Goal: Transaction & Acquisition: Purchase product/service

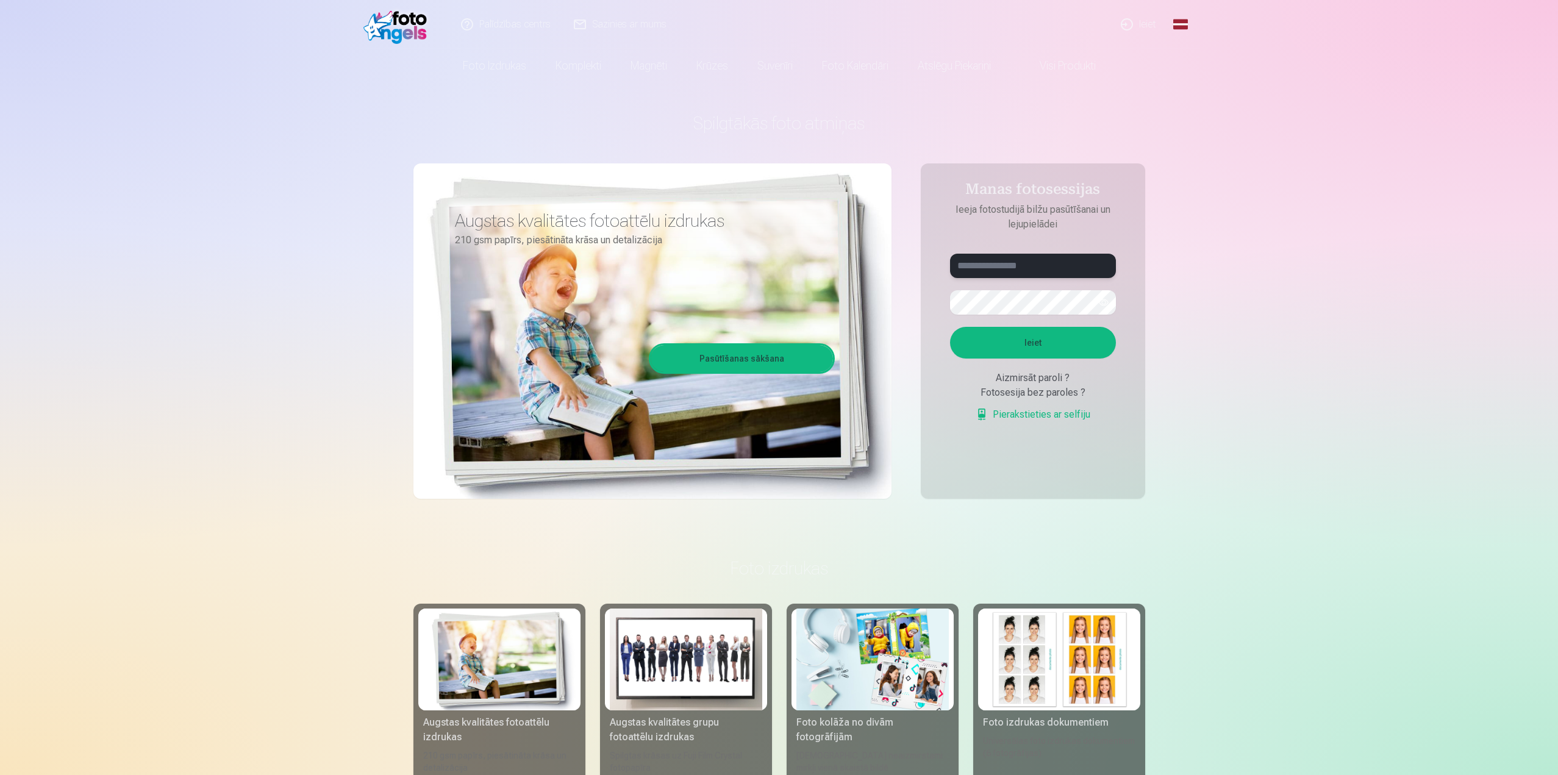
click at [1003, 273] on input "text" at bounding box center [1033, 266] width 166 height 24
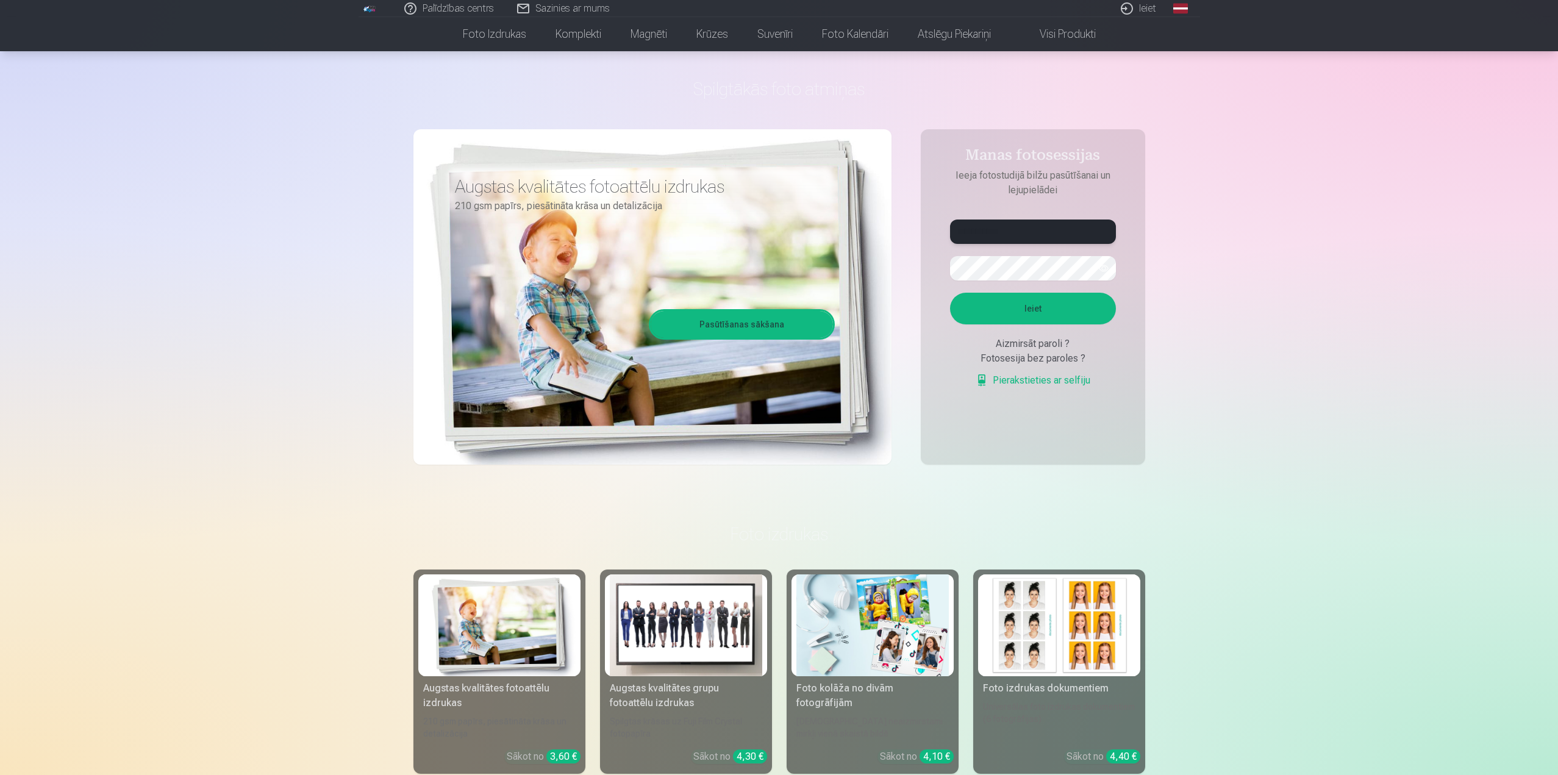
scroll to position [61, 0]
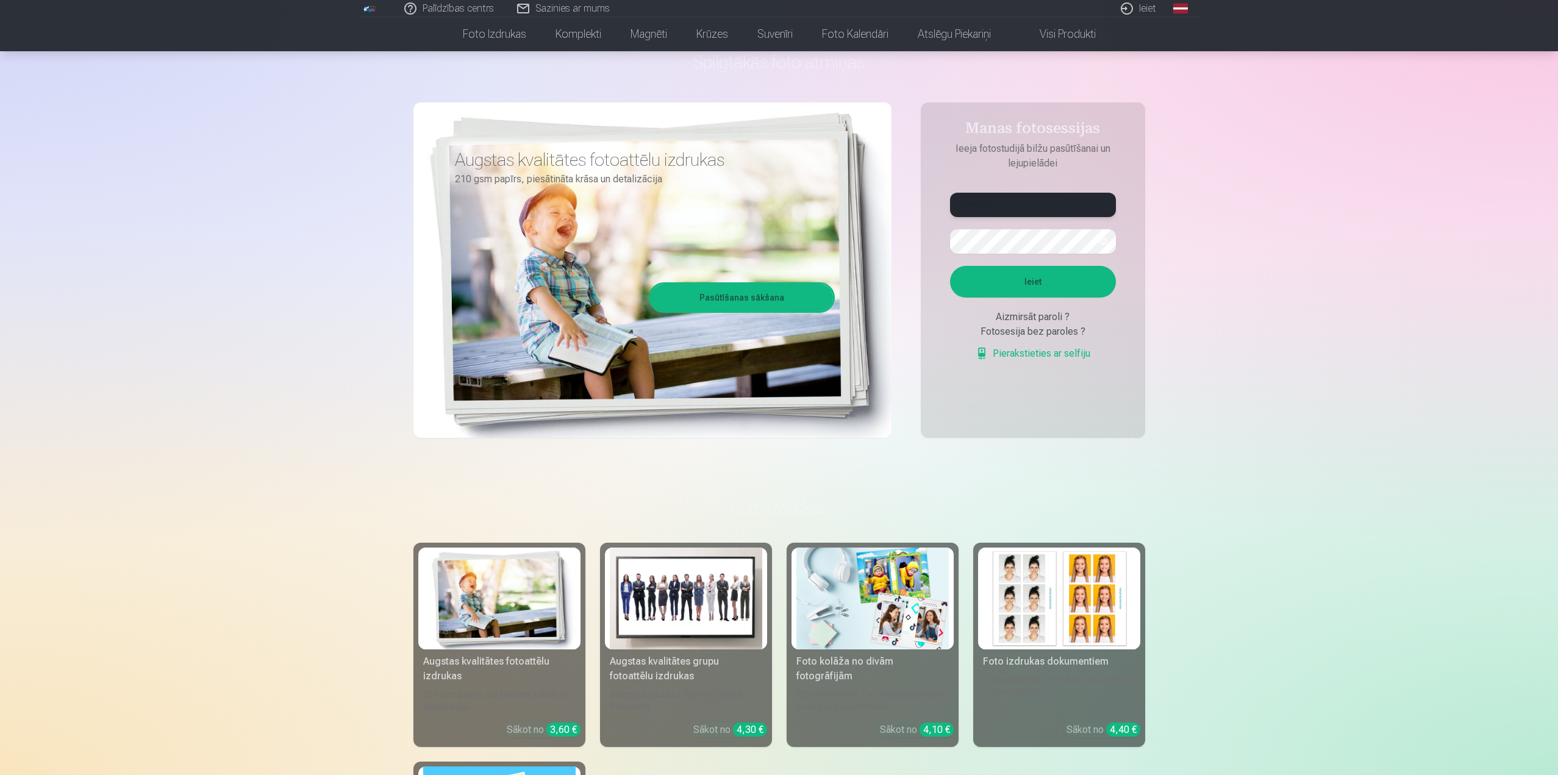
type input "**********"
click at [1101, 246] on button "button" at bounding box center [1103, 241] width 23 height 23
click at [1016, 276] on button "Ieiet" at bounding box center [1033, 282] width 166 height 32
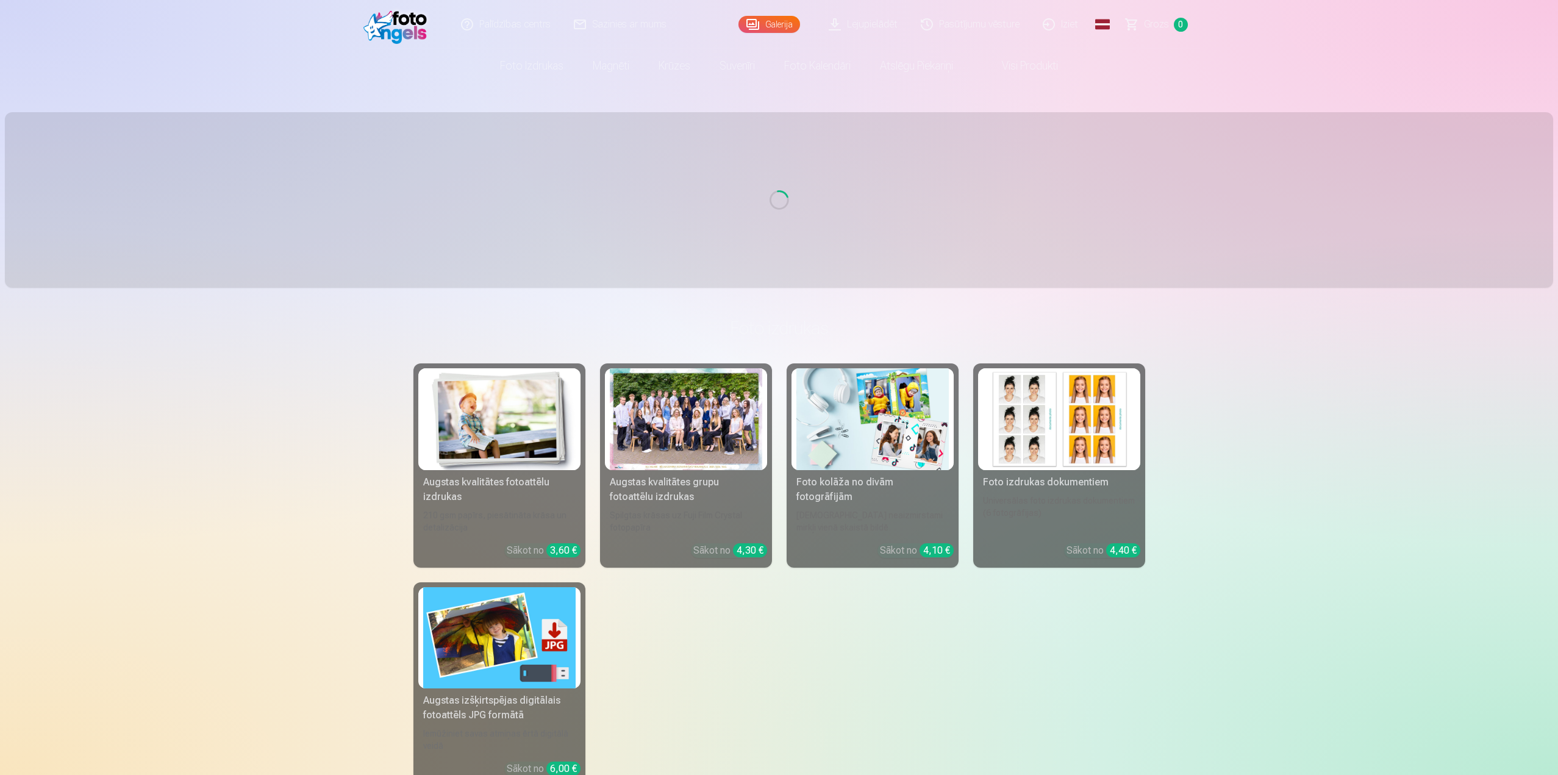
scroll to position [61, 0]
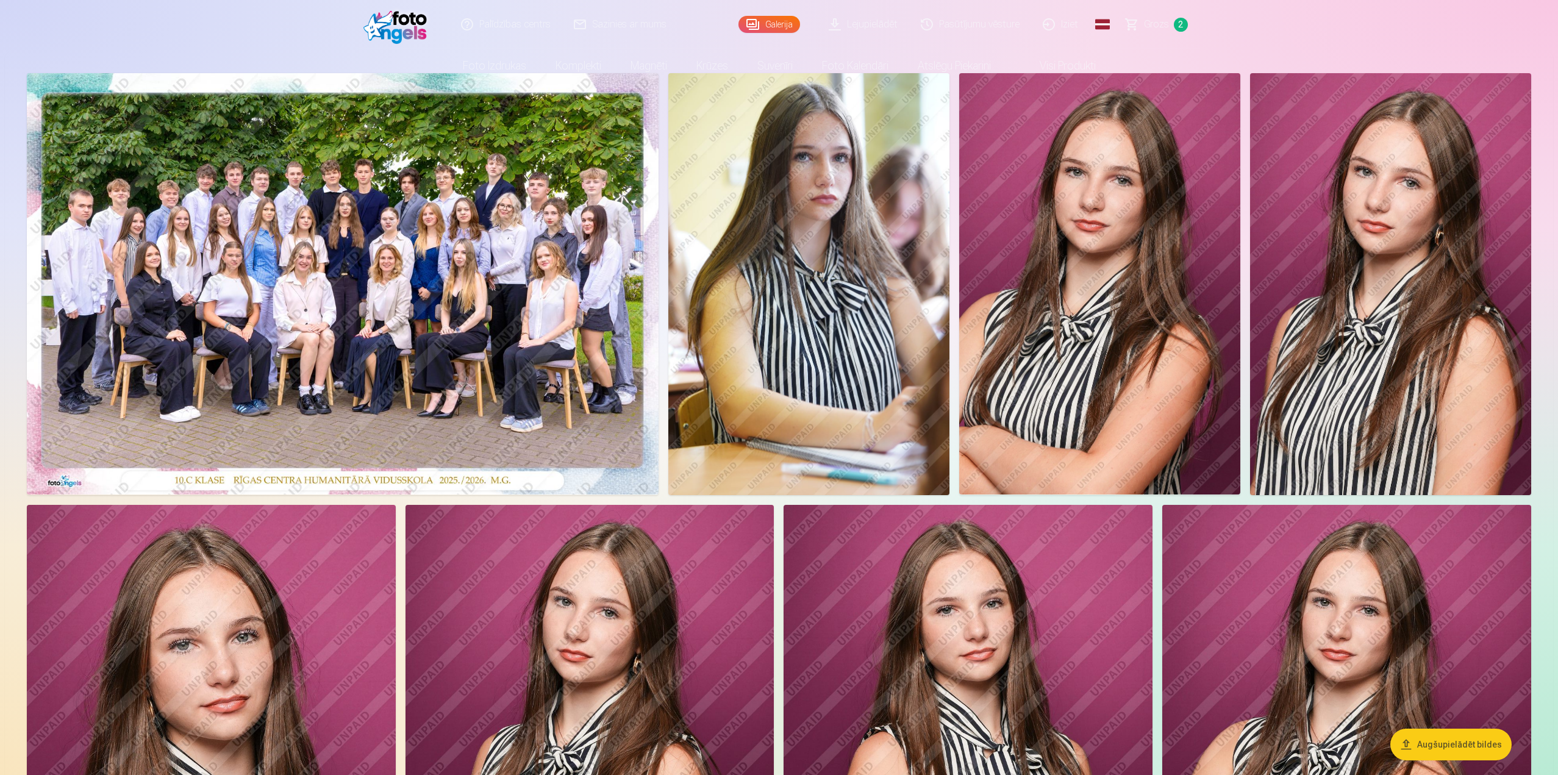
click at [361, 260] on img at bounding box center [343, 283] width 632 height 421
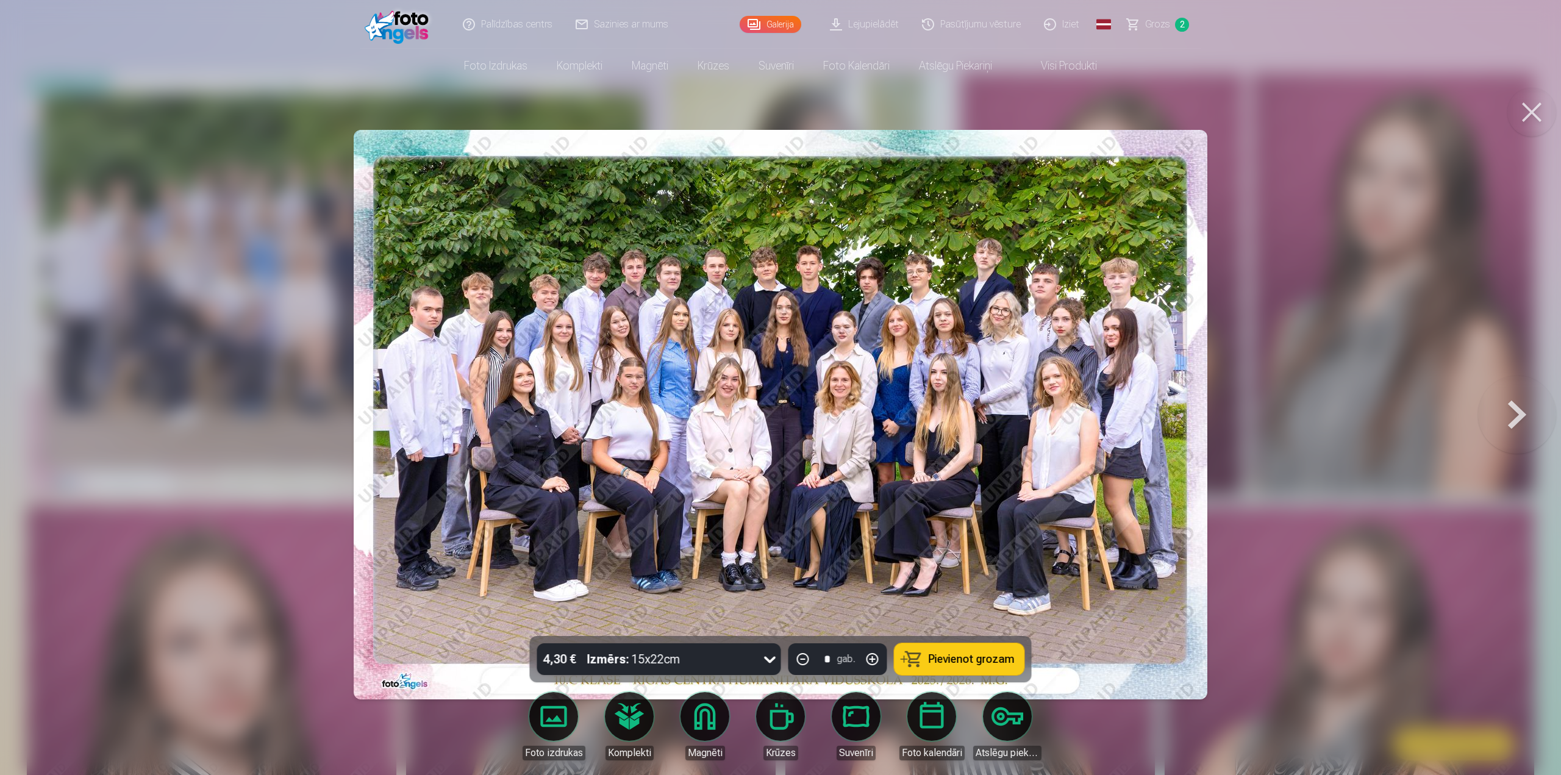
click at [1529, 114] on button at bounding box center [1531, 112] width 49 height 49
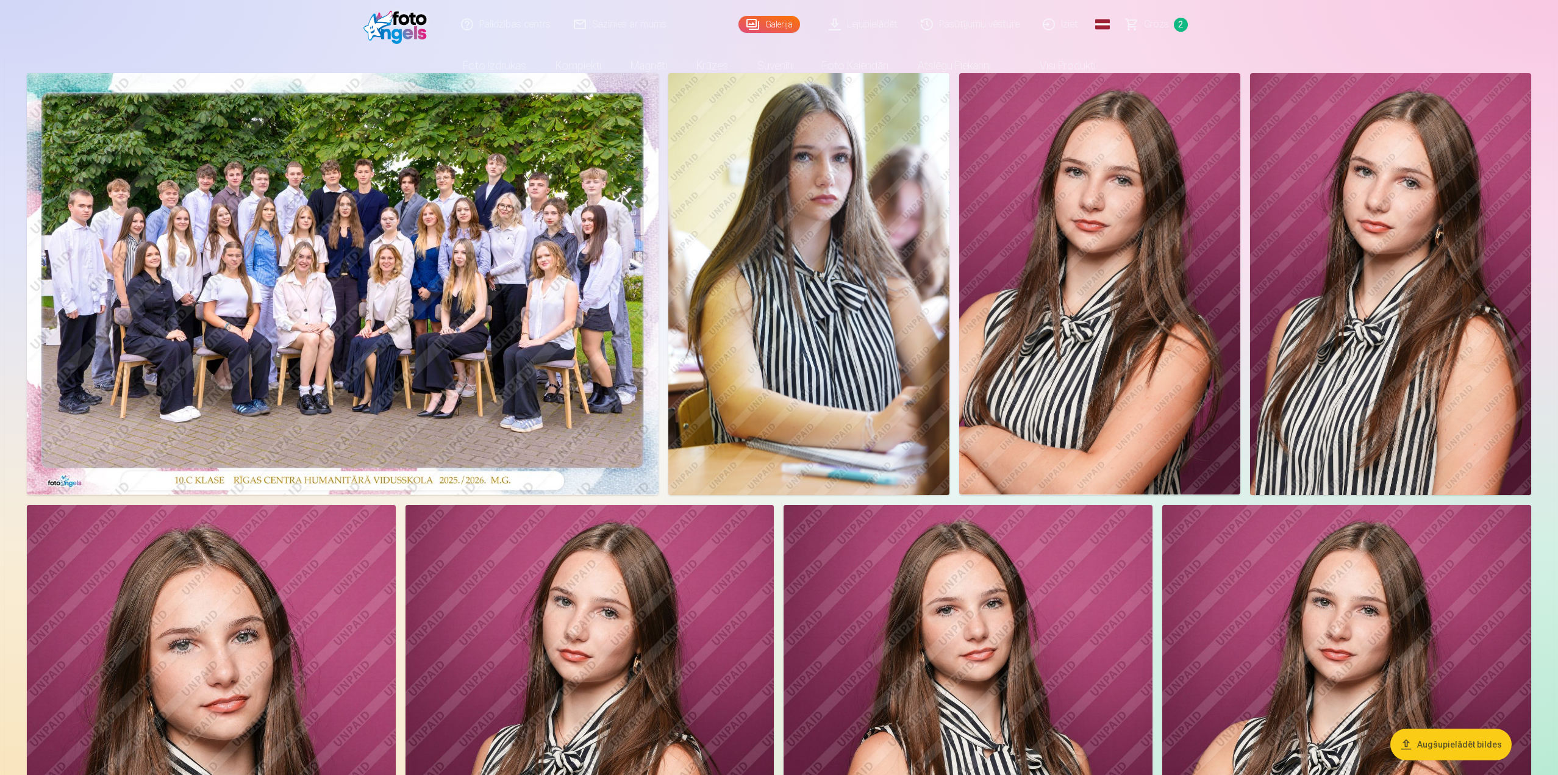
click at [859, 229] on img at bounding box center [808, 284] width 281 height 422
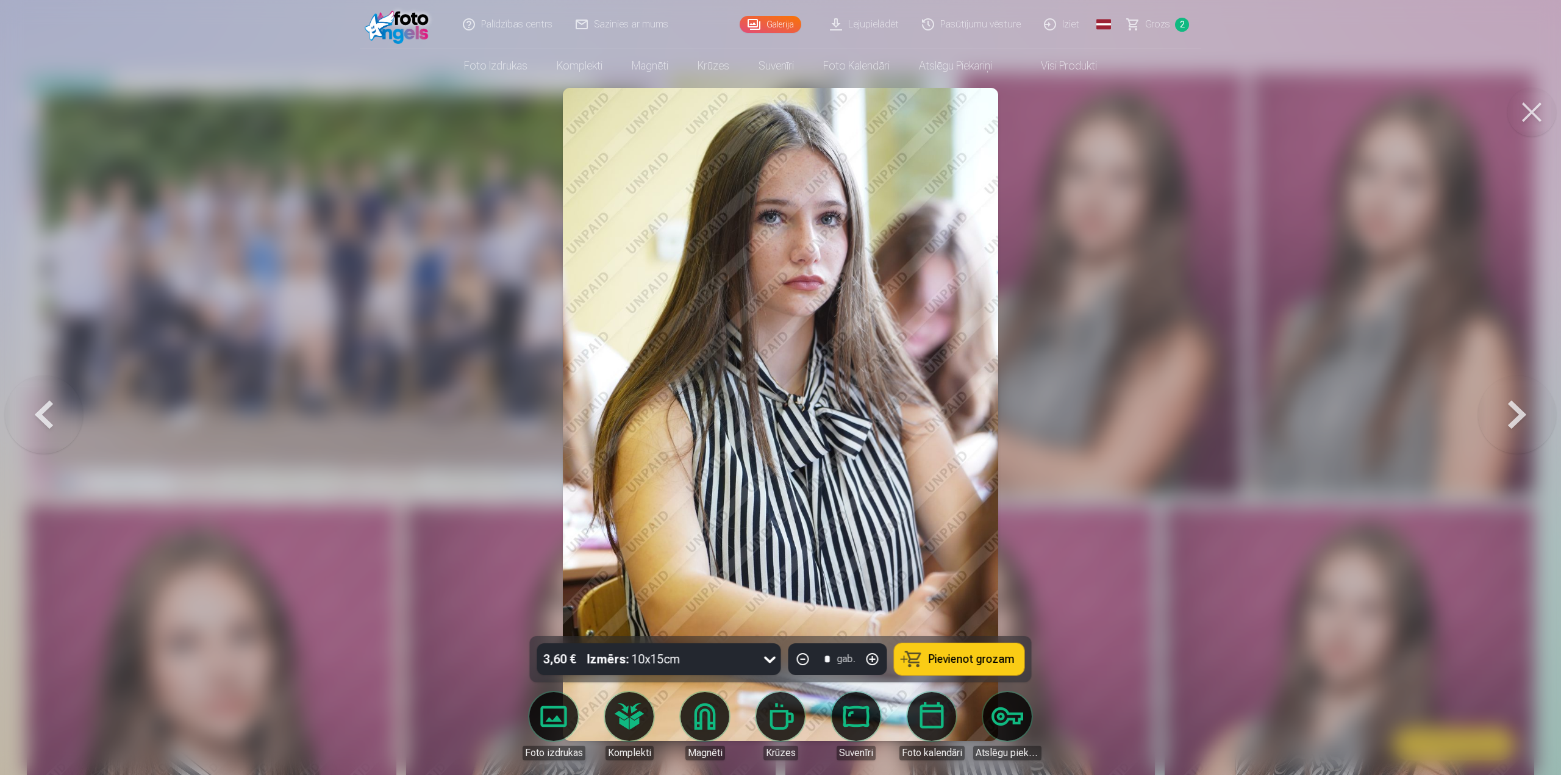
click at [1522, 416] on button at bounding box center [1517, 414] width 78 height 419
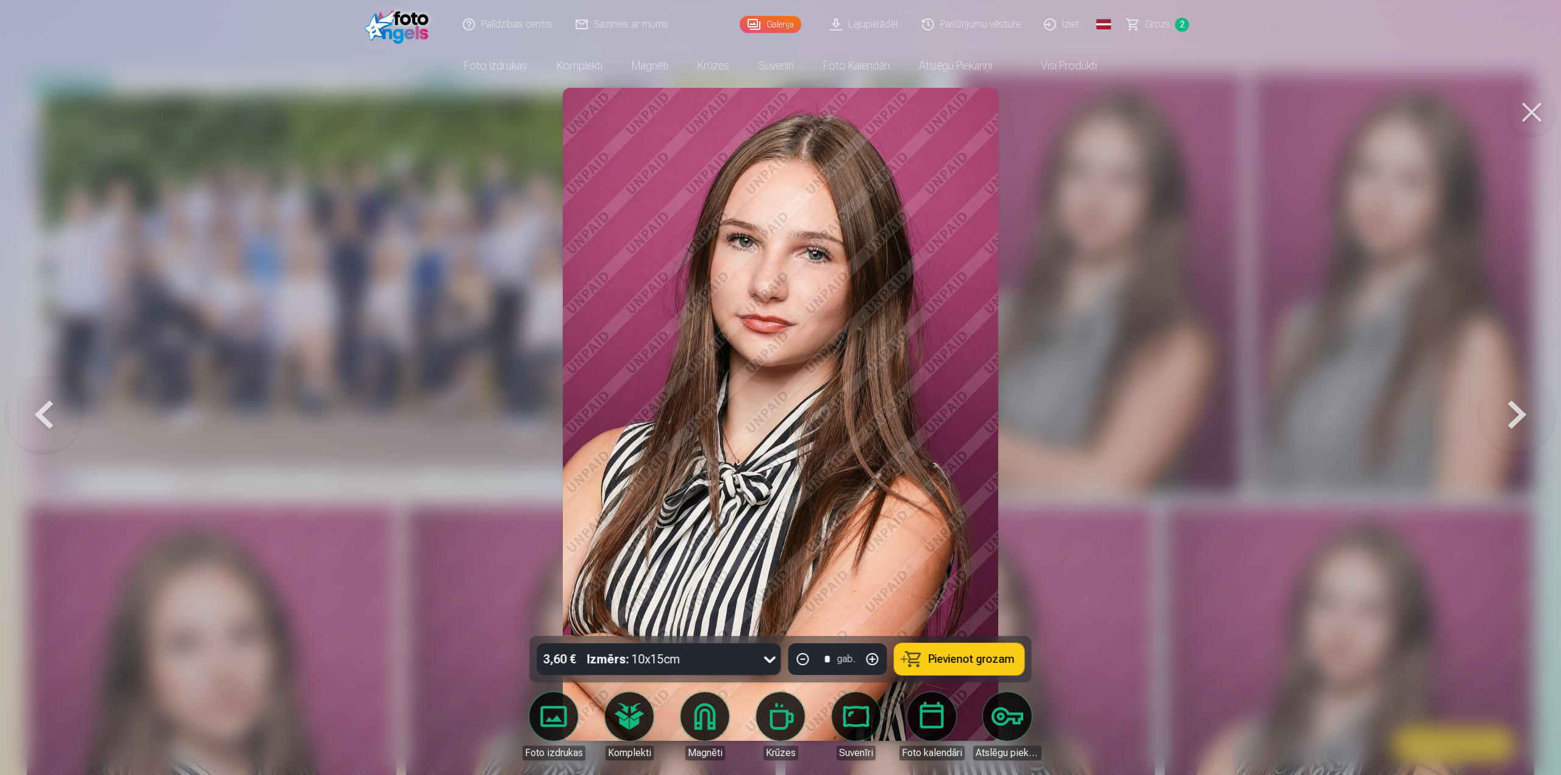
click at [1522, 416] on button at bounding box center [1517, 414] width 78 height 419
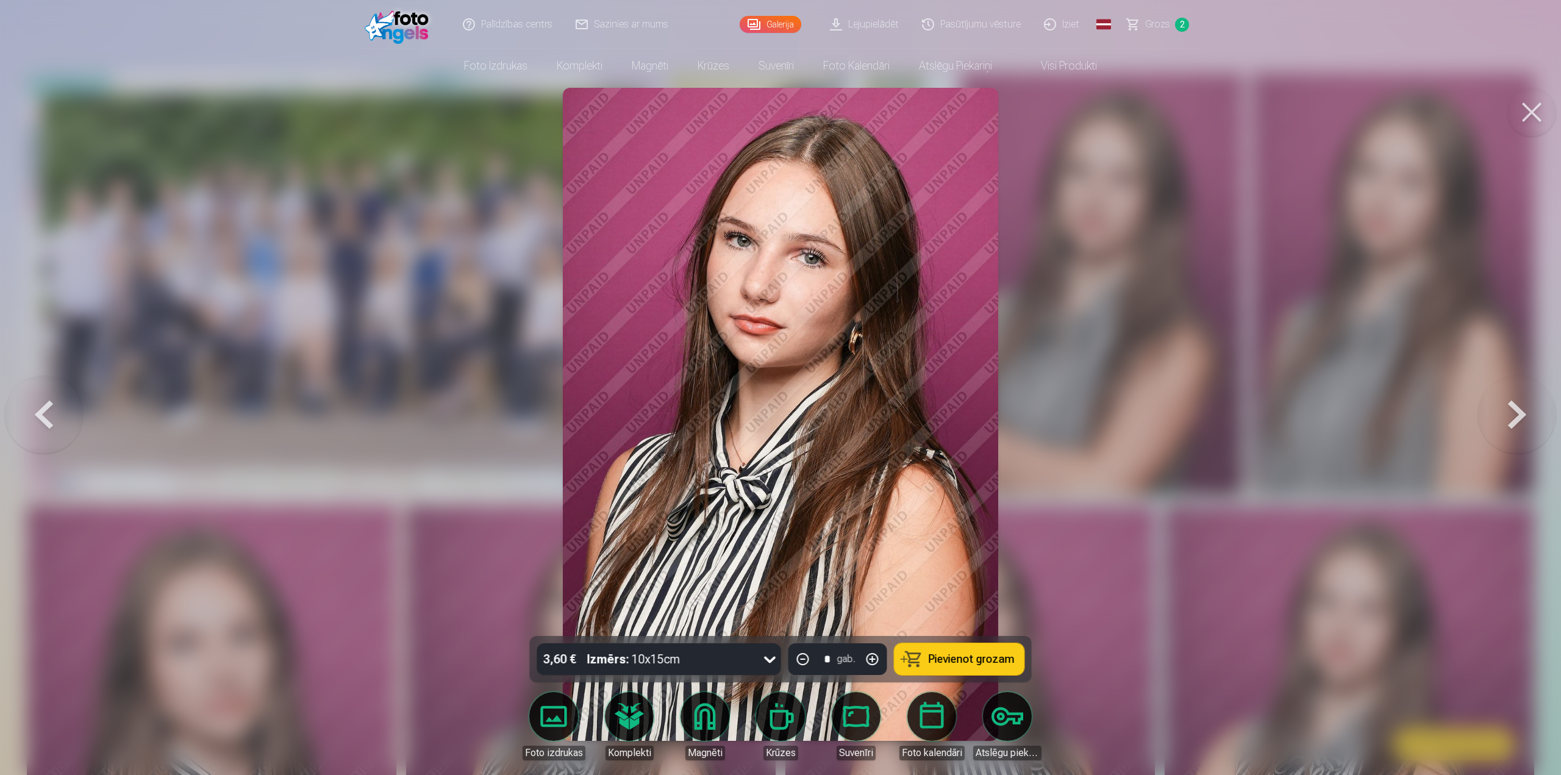
click at [1522, 416] on button at bounding box center [1517, 414] width 78 height 419
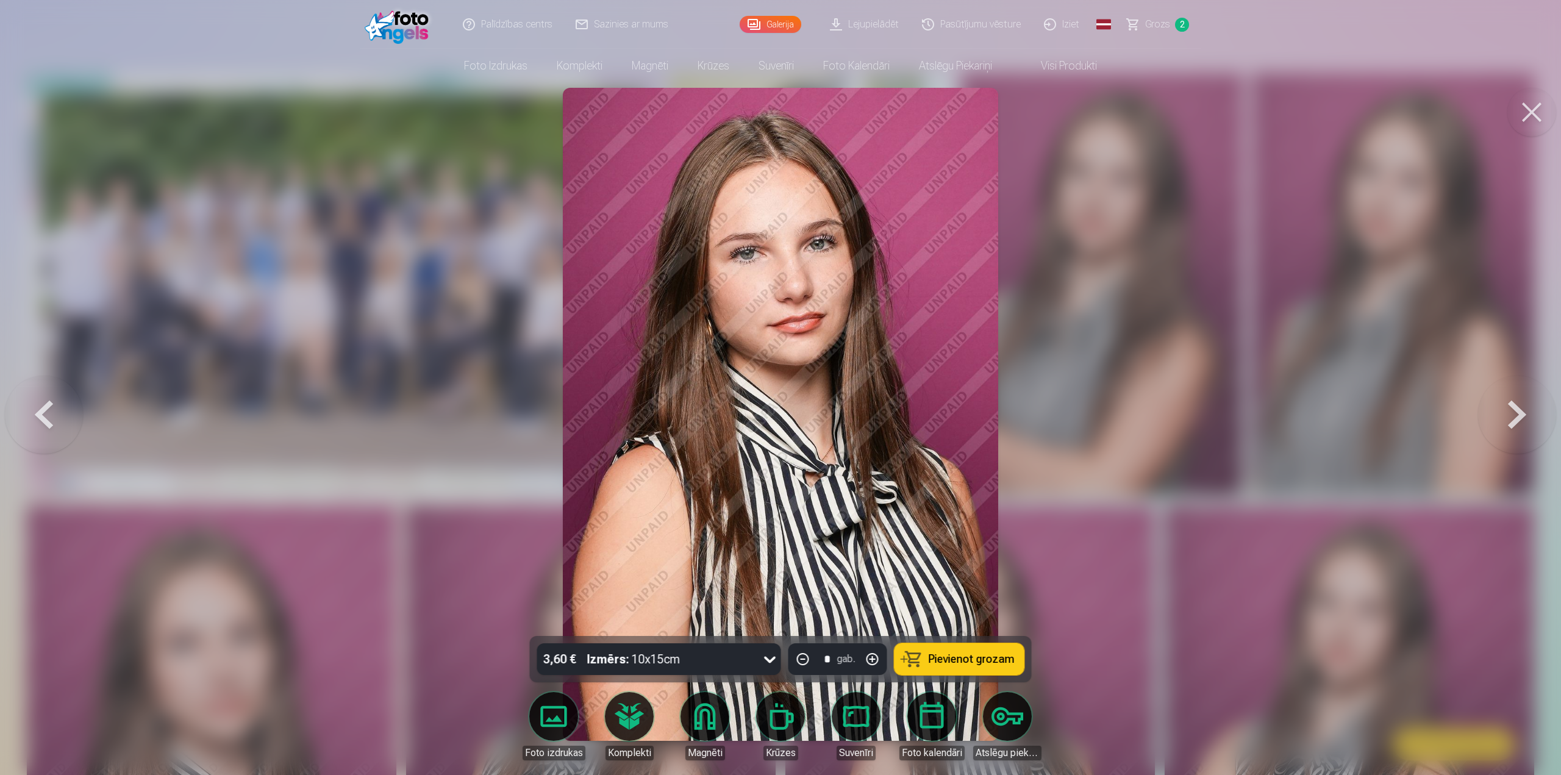
click at [1522, 416] on button at bounding box center [1517, 414] width 78 height 419
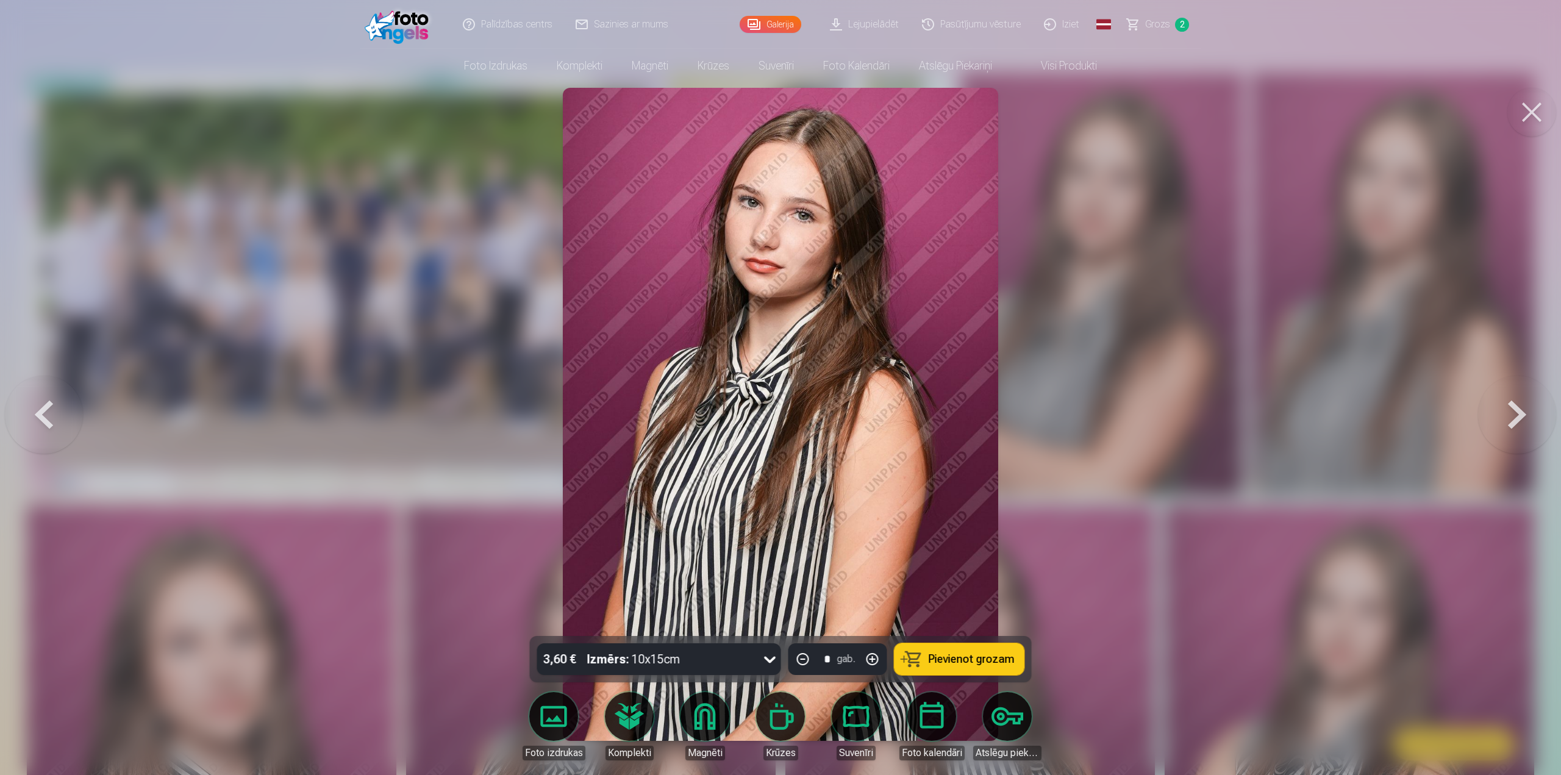
click at [1522, 416] on button at bounding box center [1517, 414] width 78 height 419
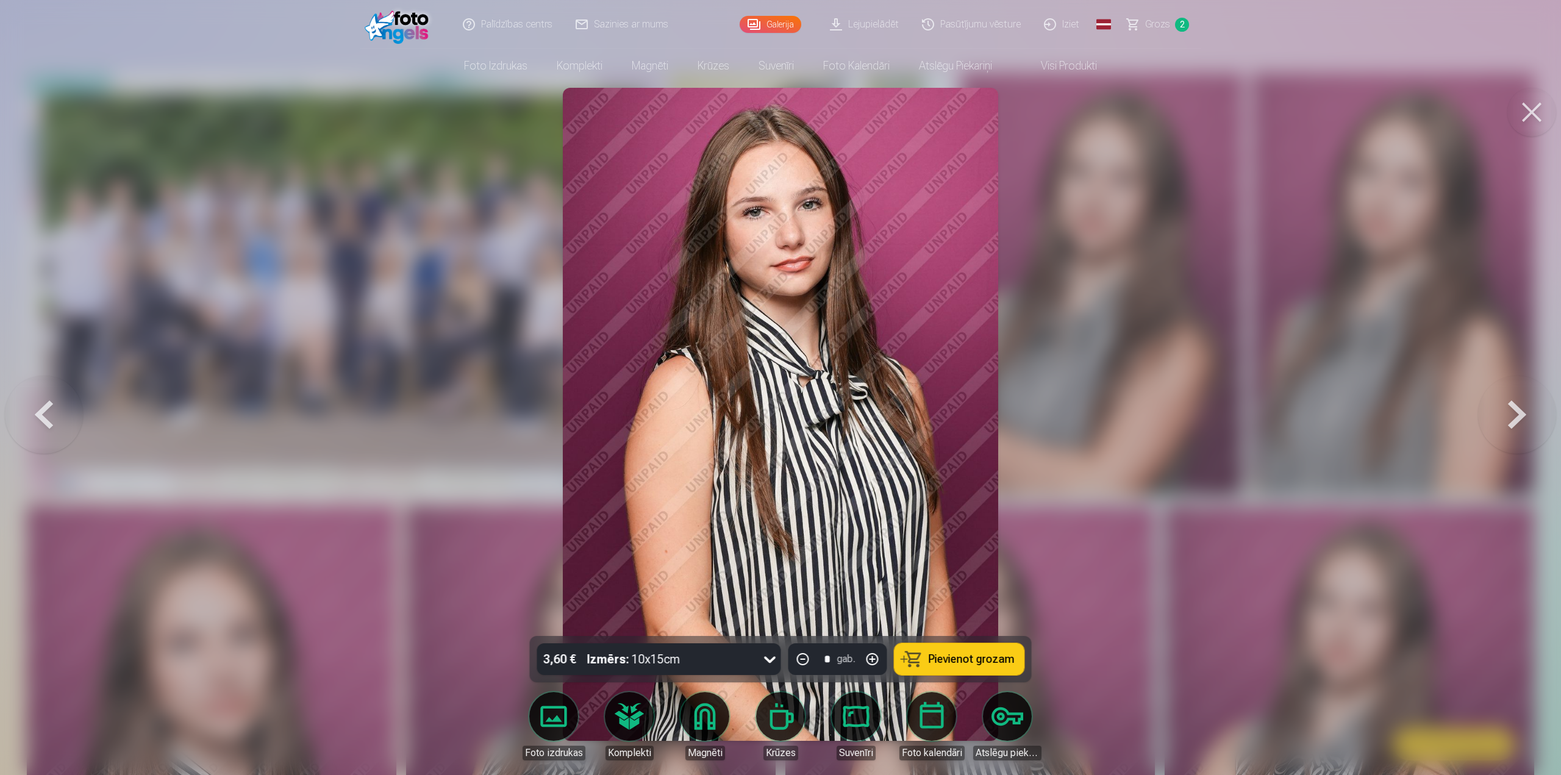
click at [1522, 416] on button at bounding box center [1517, 414] width 78 height 419
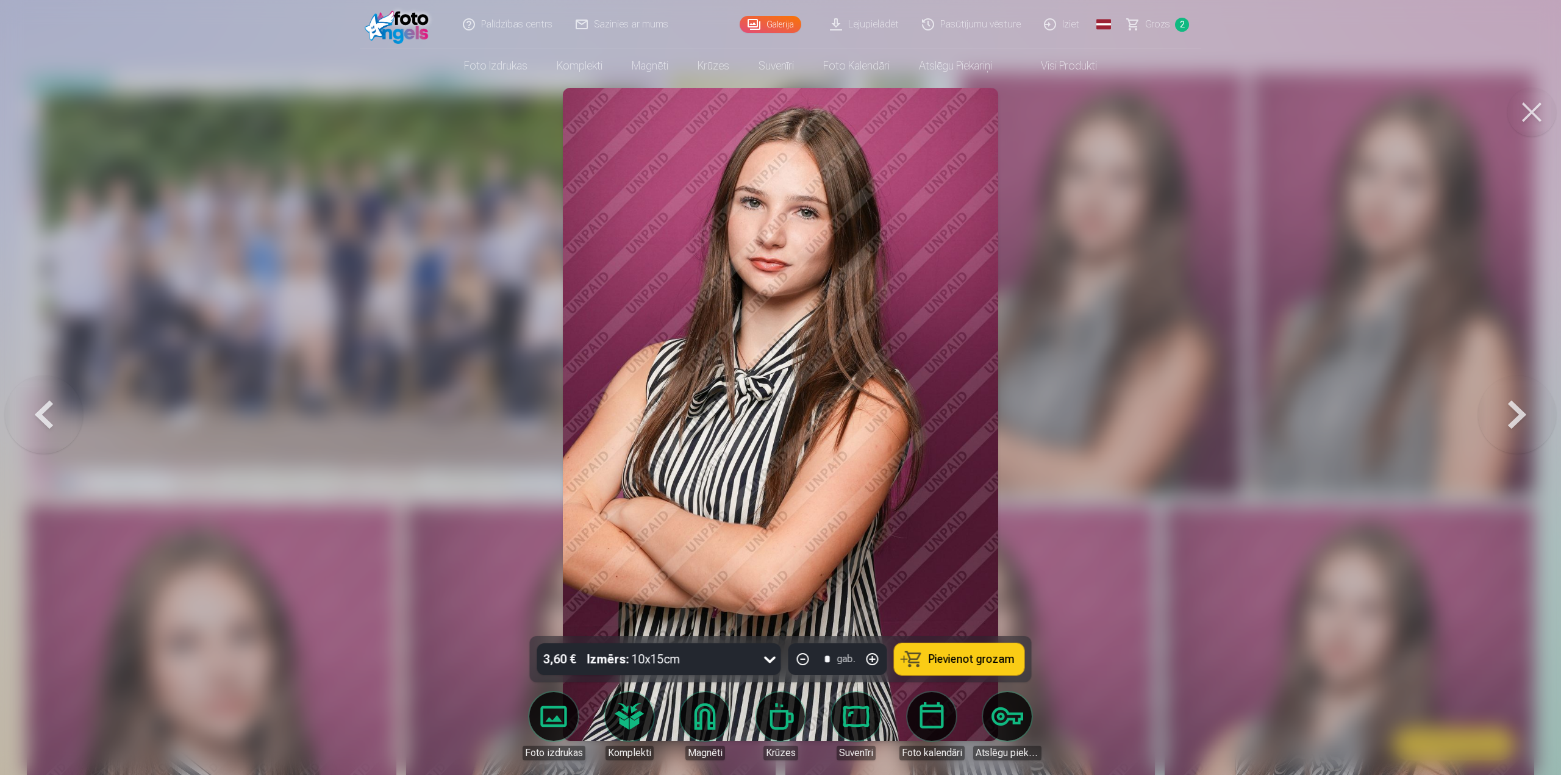
click at [1522, 416] on button at bounding box center [1517, 414] width 78 height 419
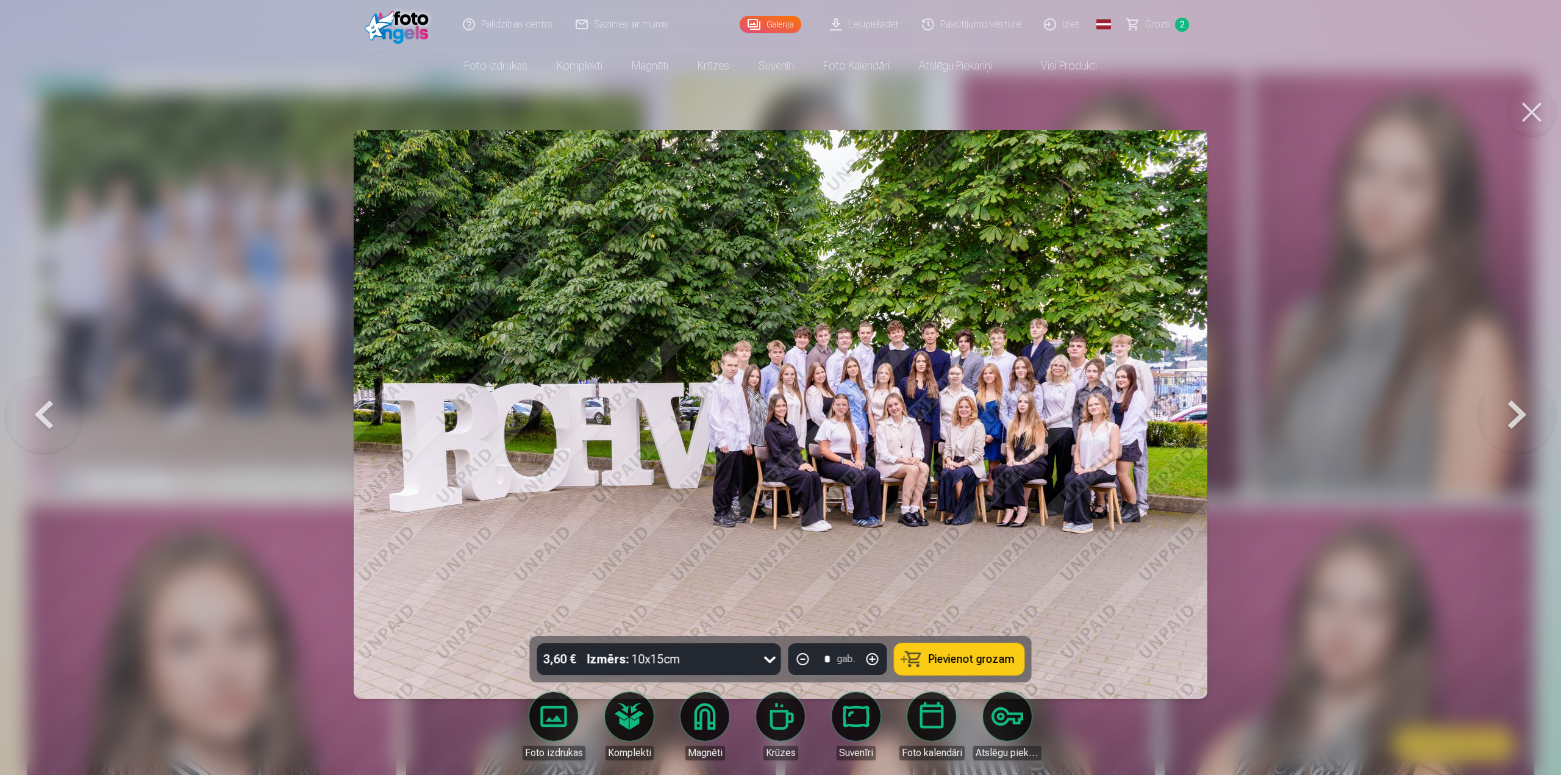
click at [1519, 421] on button at bounding box center [1517, 414] width 78 height 419
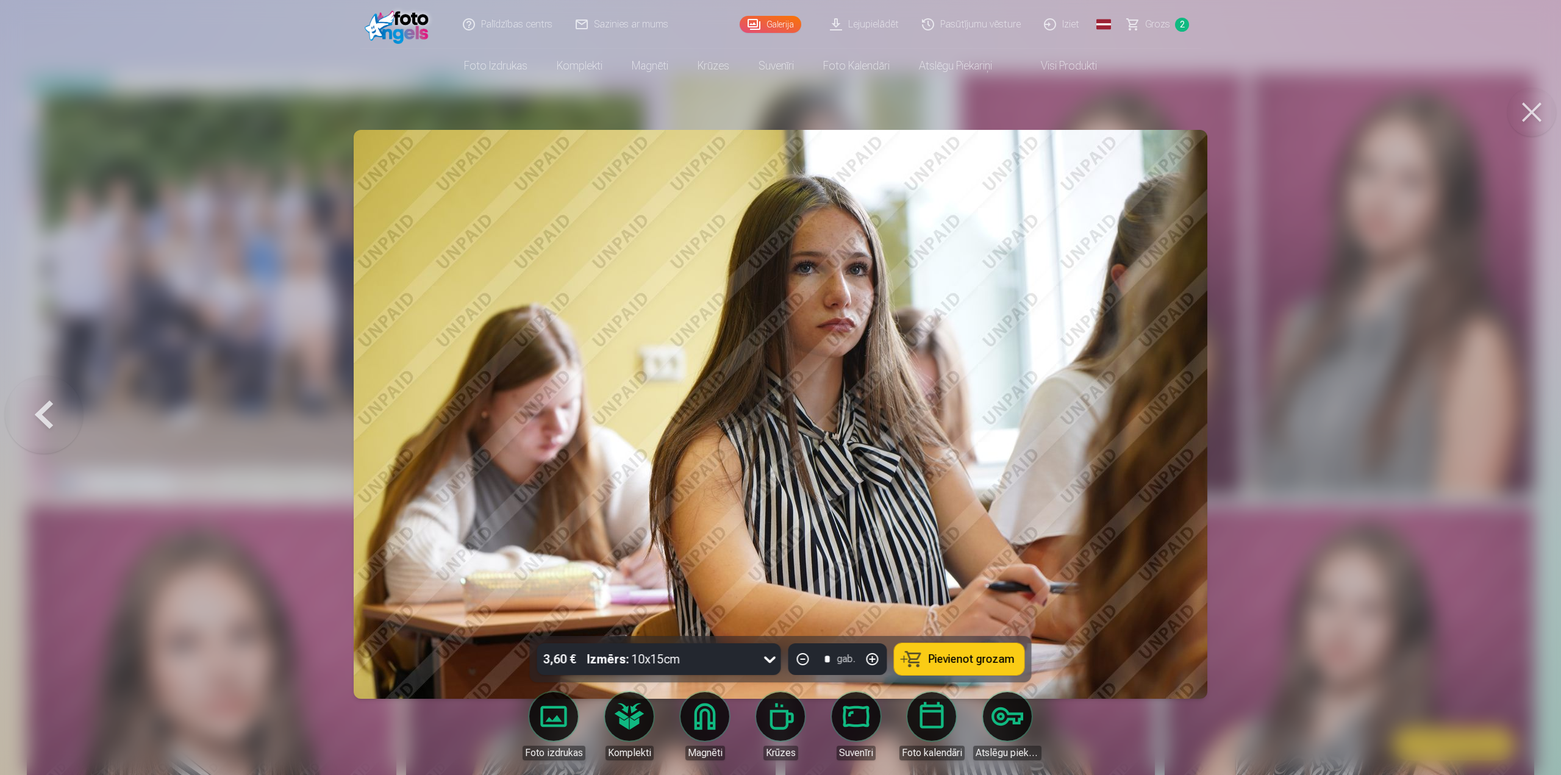
click at [1541, 108] on button at bounding box center [1531, 112] width 49 height 49
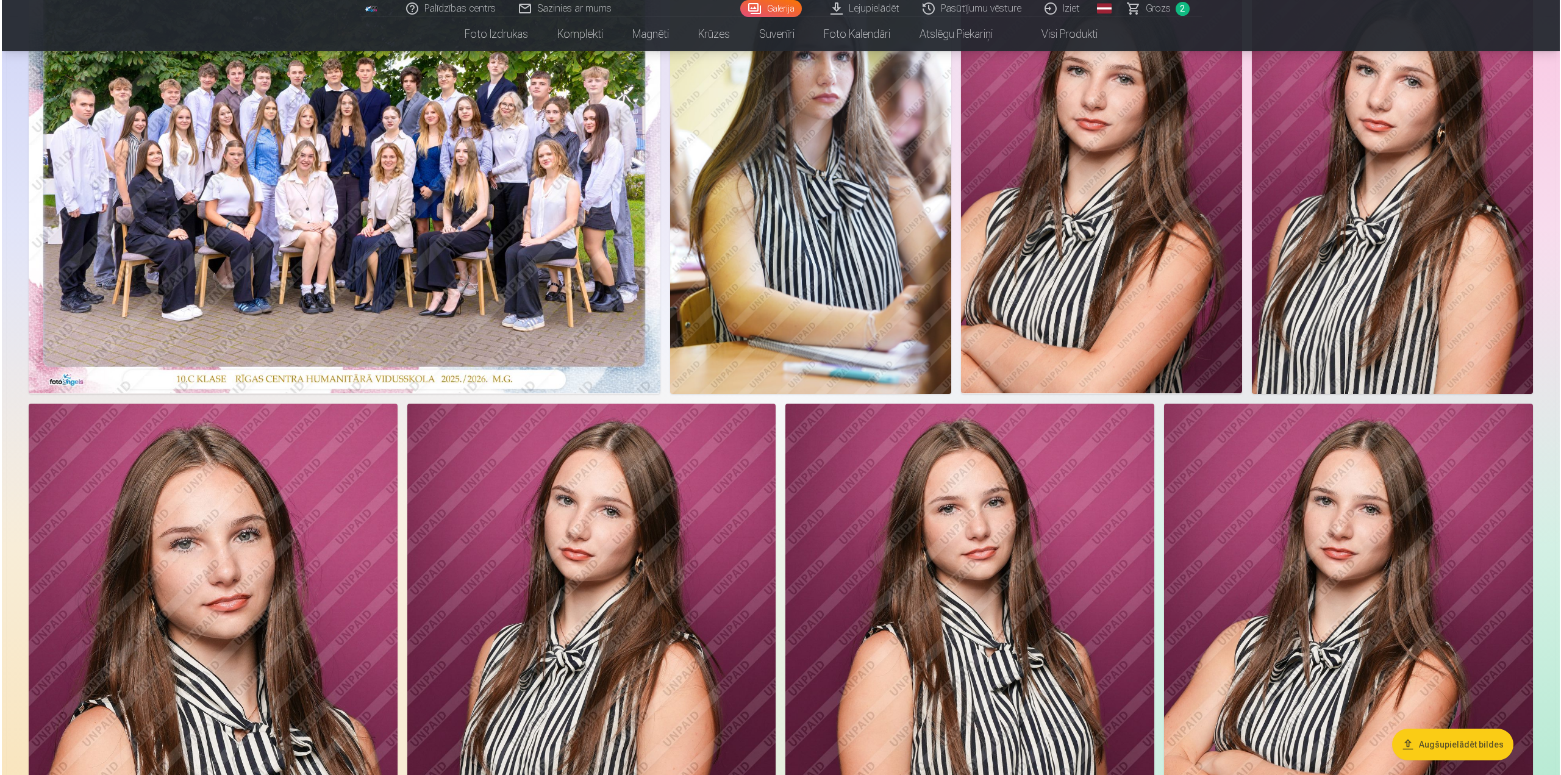
scroll to position [160, 0]
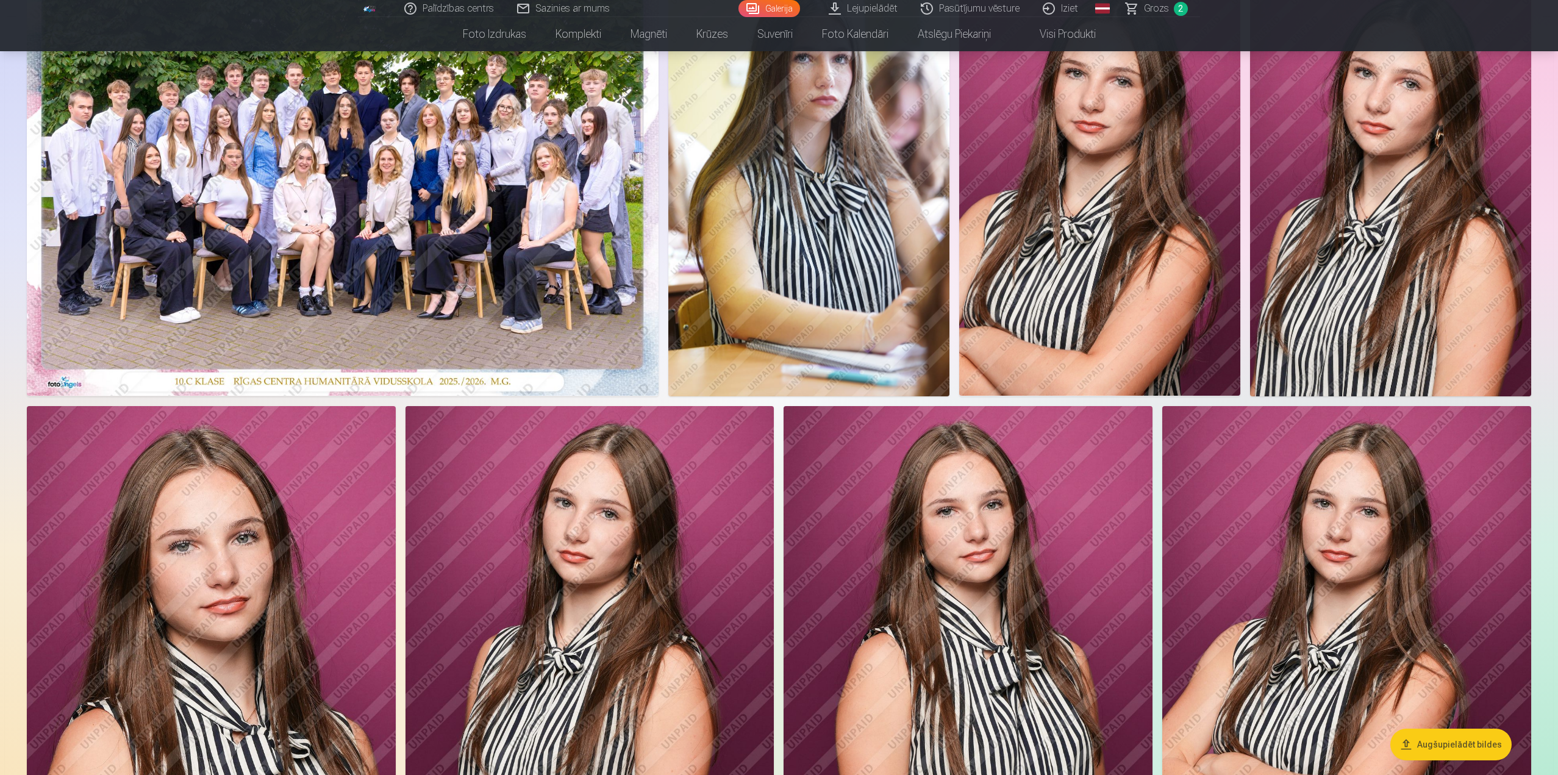
click at [598, 174] on img at bounding box center [343, 184] width 632 height 421
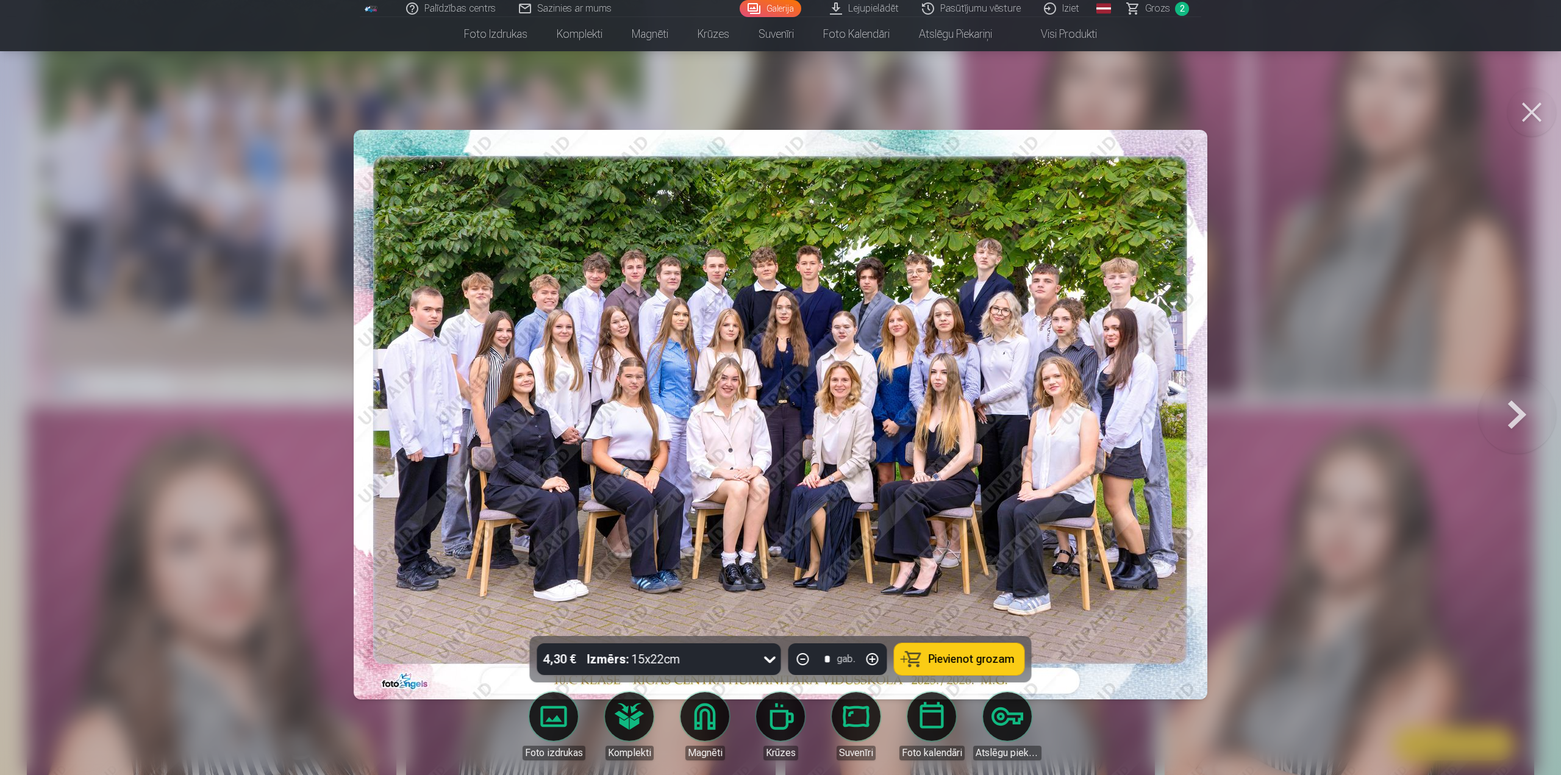
click at [985, 663] on span "Pievienot grozam" at bounding box center [972, 659] width 86 height 11
click at [1504, 412] on button at bounding box center [1517, 414] width 78 height 419
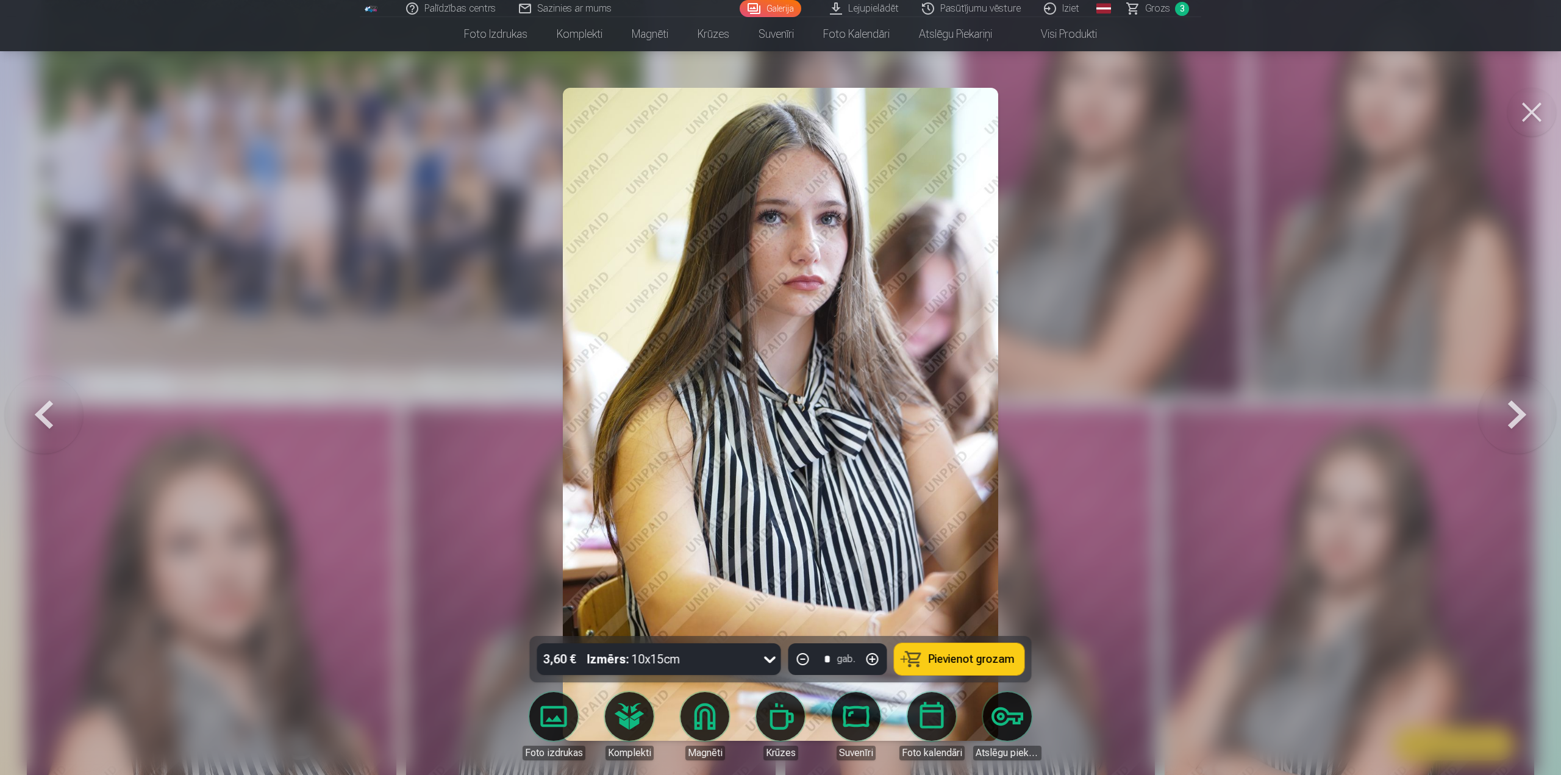
click at [1008, 659] on span "Pievienot grozam" at bounding box center [972, 659] width 86 height 11
click at [1549, 106] on button at bounding box center [1531, 112] width 49 height 49
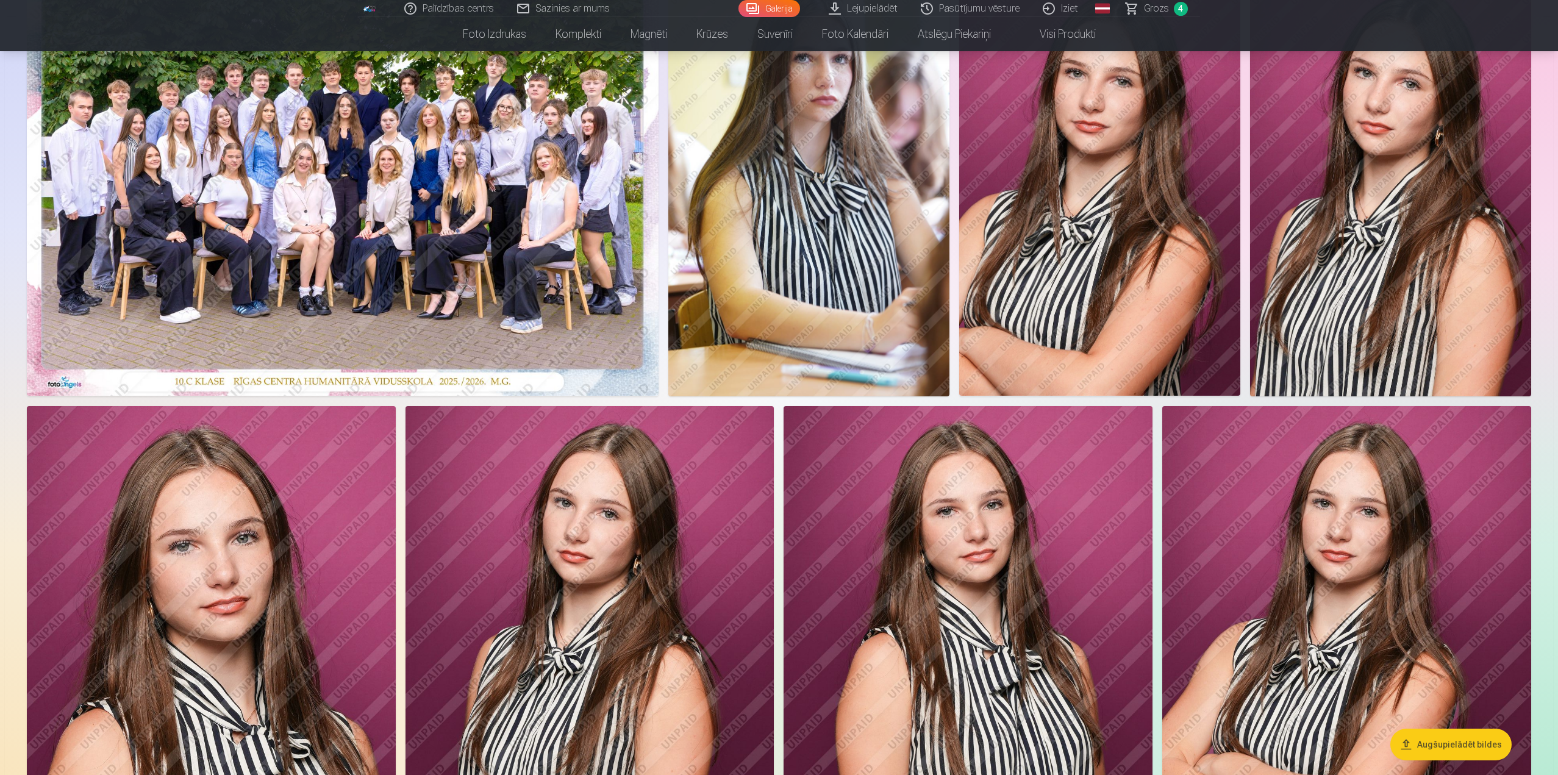
click at [832, 223] on img at bounding box center [808, 185] width 281 height 422
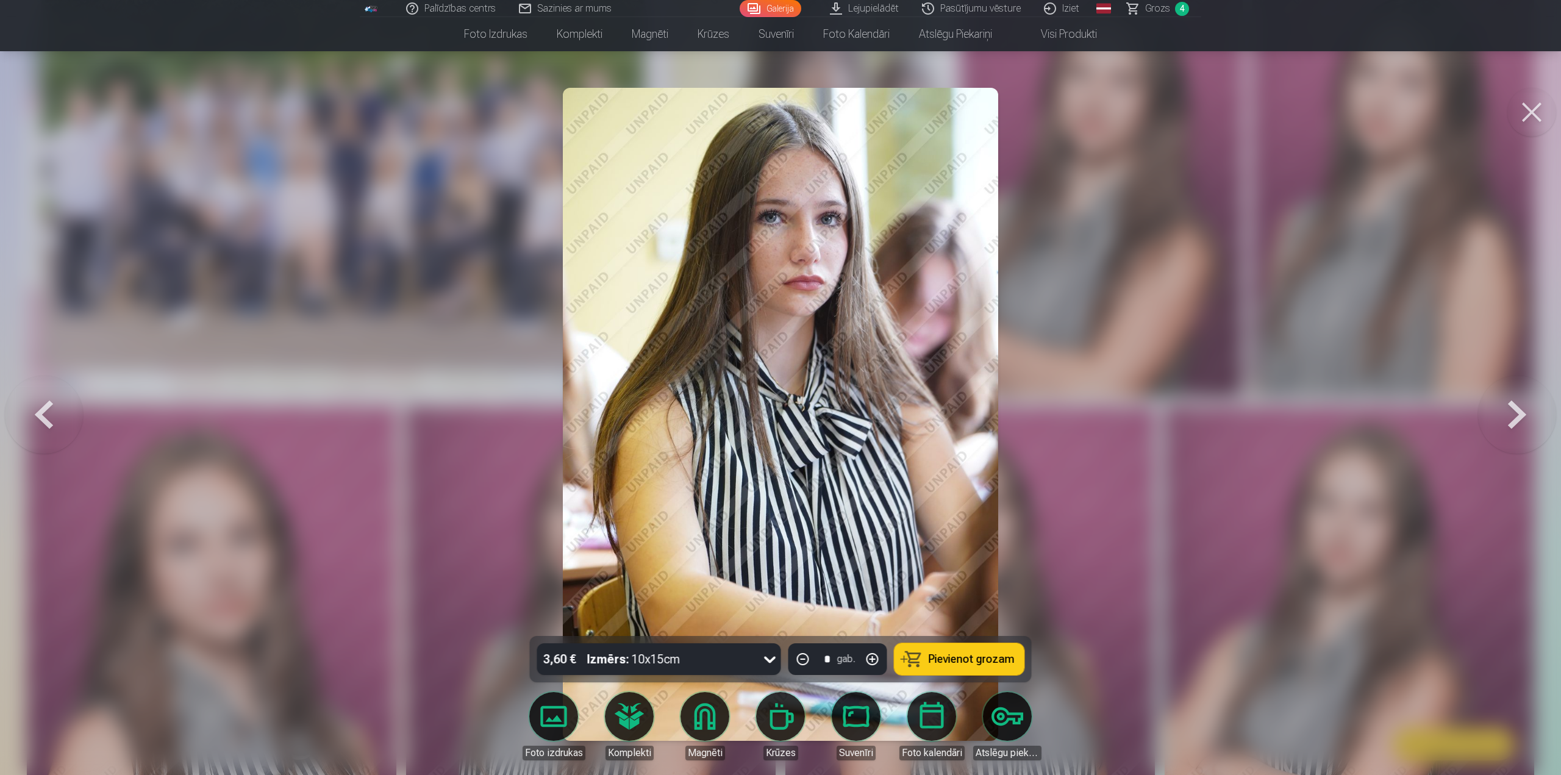
click at [1157, 11] on span "Grozs" at bounding box center [1157, 8] width 25 height 15
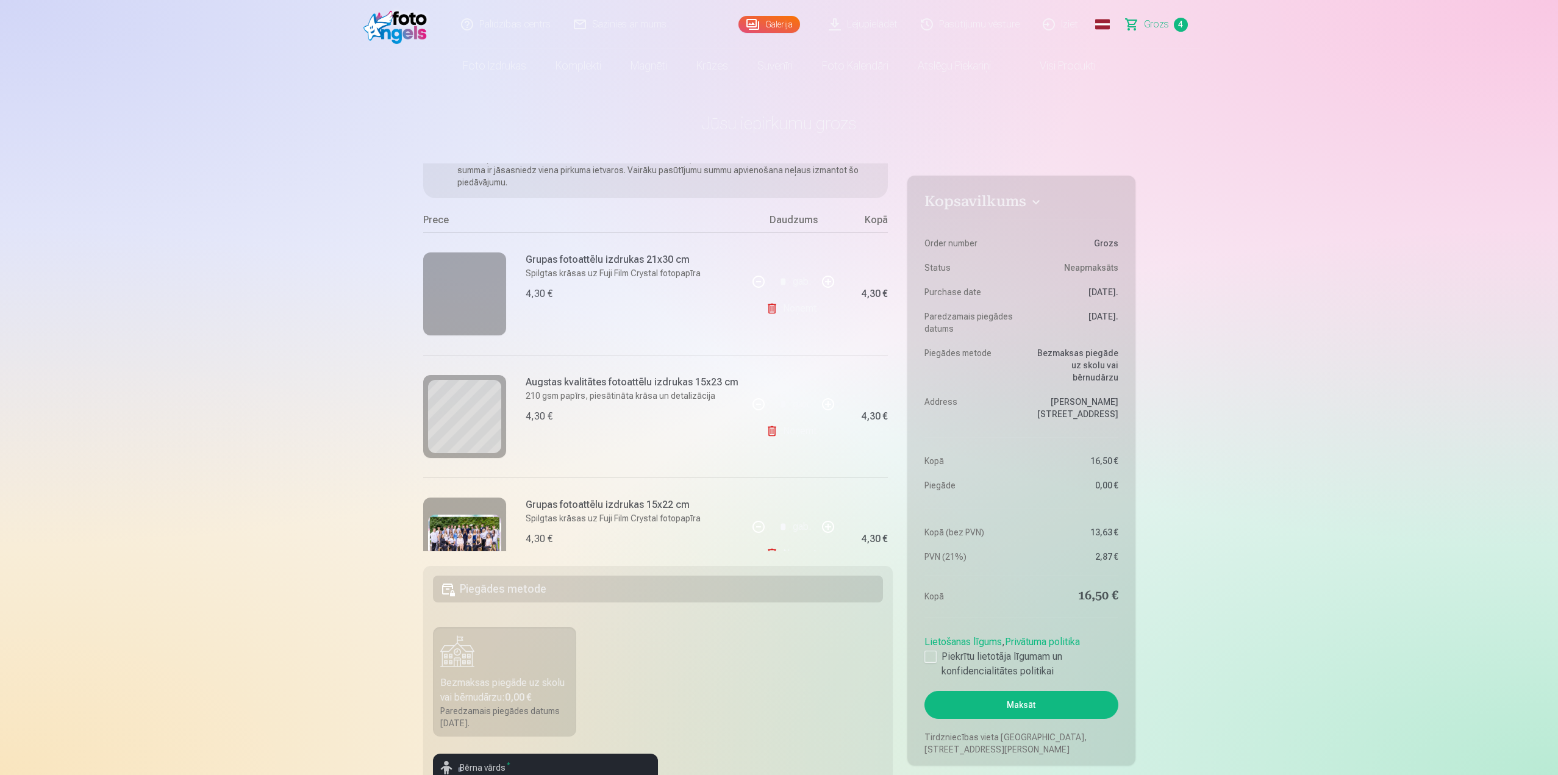
scroll to position [81, 0]
click at [782, 308] on link "Noņemt" at bounding box center [793, 307] width 55 height 24
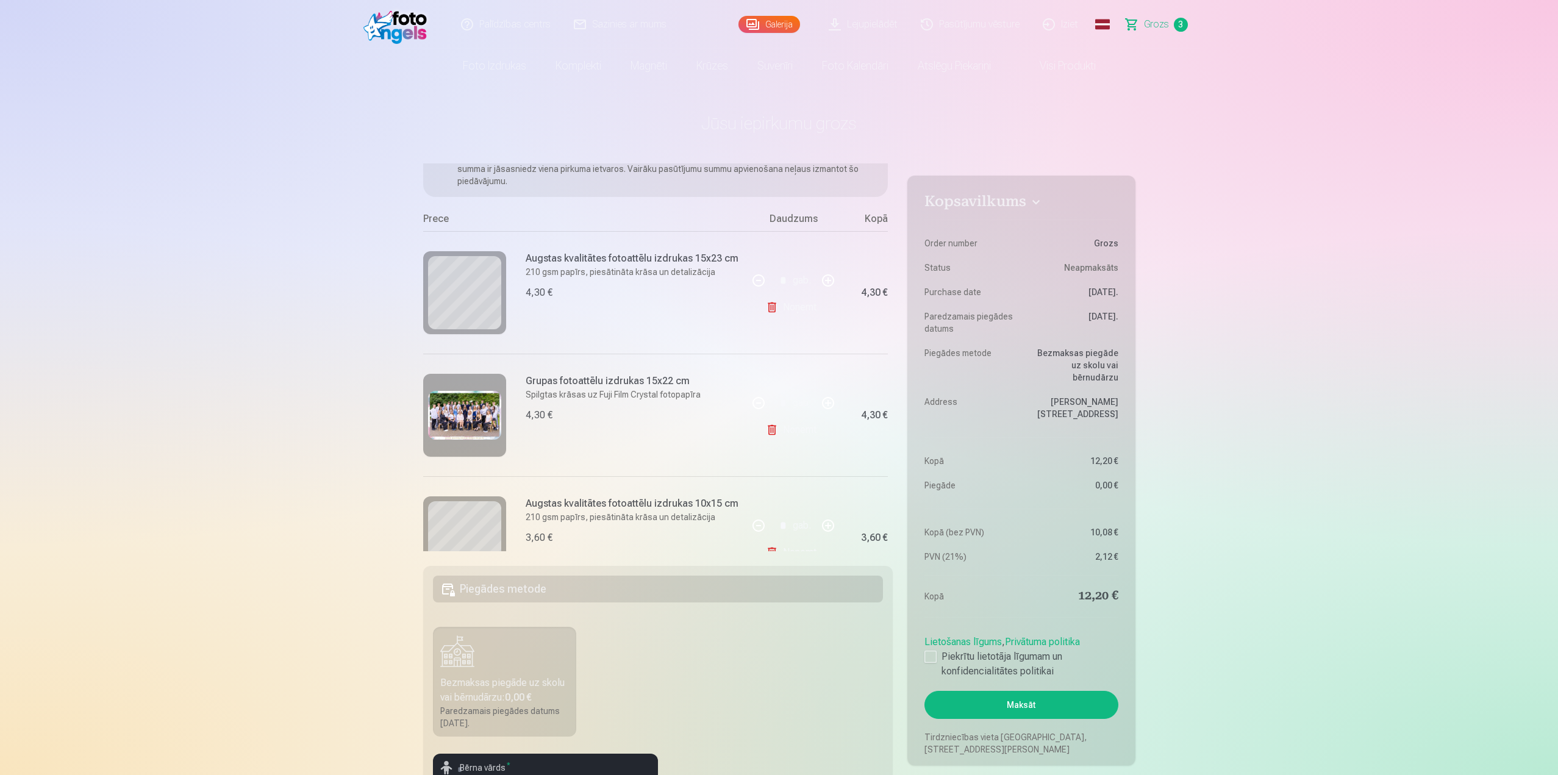
drag, startPoint x: 893, startPoint y: 463, endPoint x: 893, endPoint y: 471, distance: 8.5
click at [893, 471] on div "Ja pievienosiet grozam papildus preces uz 16,80 € , tad saņemsiet dāvanā visas …" at bounding box center [658, 357] width 470 height 388
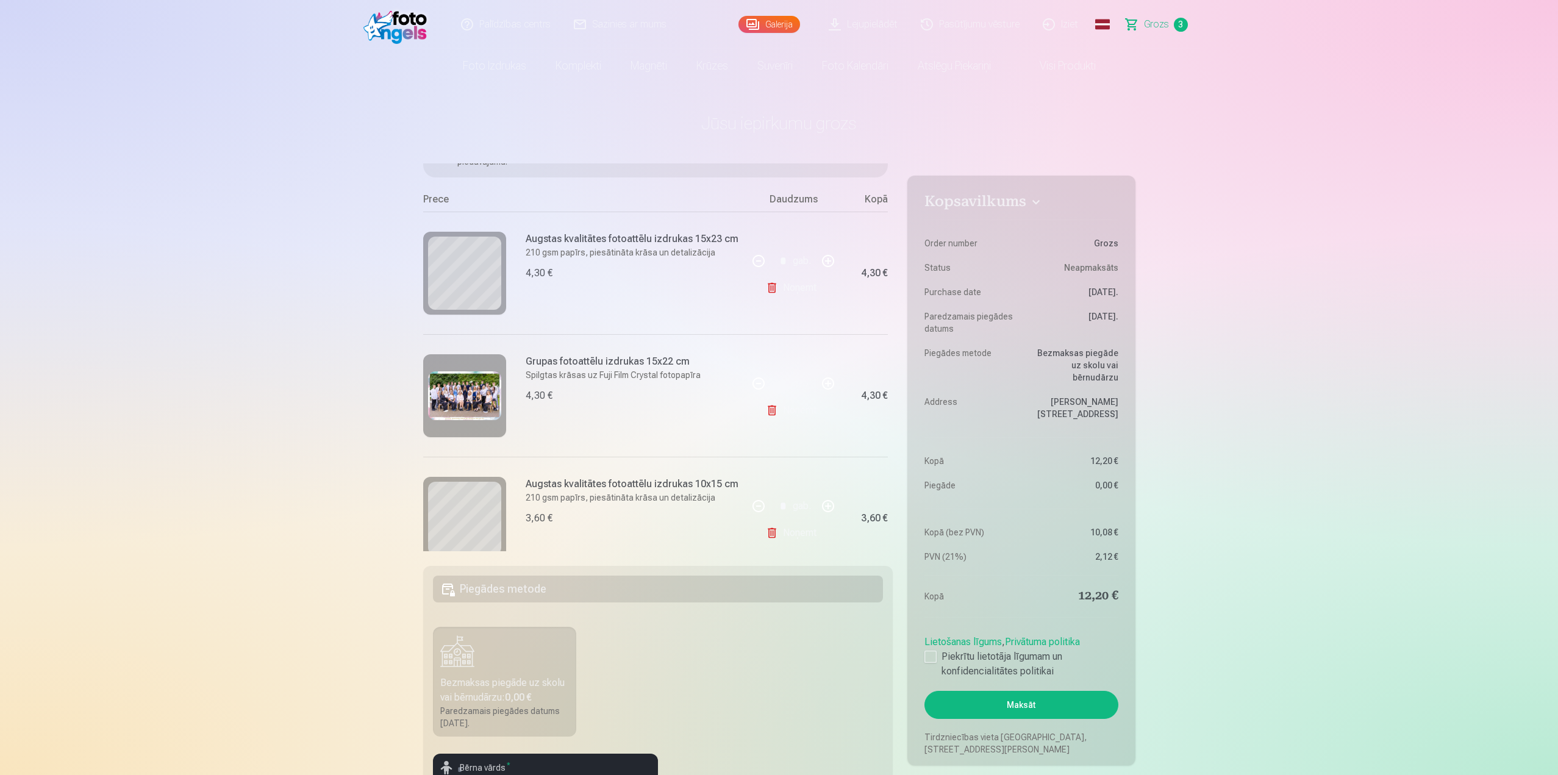
click at [805, 528] on link "Noņemt" at bounding box center [793, 533] width 55 height 24
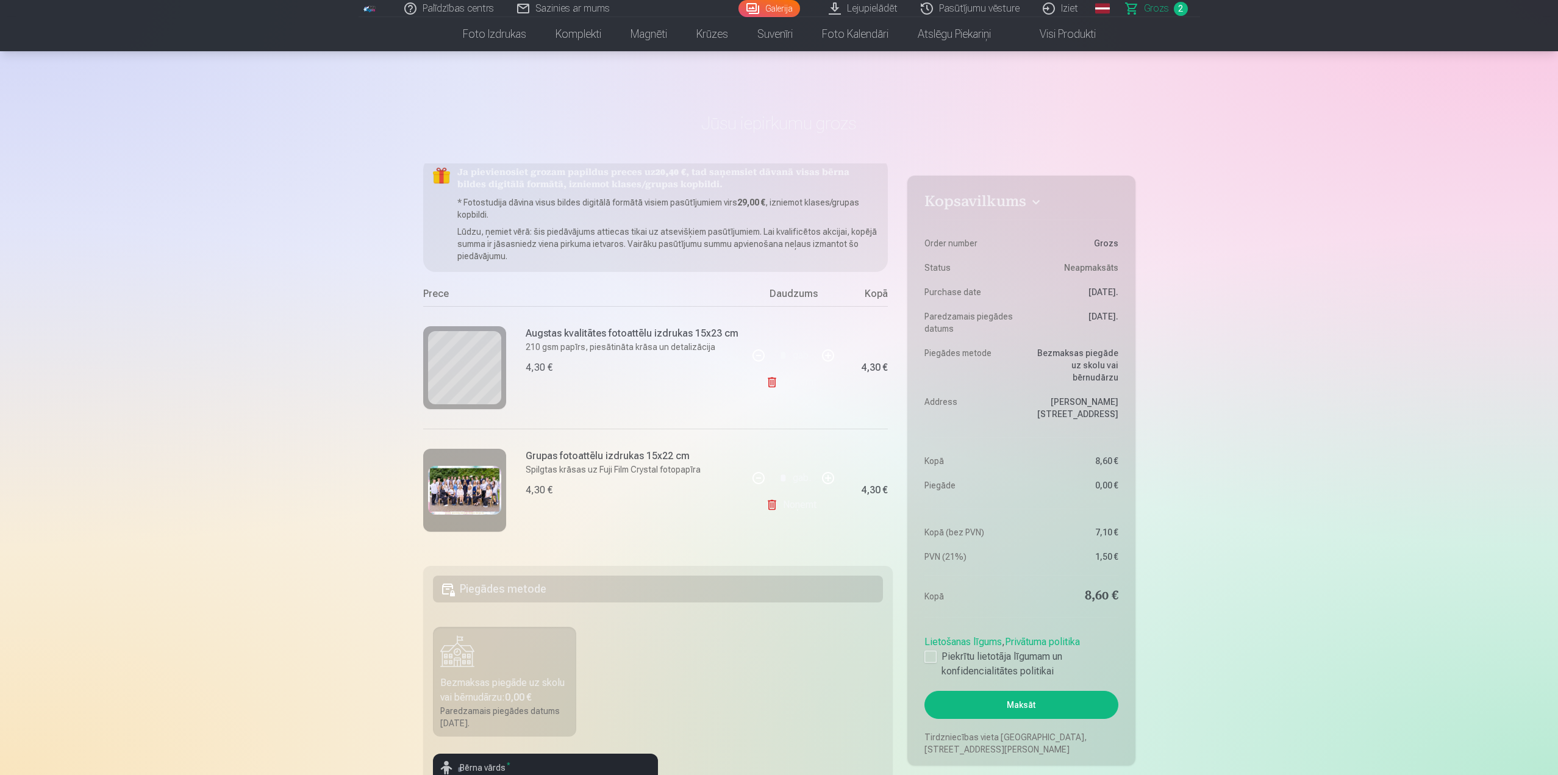
scroll to position [160, 0]
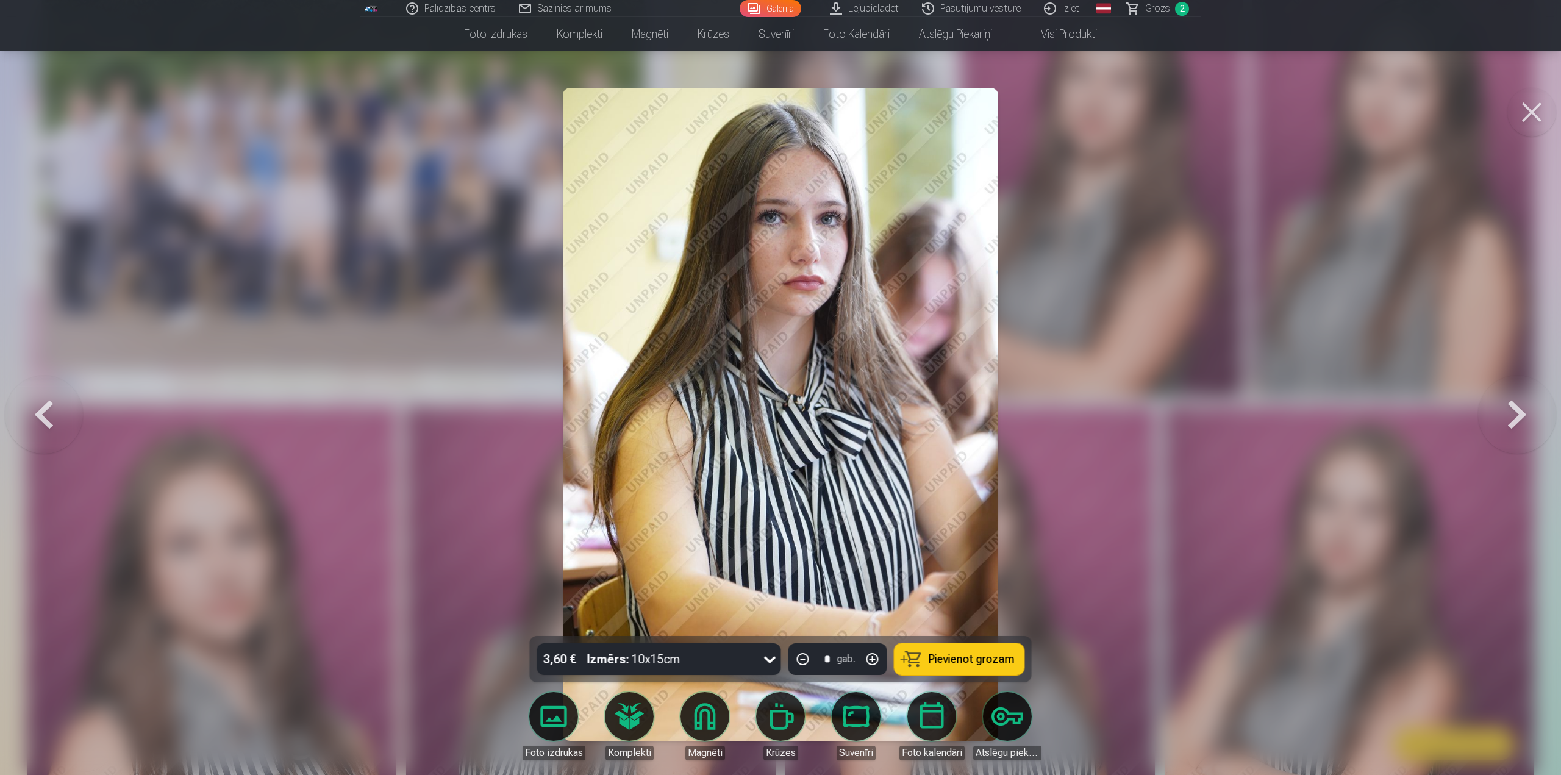
click at [757, 665] on div "3,60 € Izmērs : 10x15cm" at bounding box center [647, 659] width 221 height 32
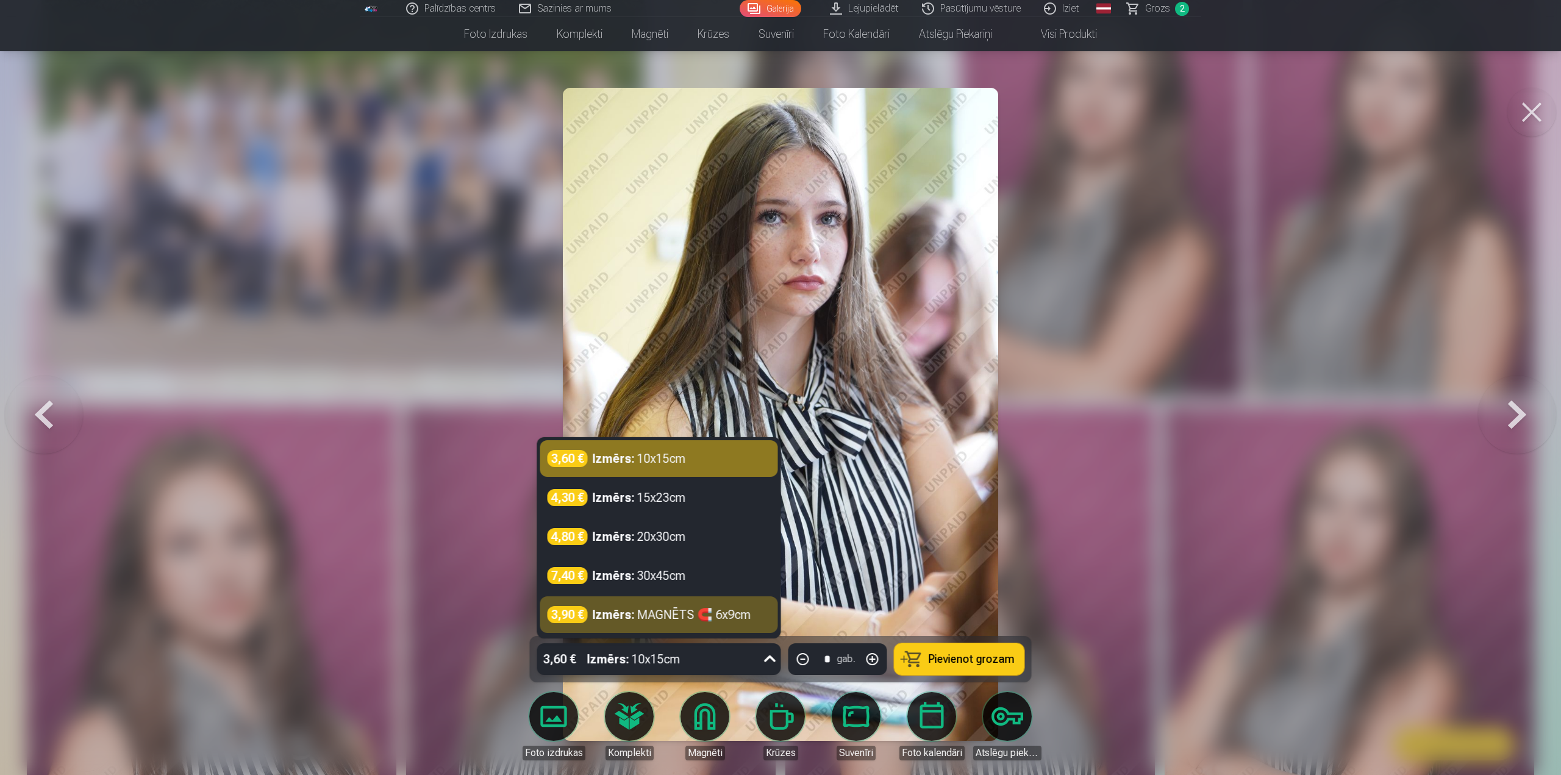
click at [1537, 105] on button at bounding box center [1531, 112] width 49 height 49
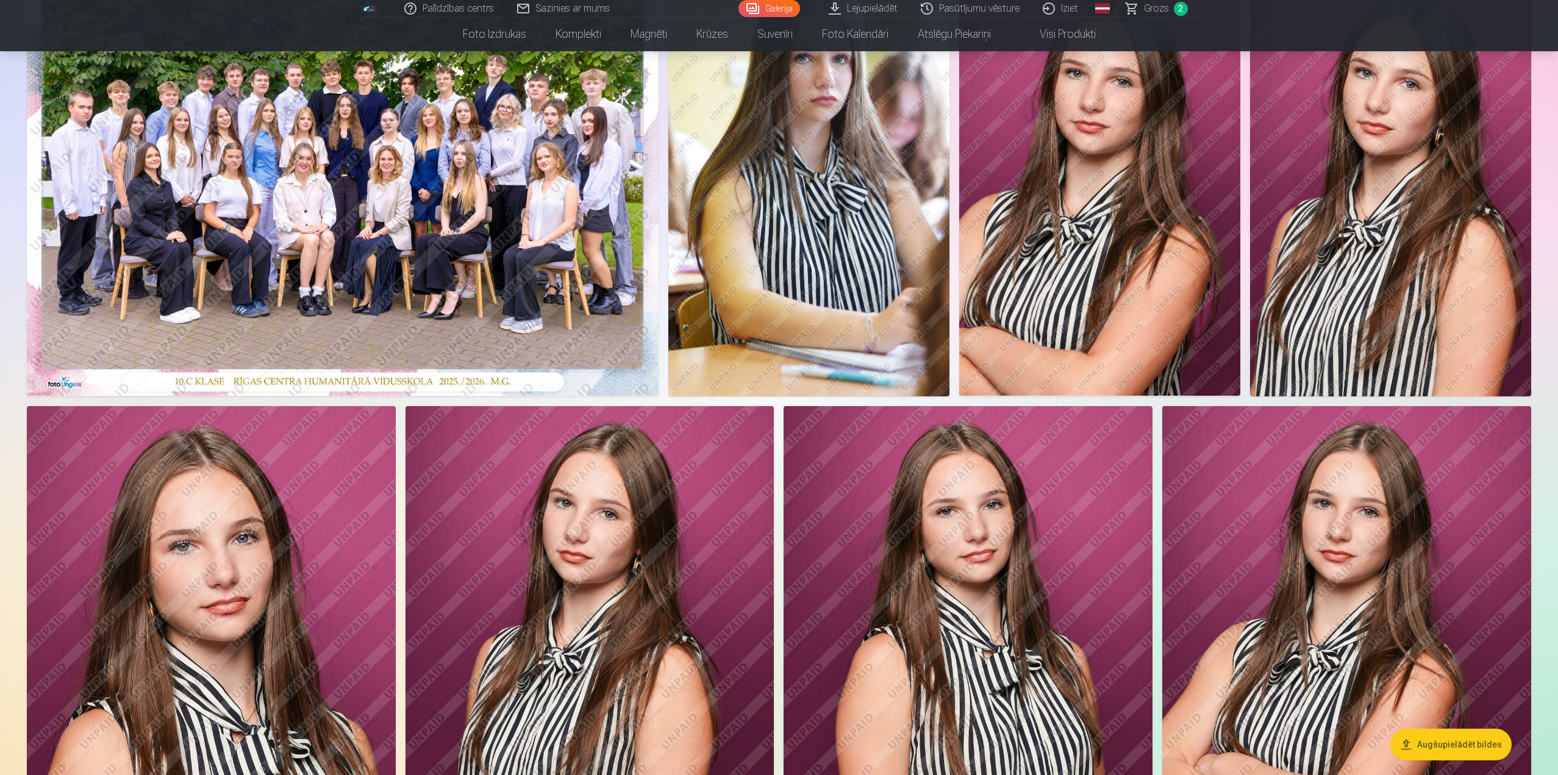
click at [1383, 205] on img at bounding box center [1390, 185] width 281 height 422
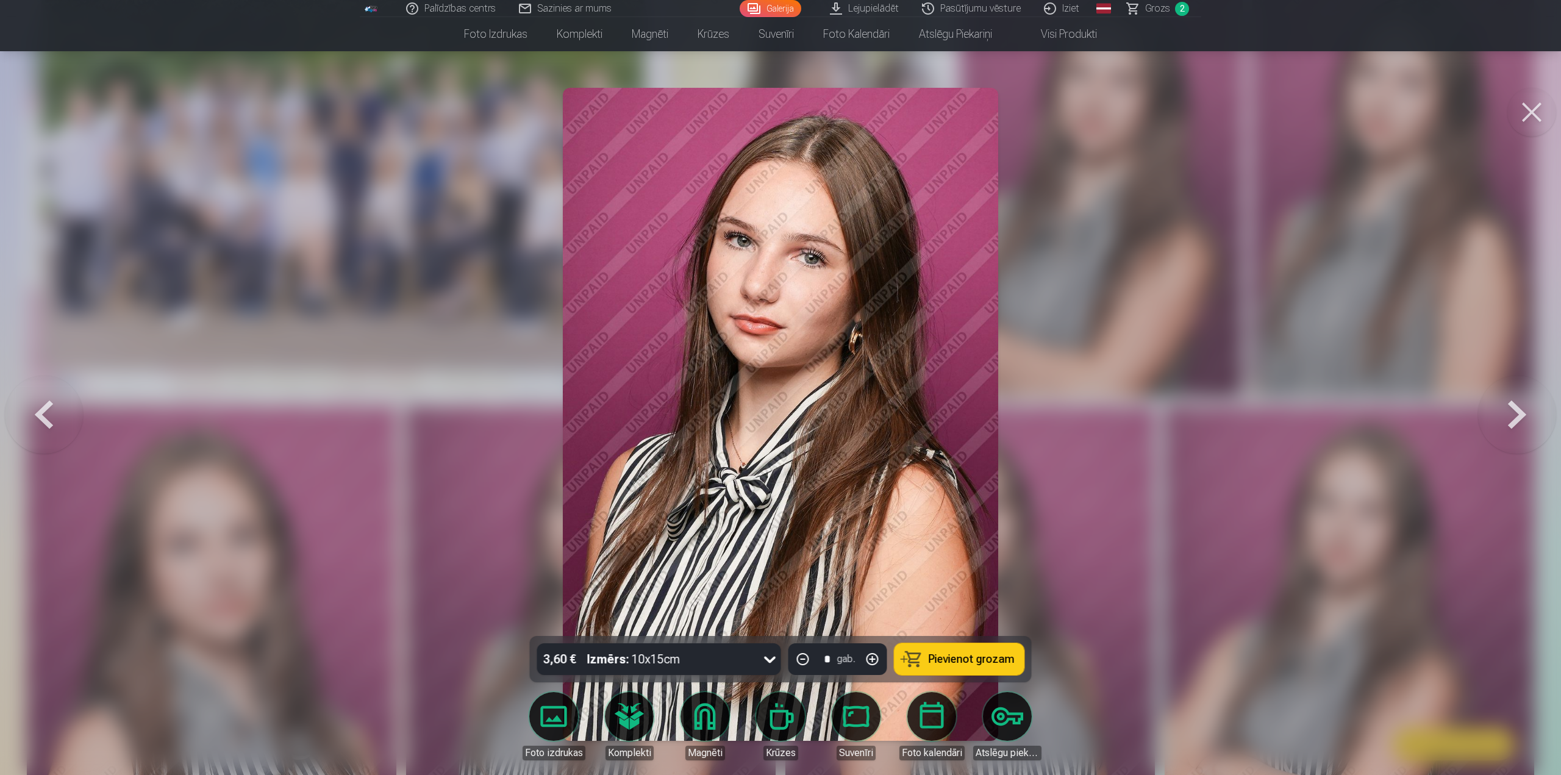
click at [1540, 97] on button at bounding box center [1531, 112] width 49 height 49
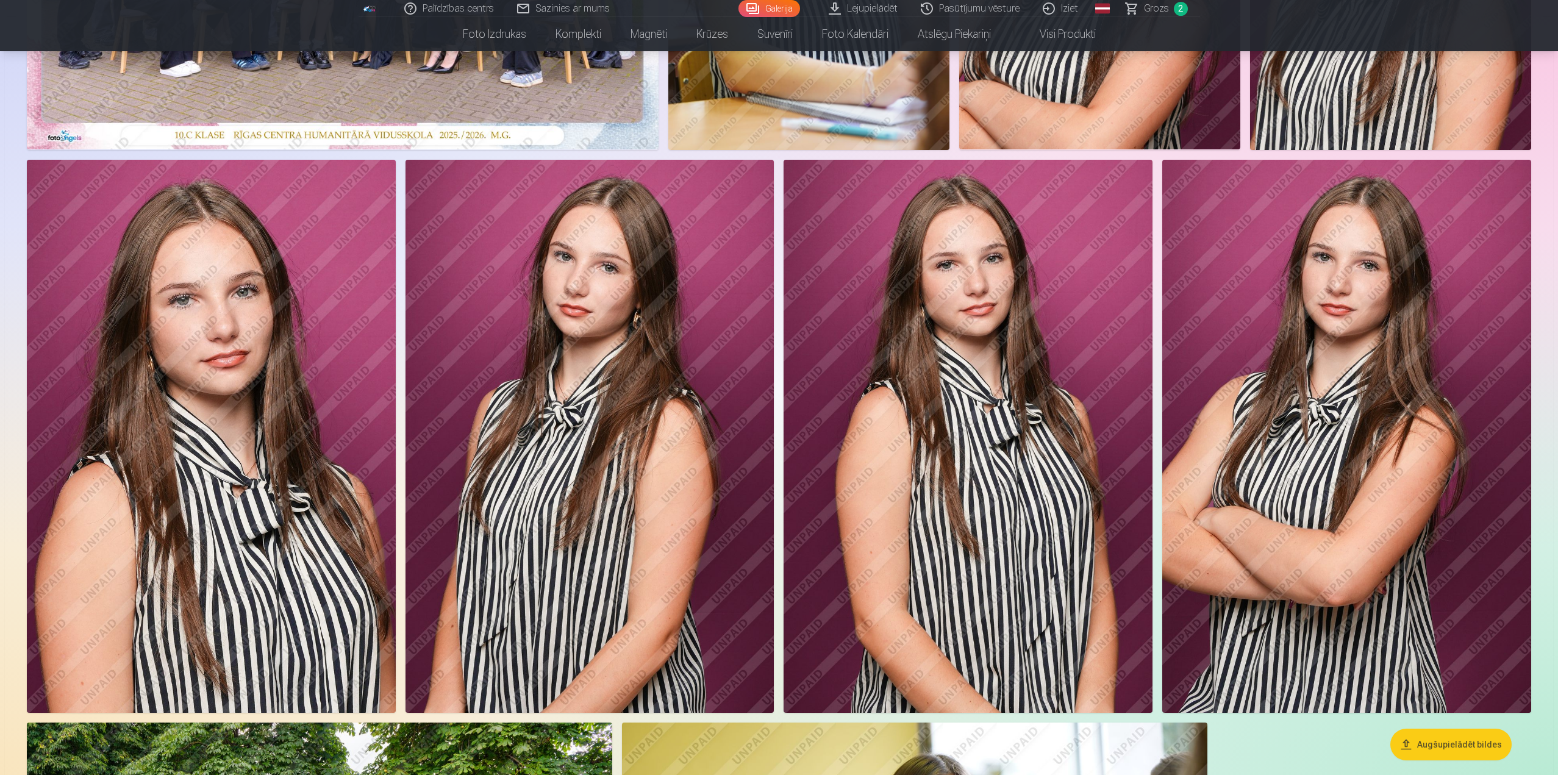
scroll to position [419, 0]
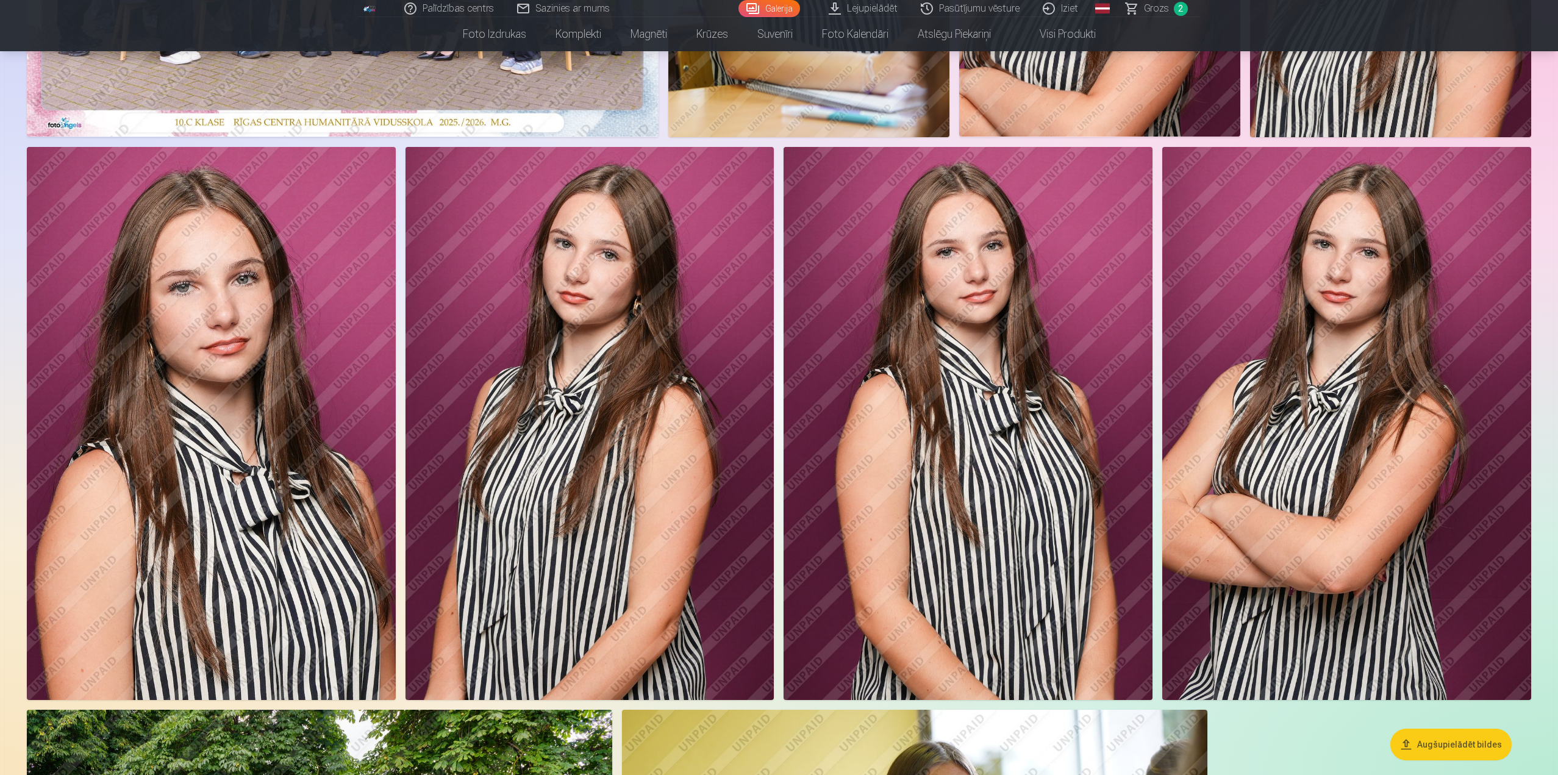
click at [664, 460] on img at bounding box center [589, 423] width 369 height 553
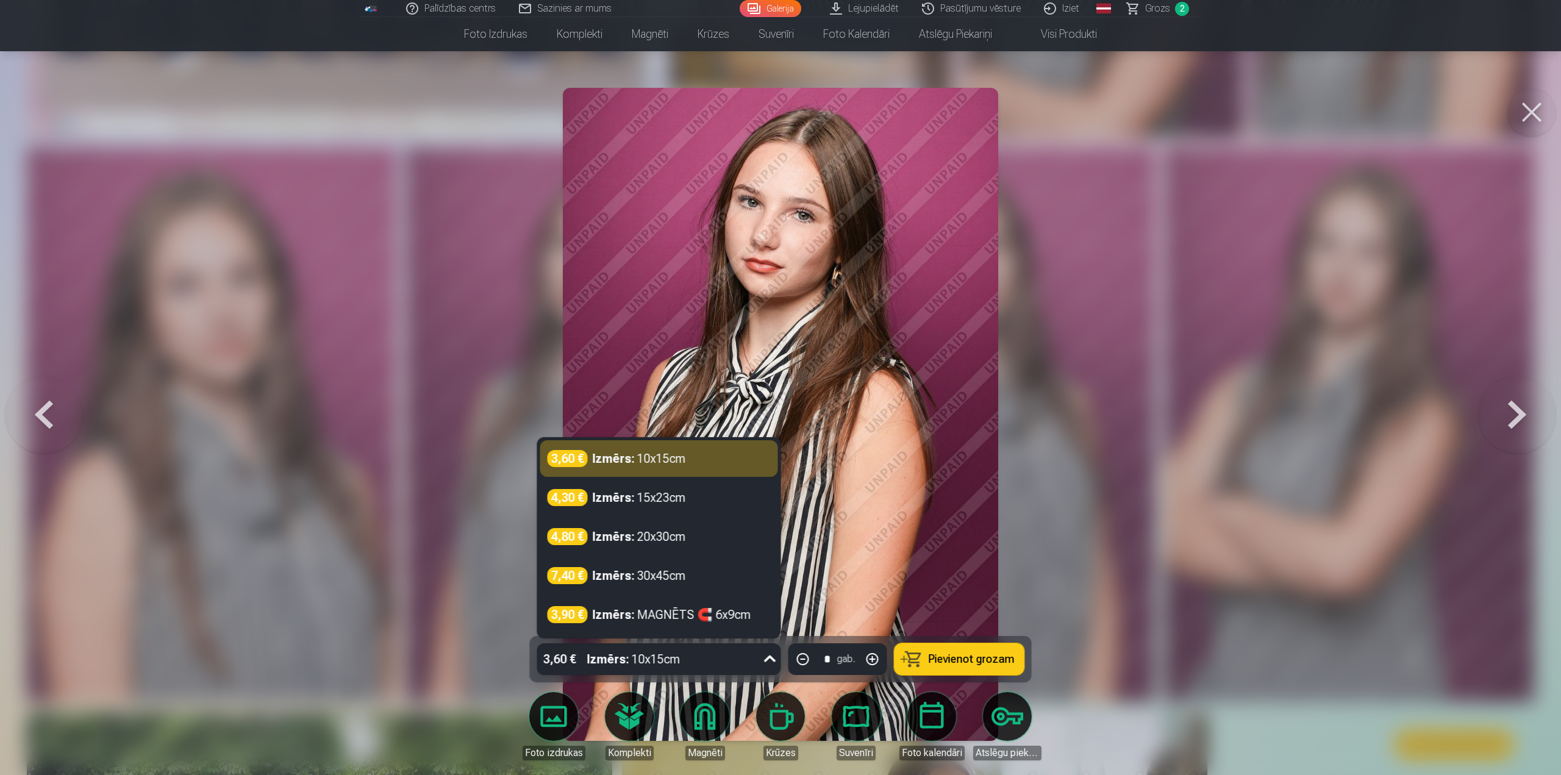
click at [764, 659] on icon at bounding box center [770, 659] width 20 height 20
click at [680, 544] on div "Izmērs : 20x30cm" at bounding box center [639, 536] width 93 height 17
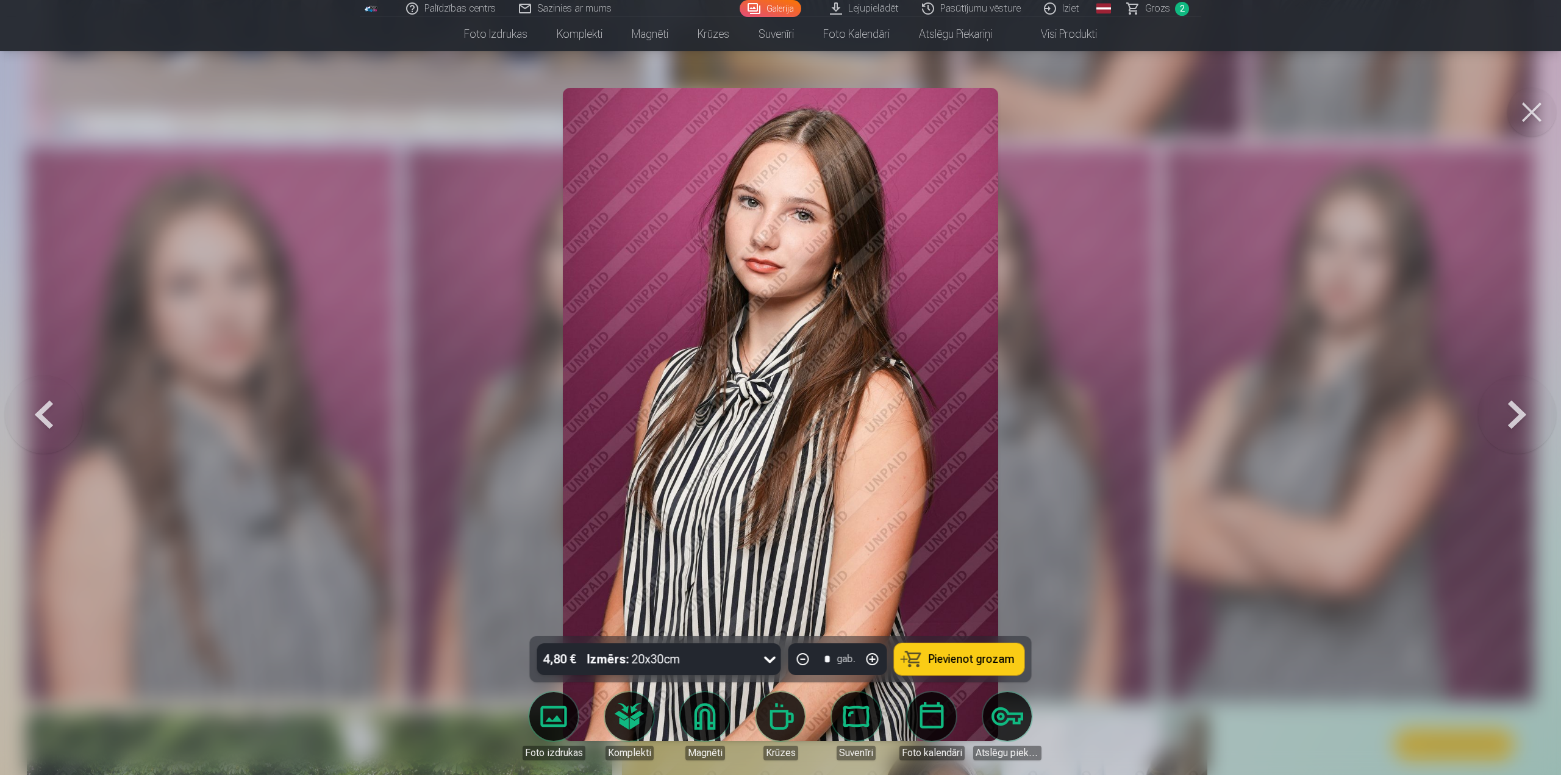
click at [993, 660] on span "Pievienot grozam" at bounding box center [972, 659] width 86 height 11
click at [1533, 107] on button at bounding box center [1531, 112] width 49 height 49
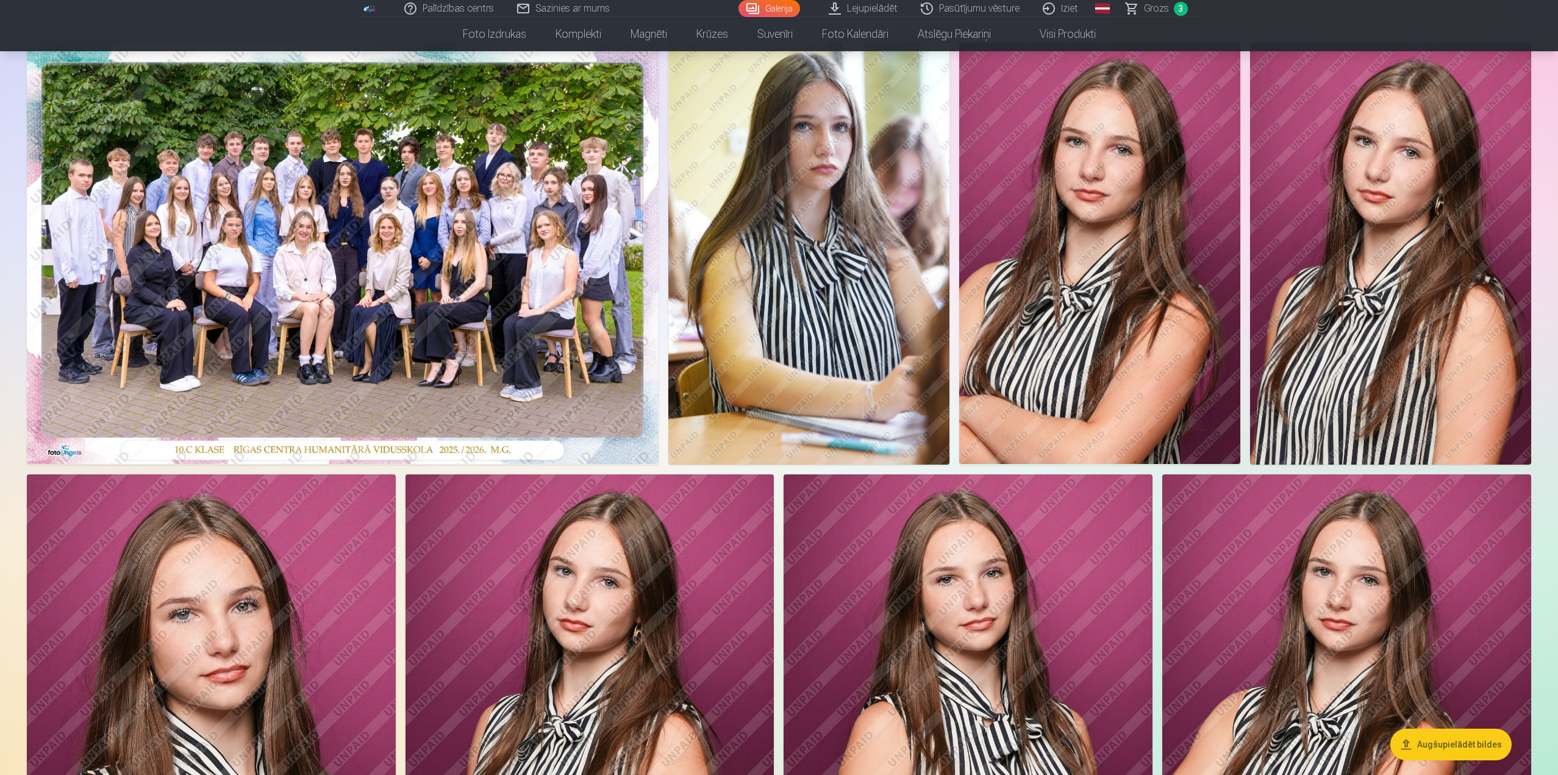
scroll to position [46, 0]
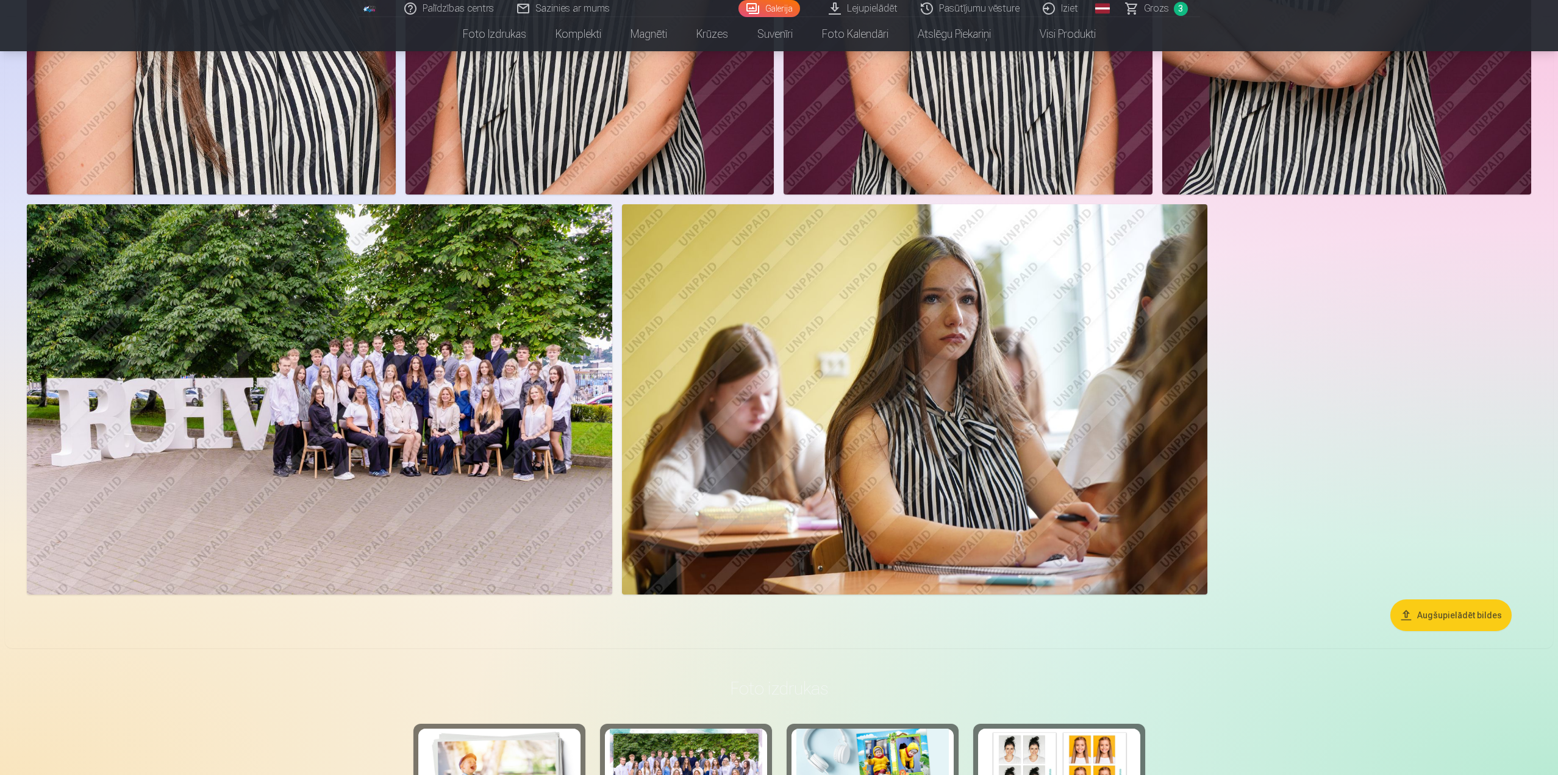
click at [1129, 299] on img at bounding box center [914, 399] width 585 height 390
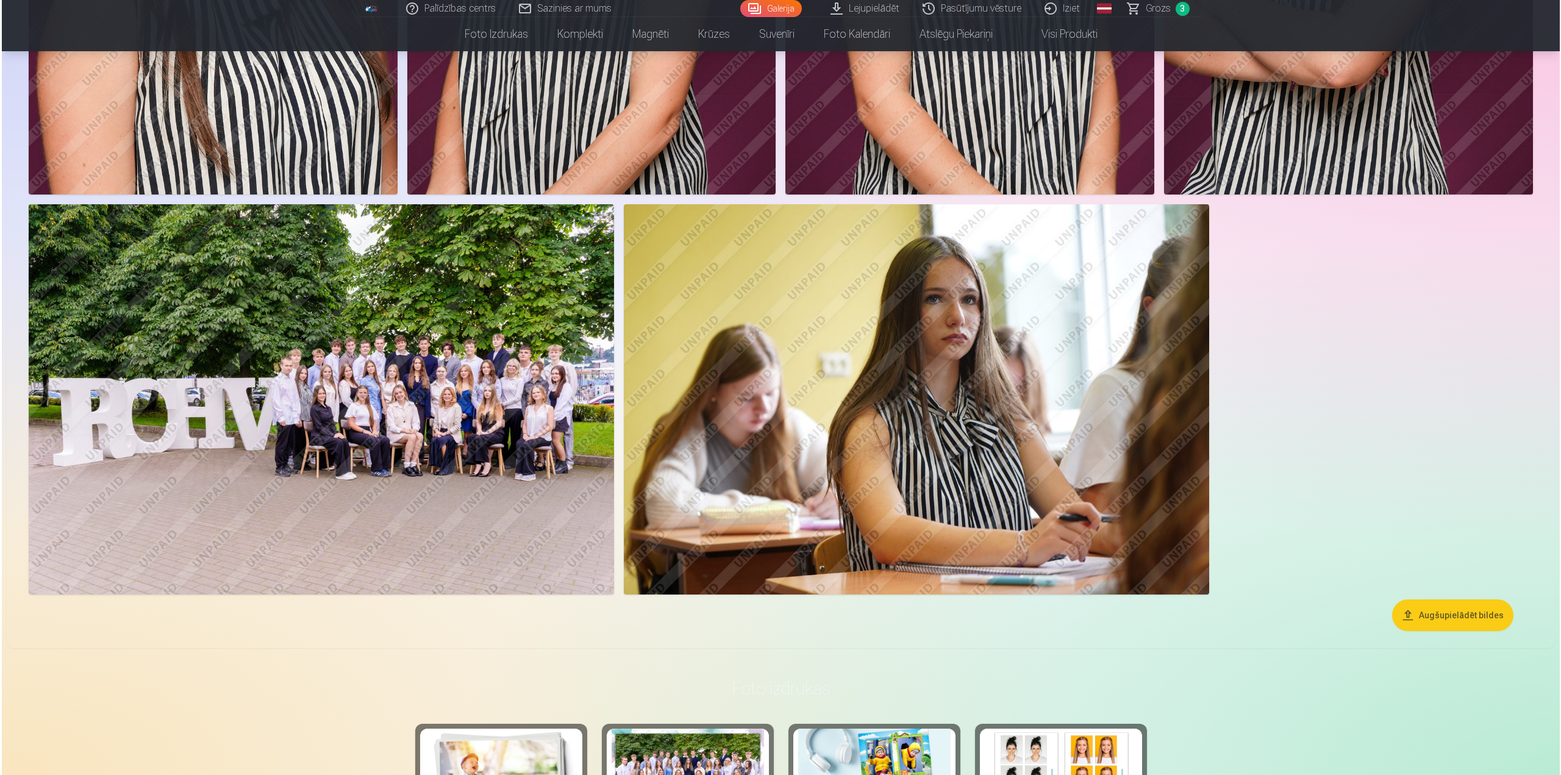
scroll to position [925, 0]
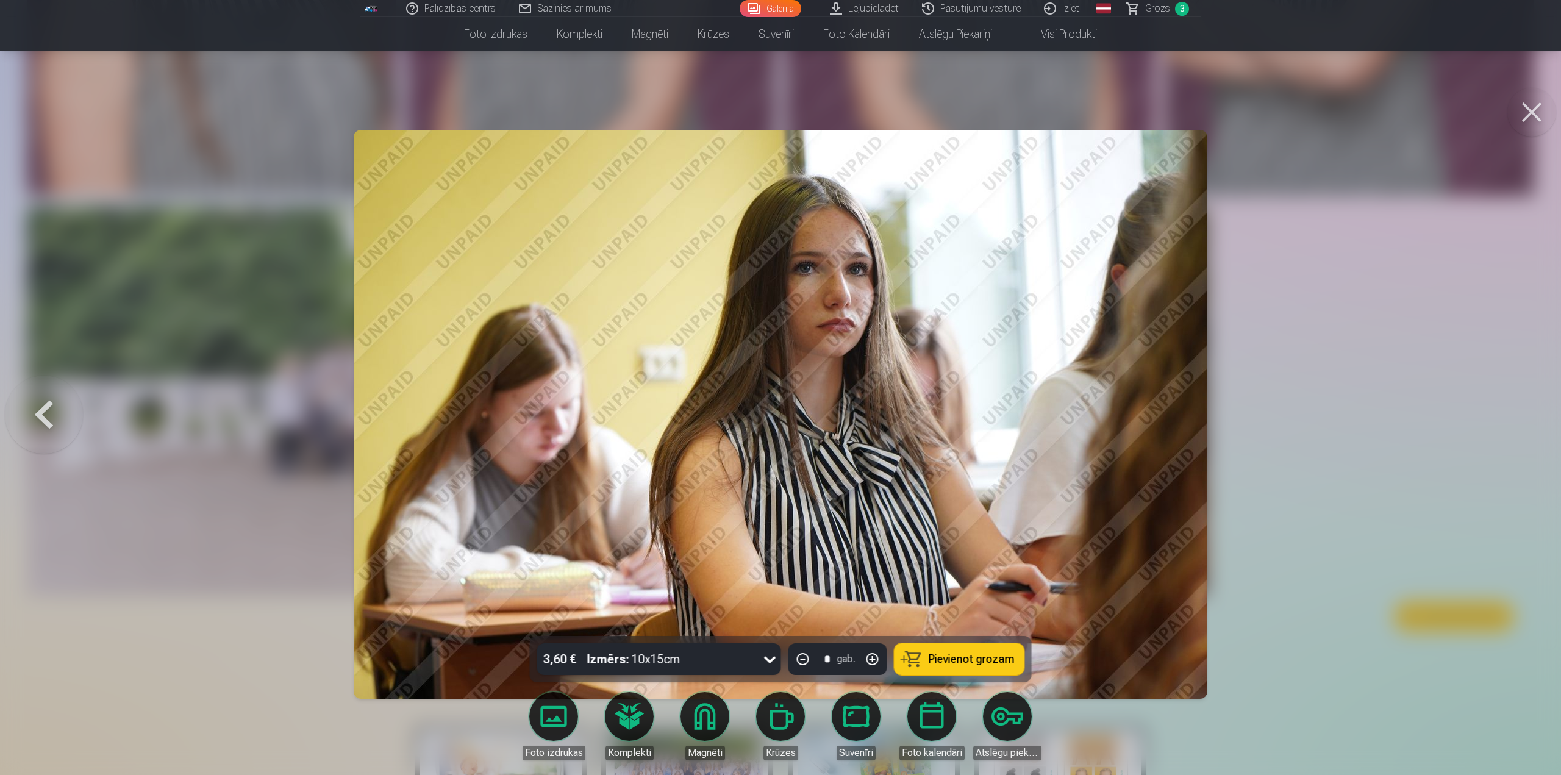
click at [938, 662] on span "Pievienot grozam" at bounding box center [972, 659] width 86 height 11
click at [1520, 109] on button at bounding box center [1531, 112] width 49 height 49
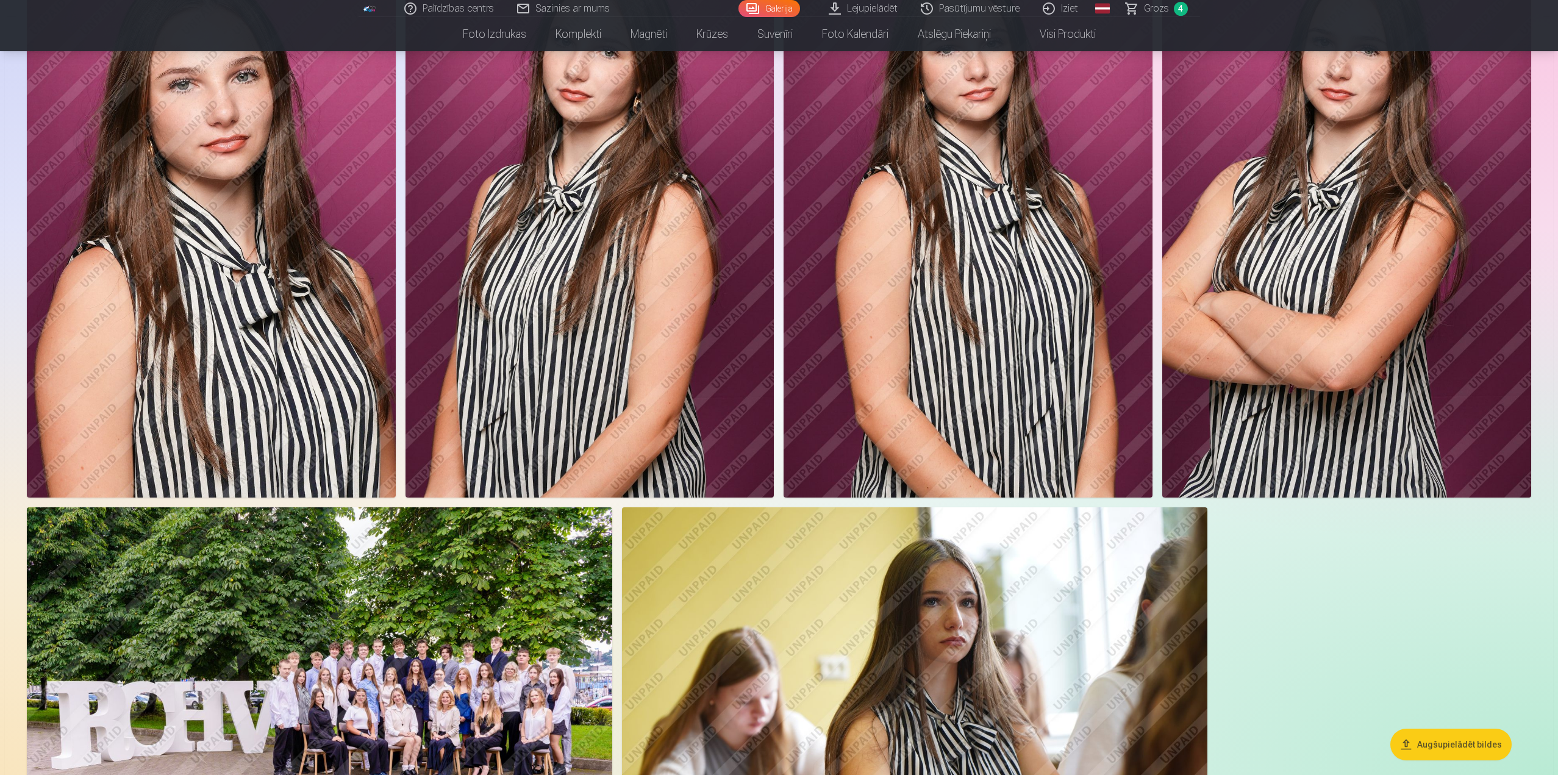
scroll to position [626, 0]
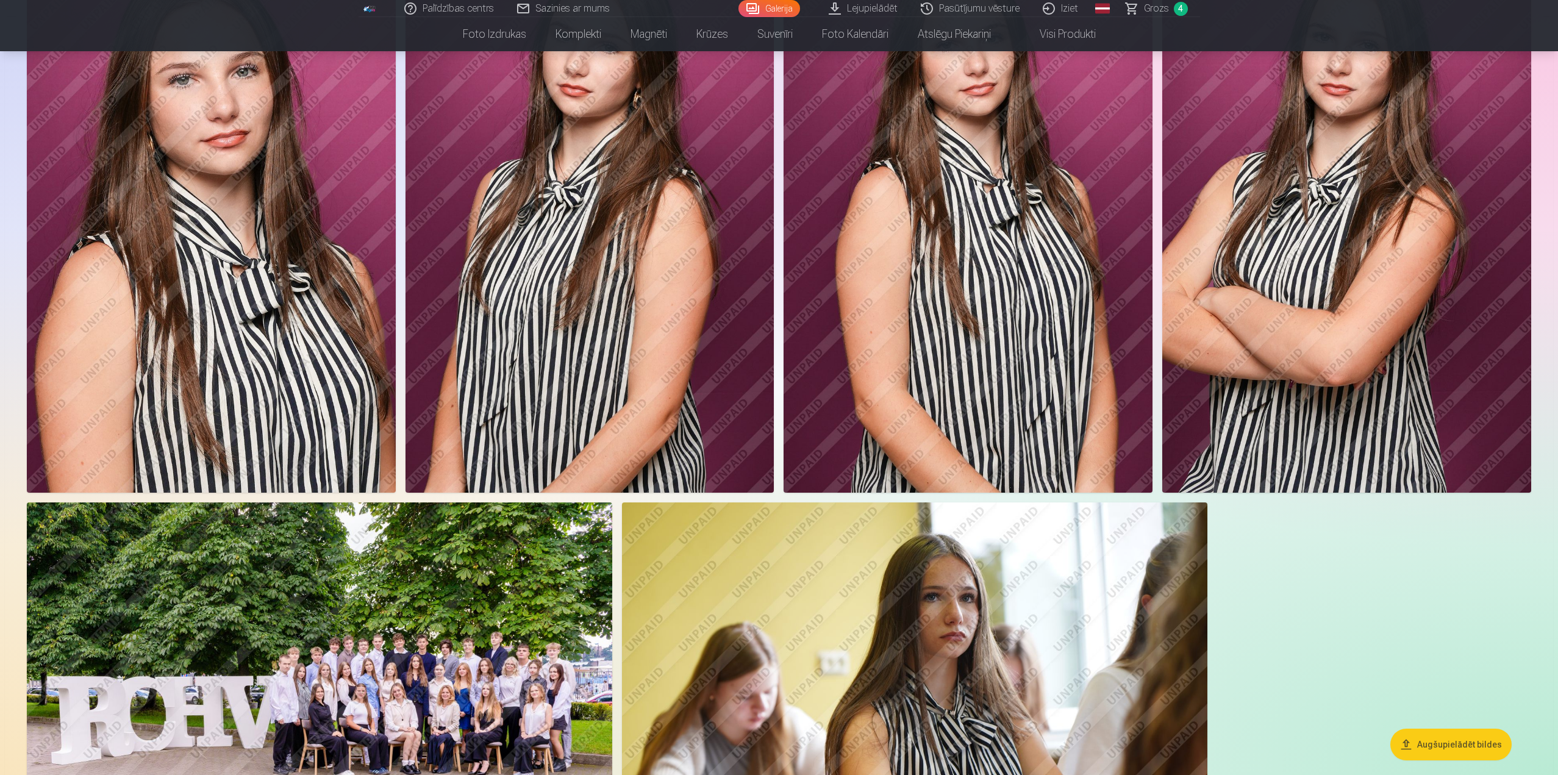
click at [1319, 318] on img at bounding box center [1346, 217] width 369 height 554
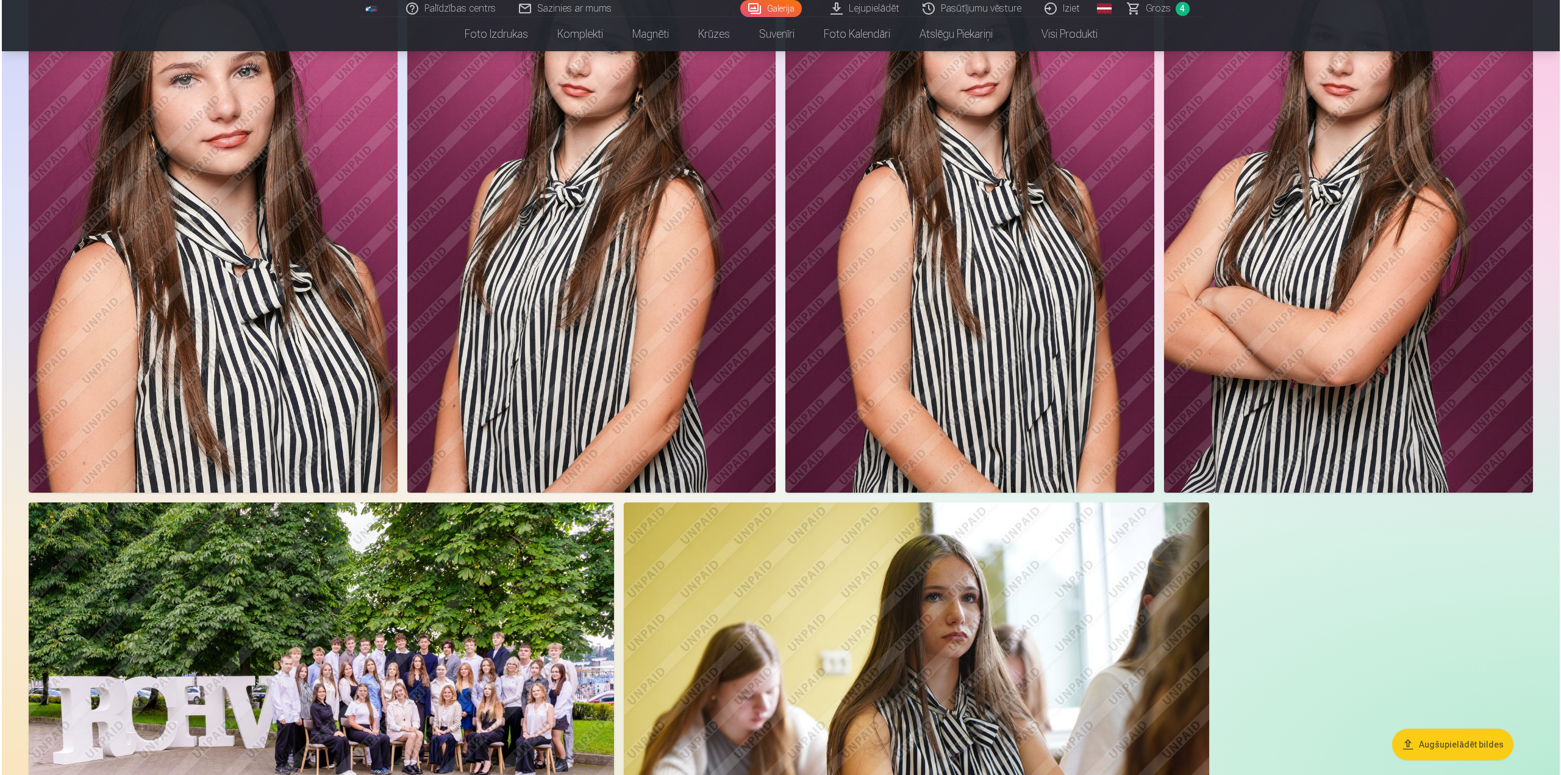
scroll to position [627, 0]
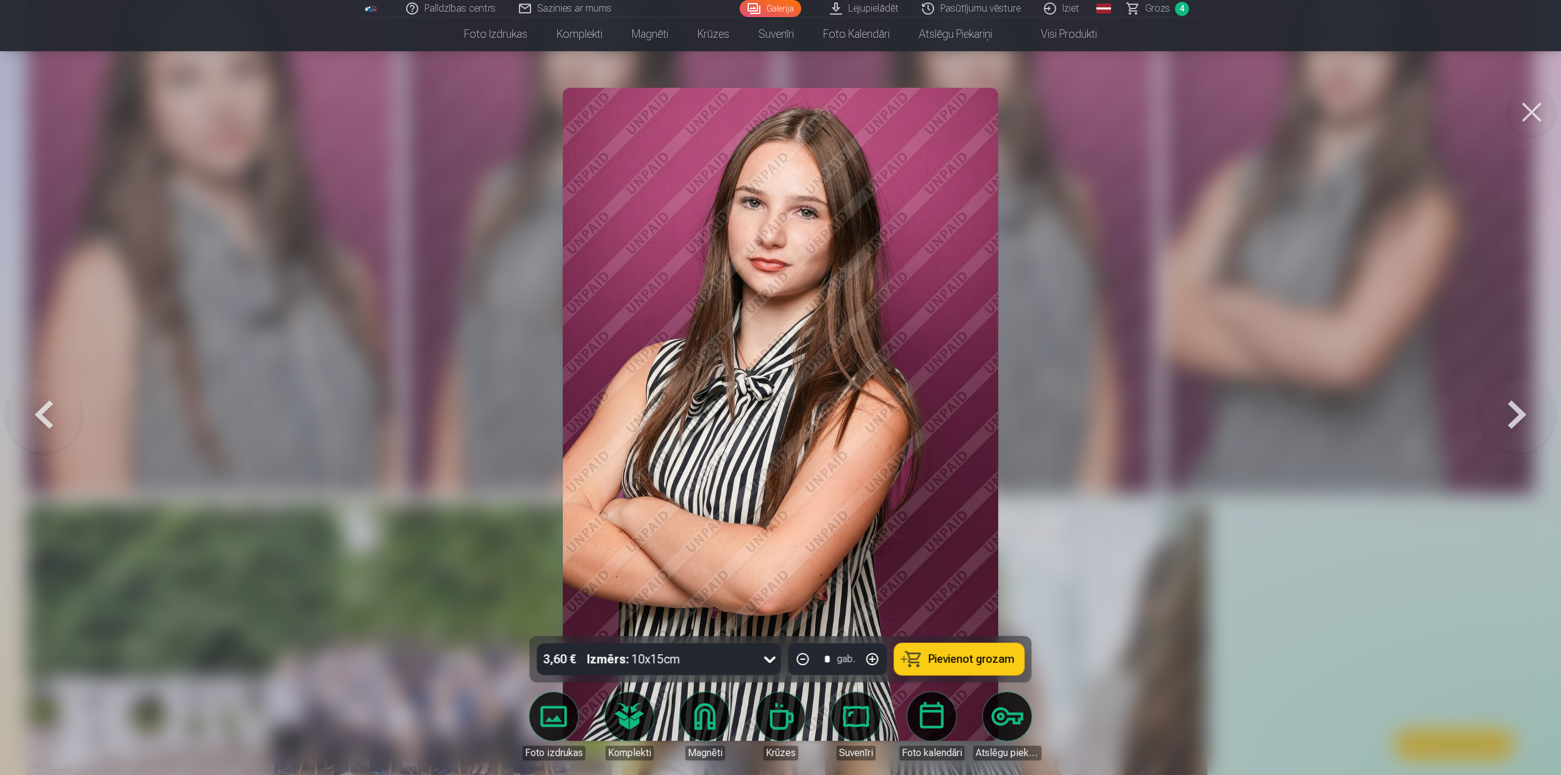
click at [1535, 118] on button at bounding box center [1531, 112] width 49 height 49
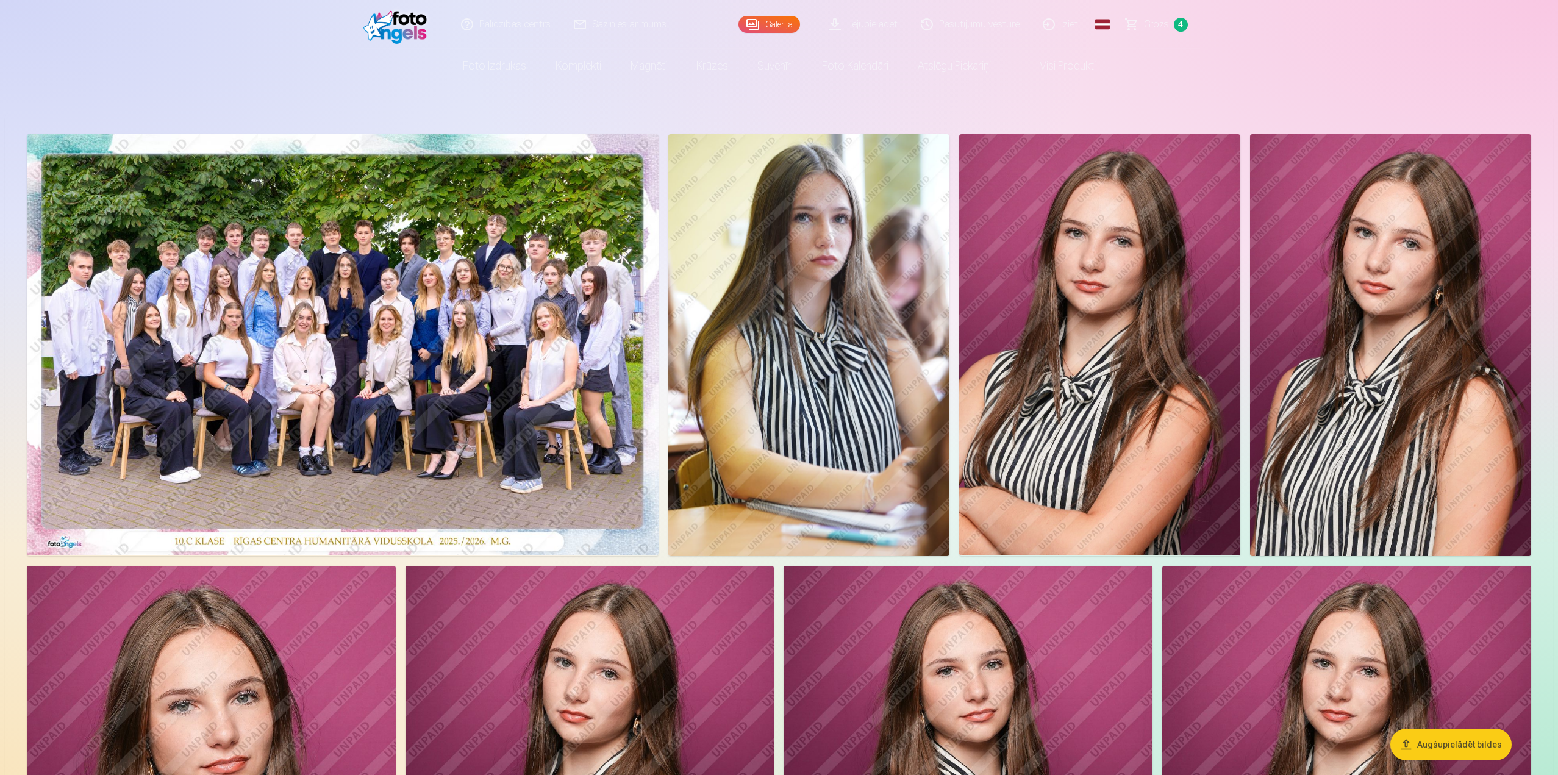
click at [832, 341] on img at bounding box center [808, 345] width 281 height 422
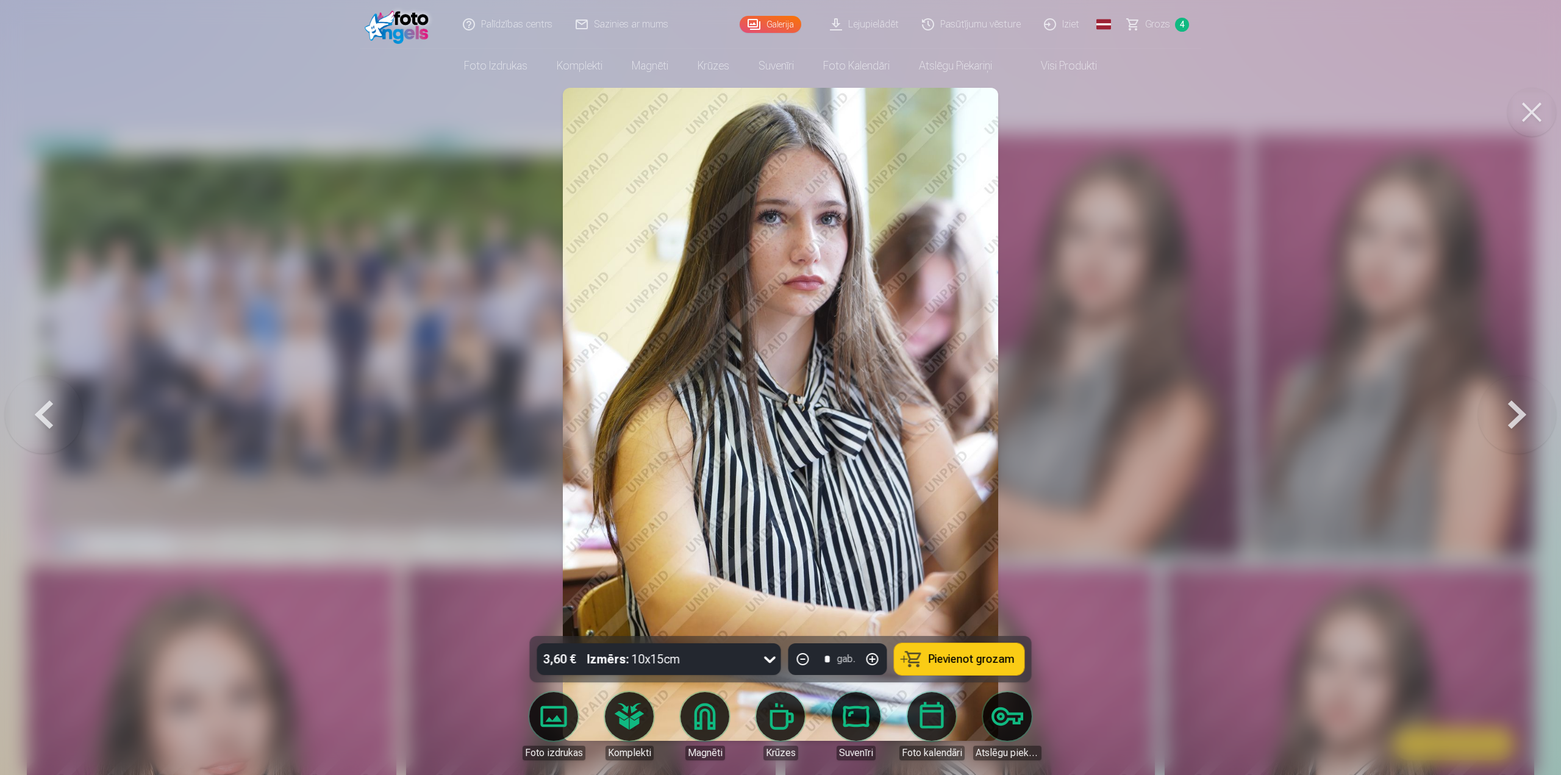
click at [769, 661] on icon at bounding box center [770, 660] width 12 height 7
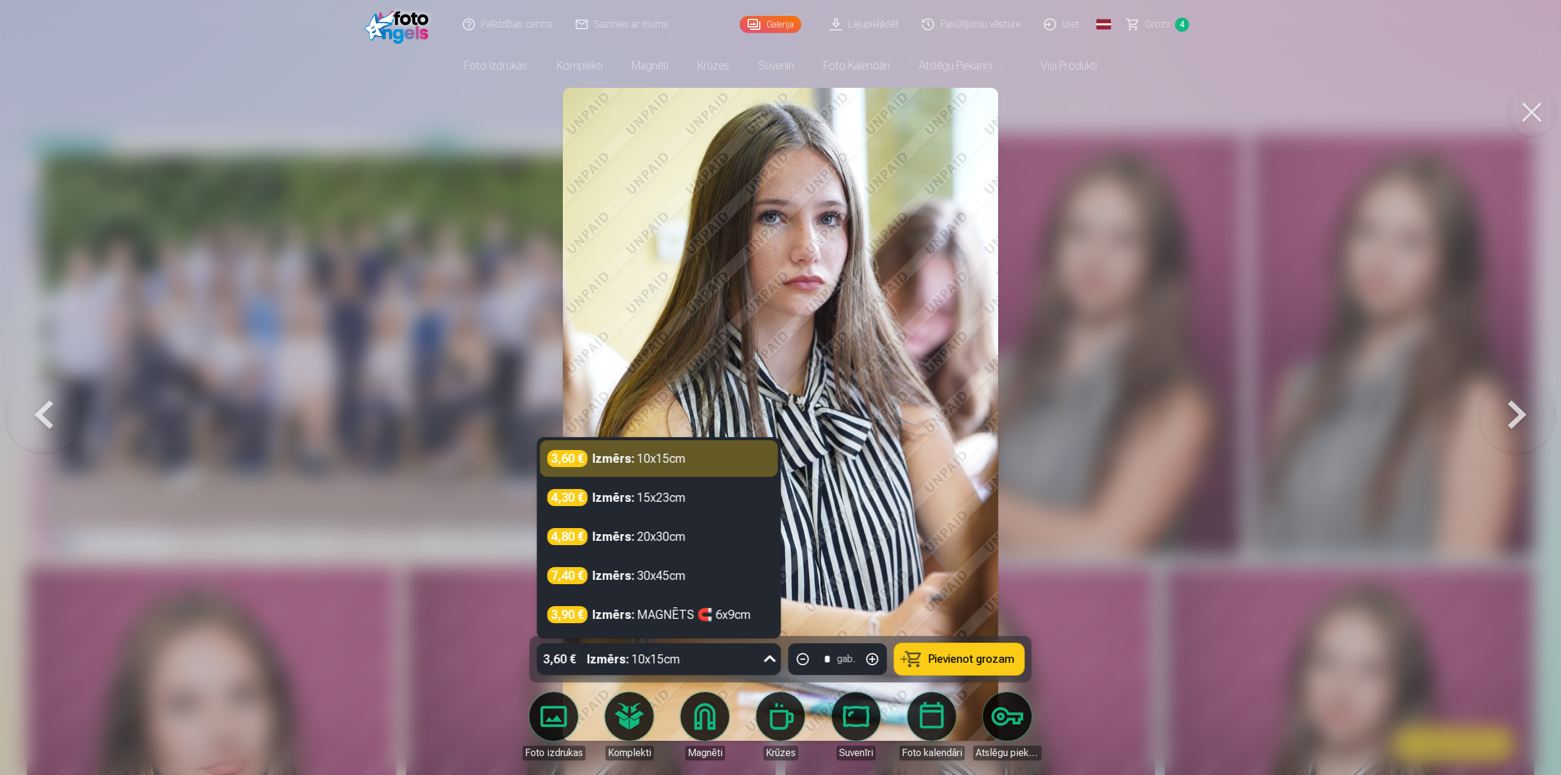
click at [1012, 666] on button "Pievienot grozam" at bounding box center [959, 659] width 130 height 32
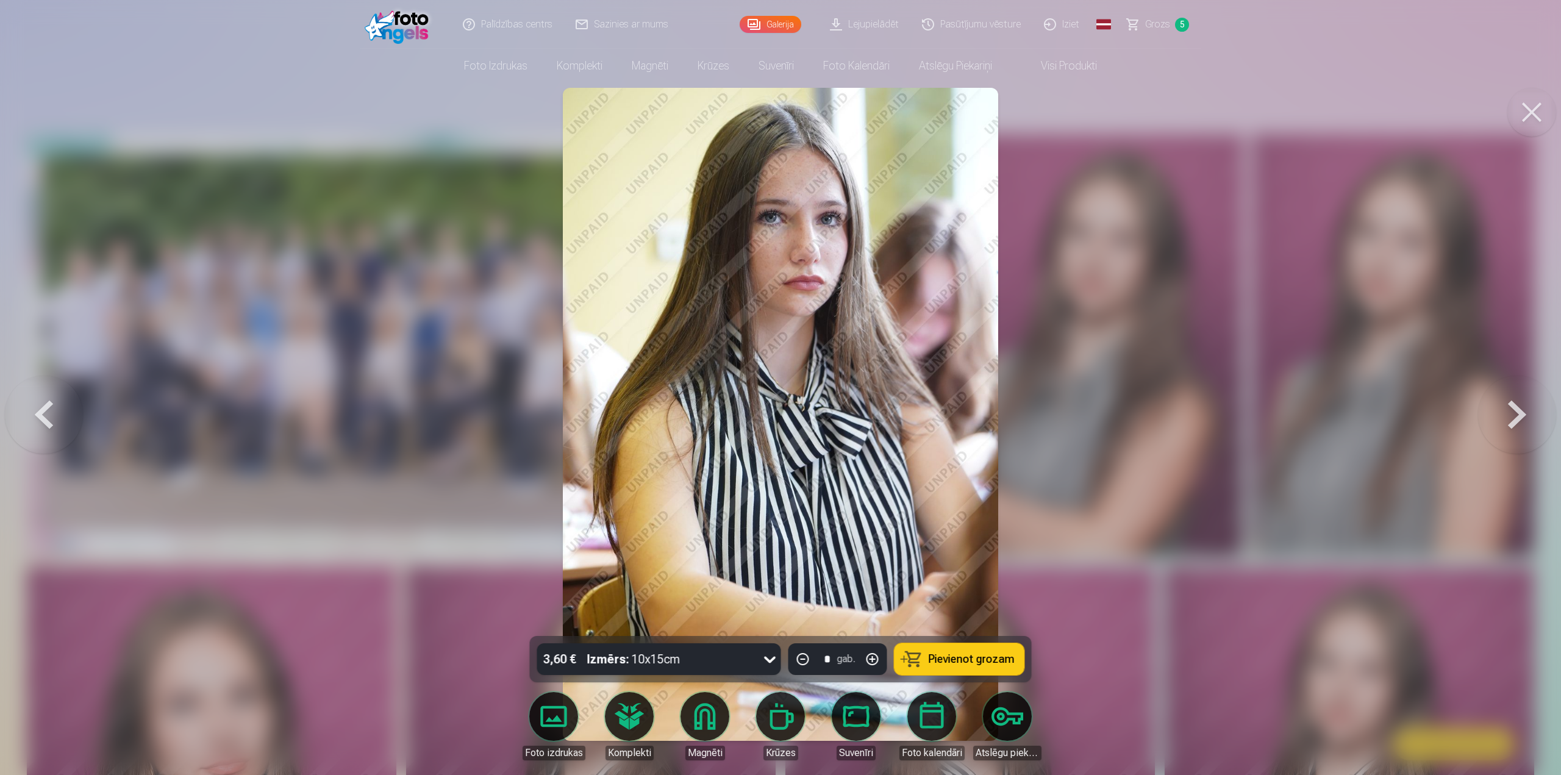
click at [1180, 29] on span "5" at bounding box center [1182, 25] width 14 height 14
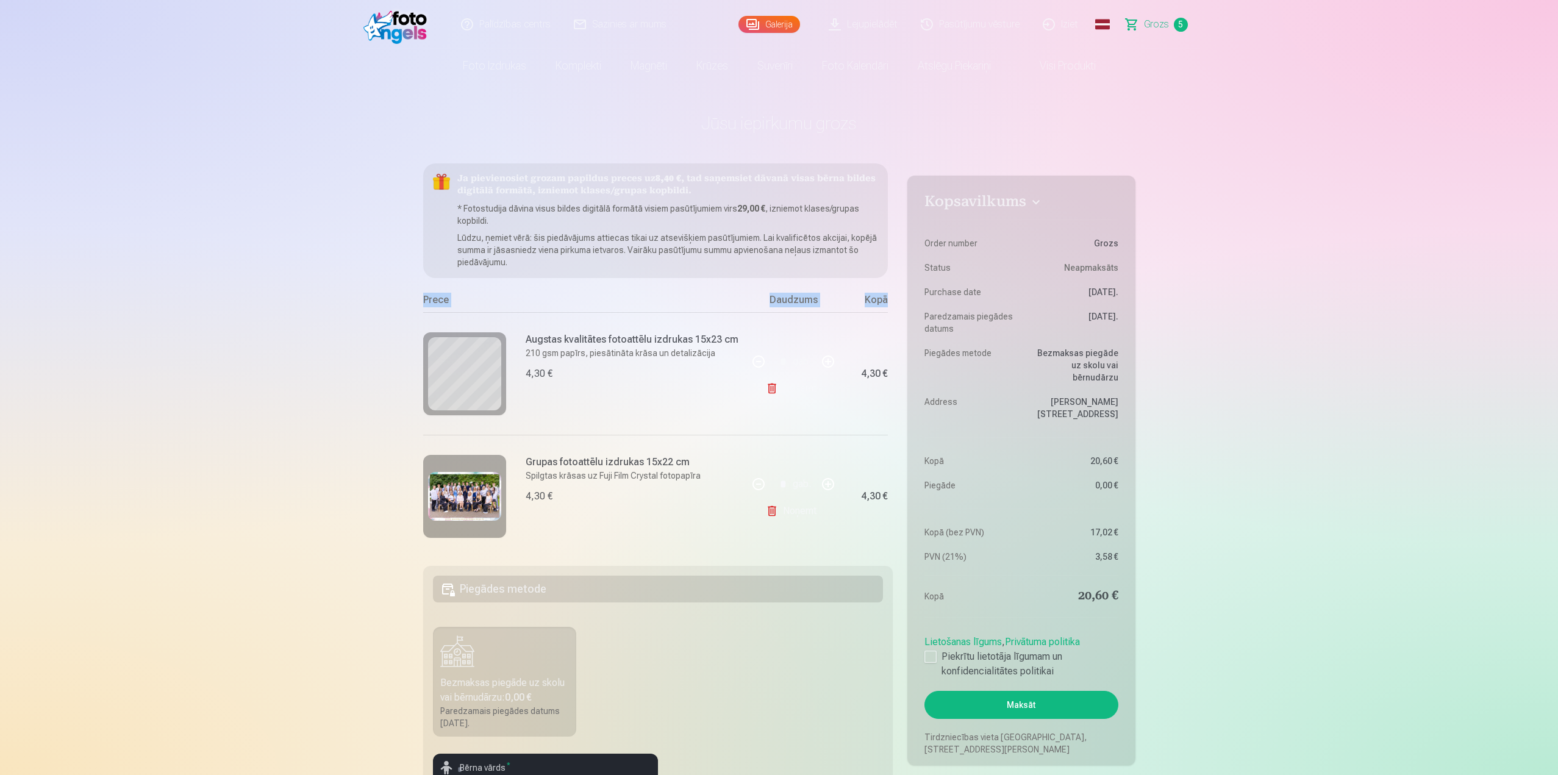
scroll to position [0, 29]
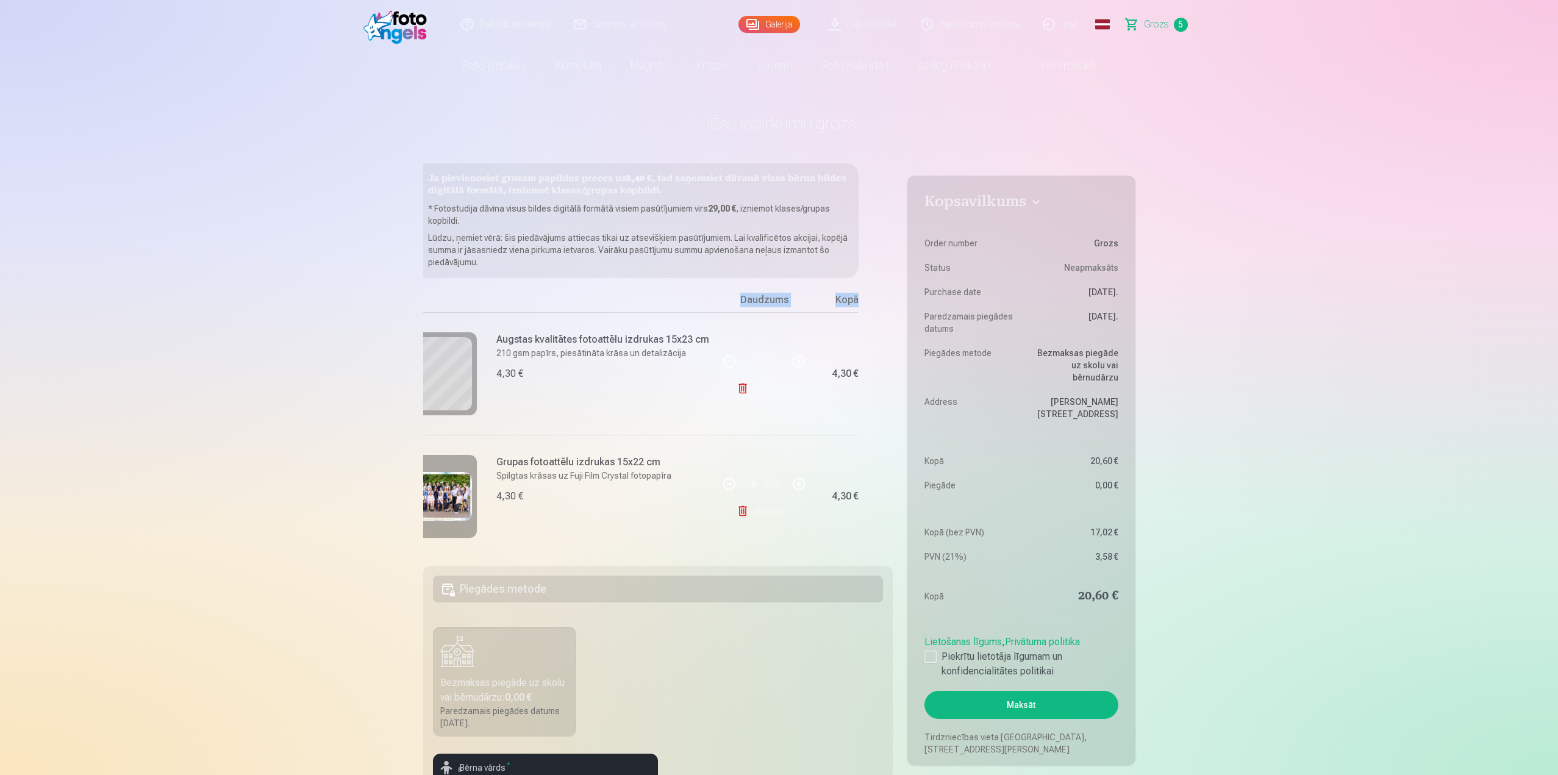
drag, startPoint x: 892, startPoint y: 269, endPoint x: 890, endPoint y: 292, distance: 22.6
click at [890, 292] on div "Ja pievienosiet grozam papildus preces uz 8,40 € , tad saņemsiet dāvanā visas b…" at bounding box center [658, 357] width 470 height 388
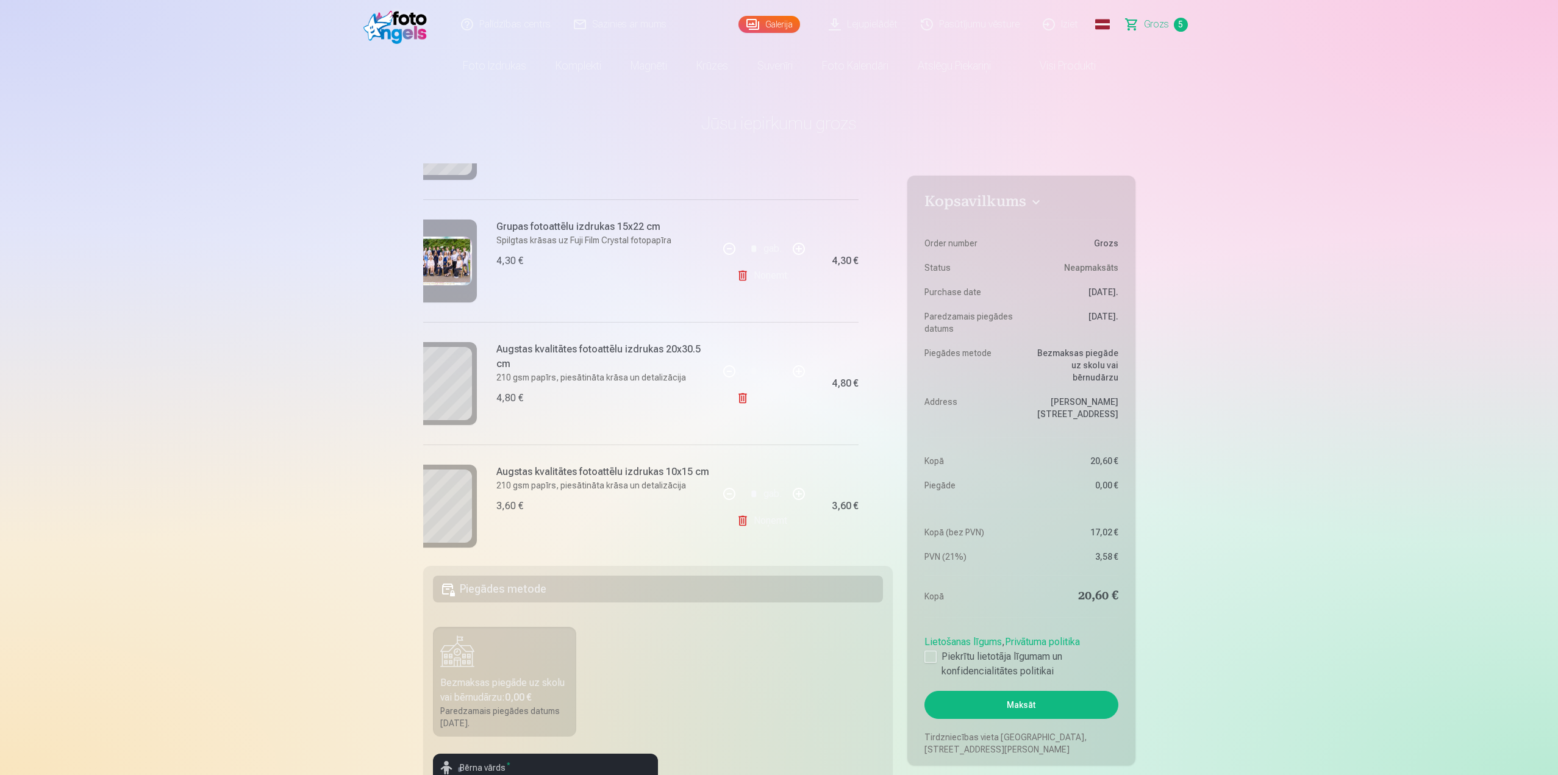
scroll to position [377, 29]
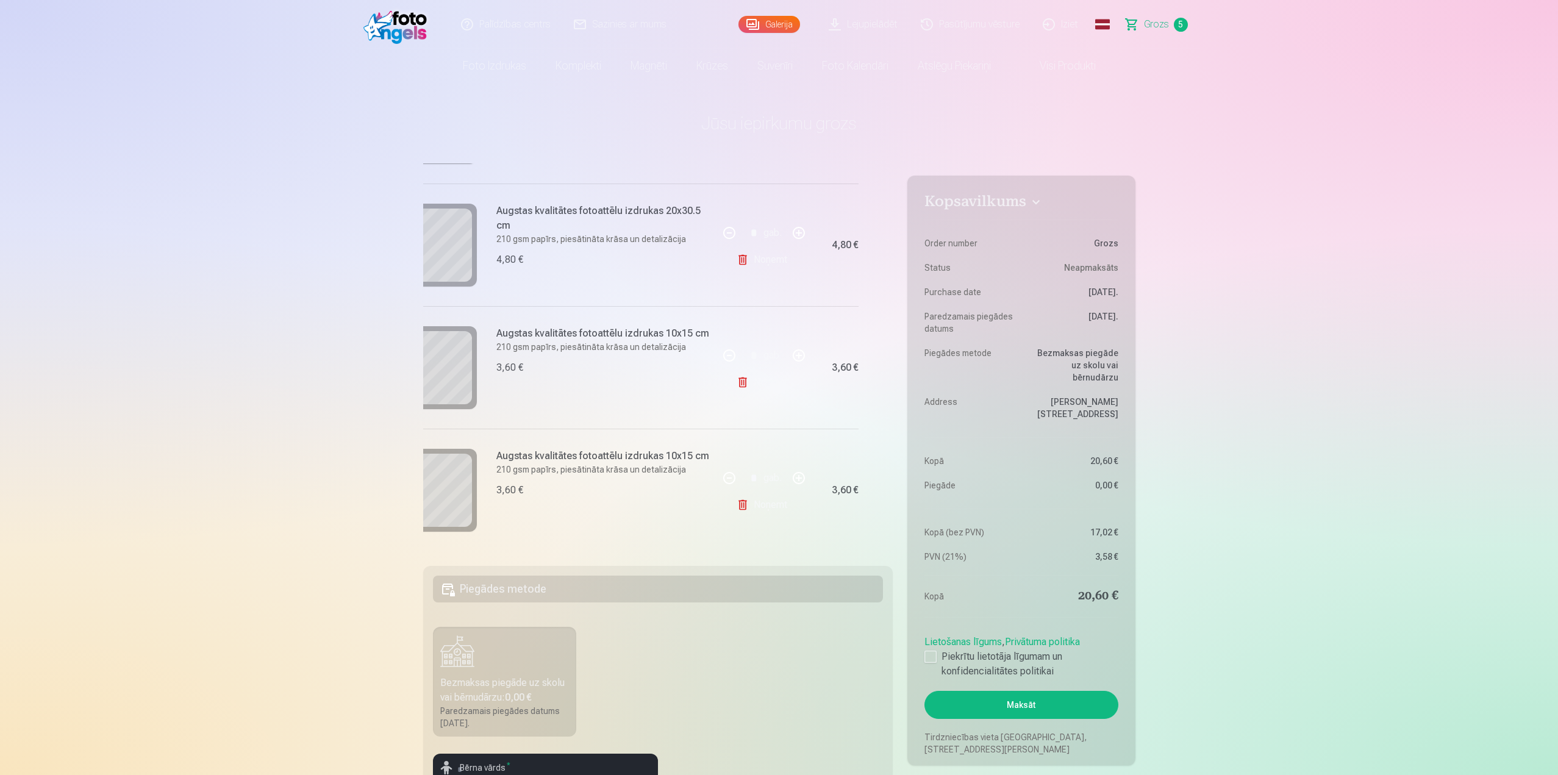
click at [762, 505] on link "Noņemt" at bounding box center [764, 505] width 55 height 24
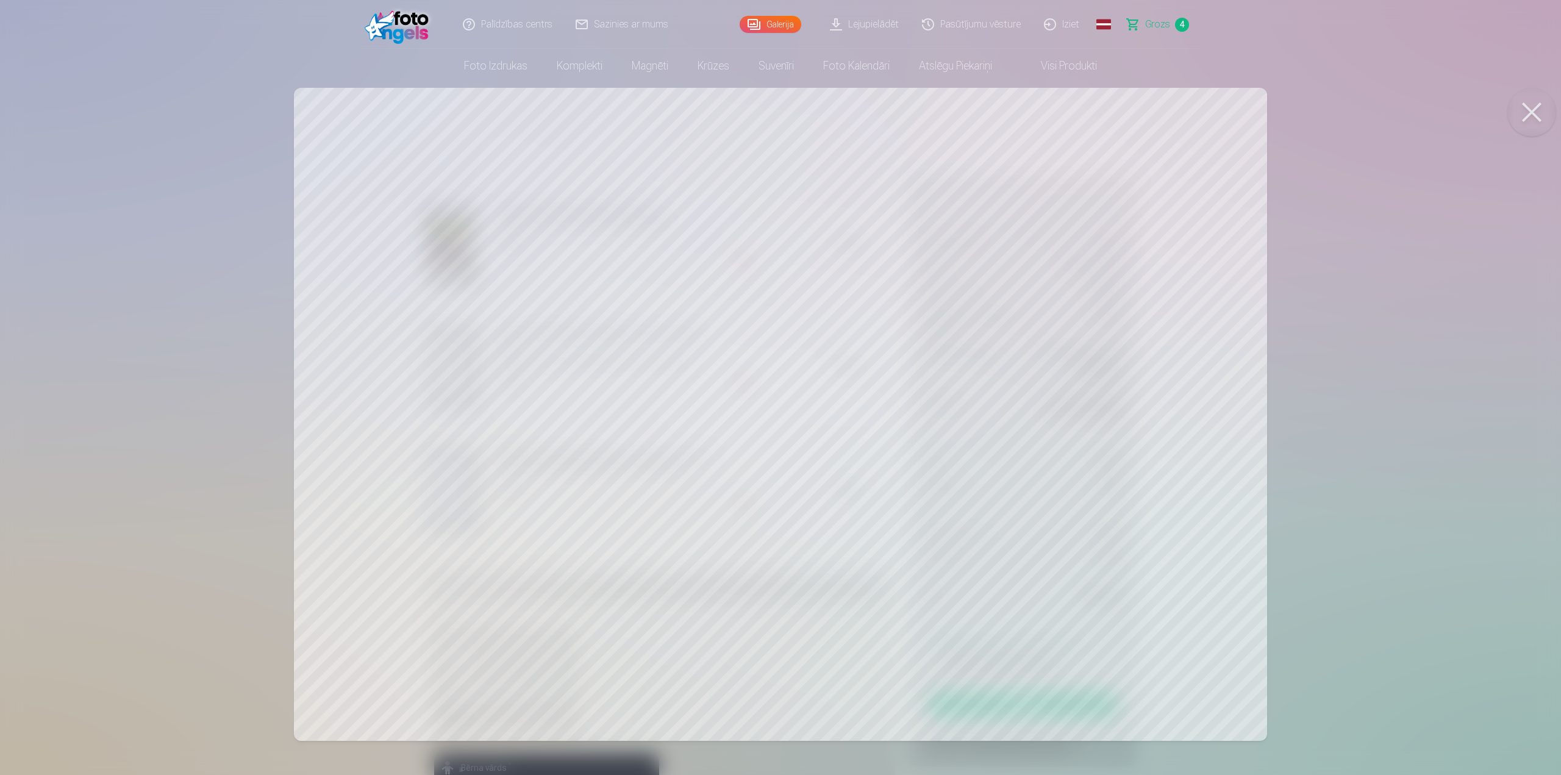
click at [1525, 112] on button at bounding box center [1531, 112] width 49 height 49
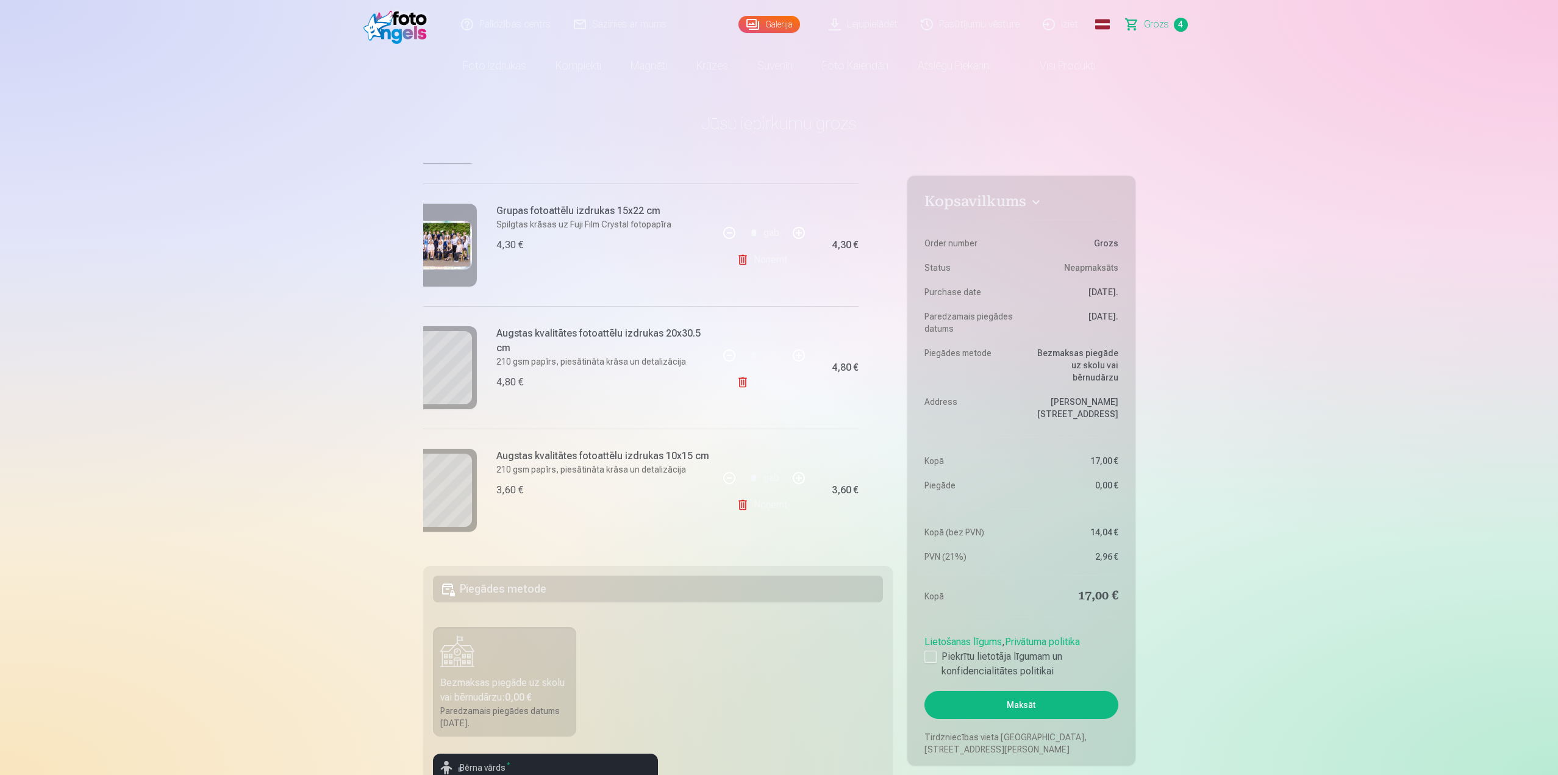
click at [1082, 698] on button "Maksāt" at bounding box center [1020, 705] width 193 height 28
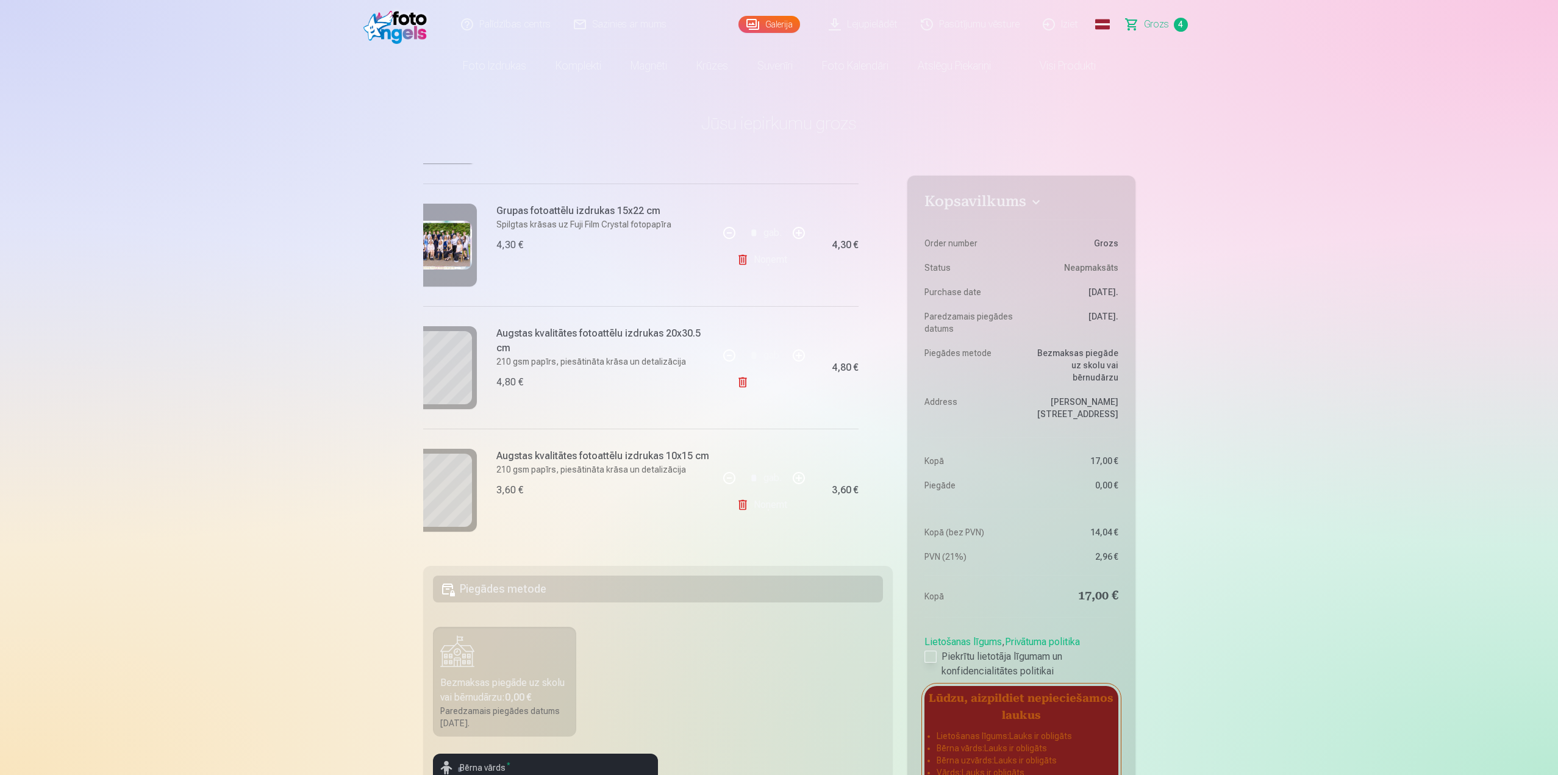
click at [936, 649] on label "Piekrītu lietotāja līgumam un konfidencialitātes politikai" at bounding box center [1020, 663] width 193 height 29
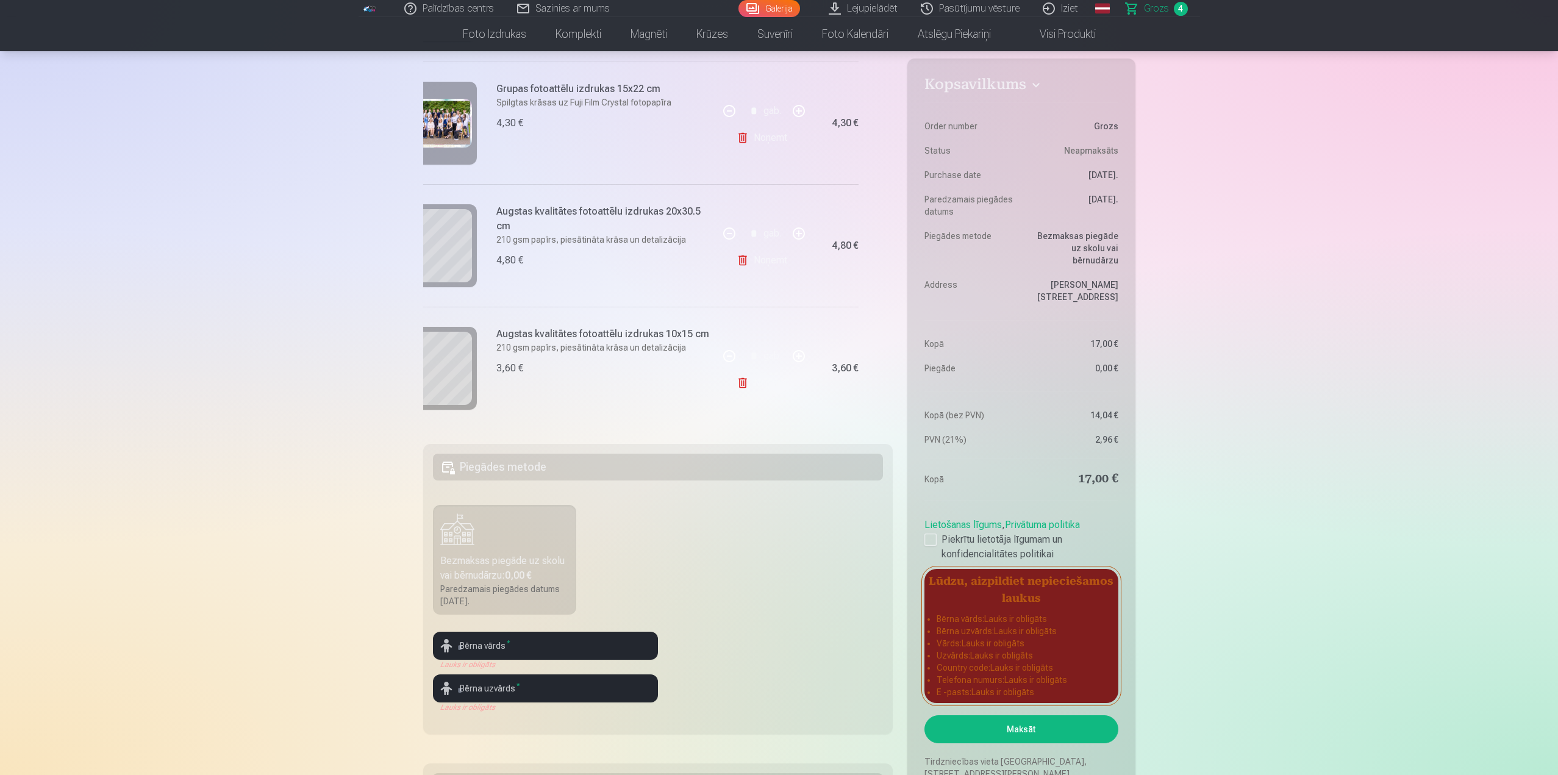
click at [1077, 715] on button "Maksāt" at bounding box center [1020, 729] width 193 height 28
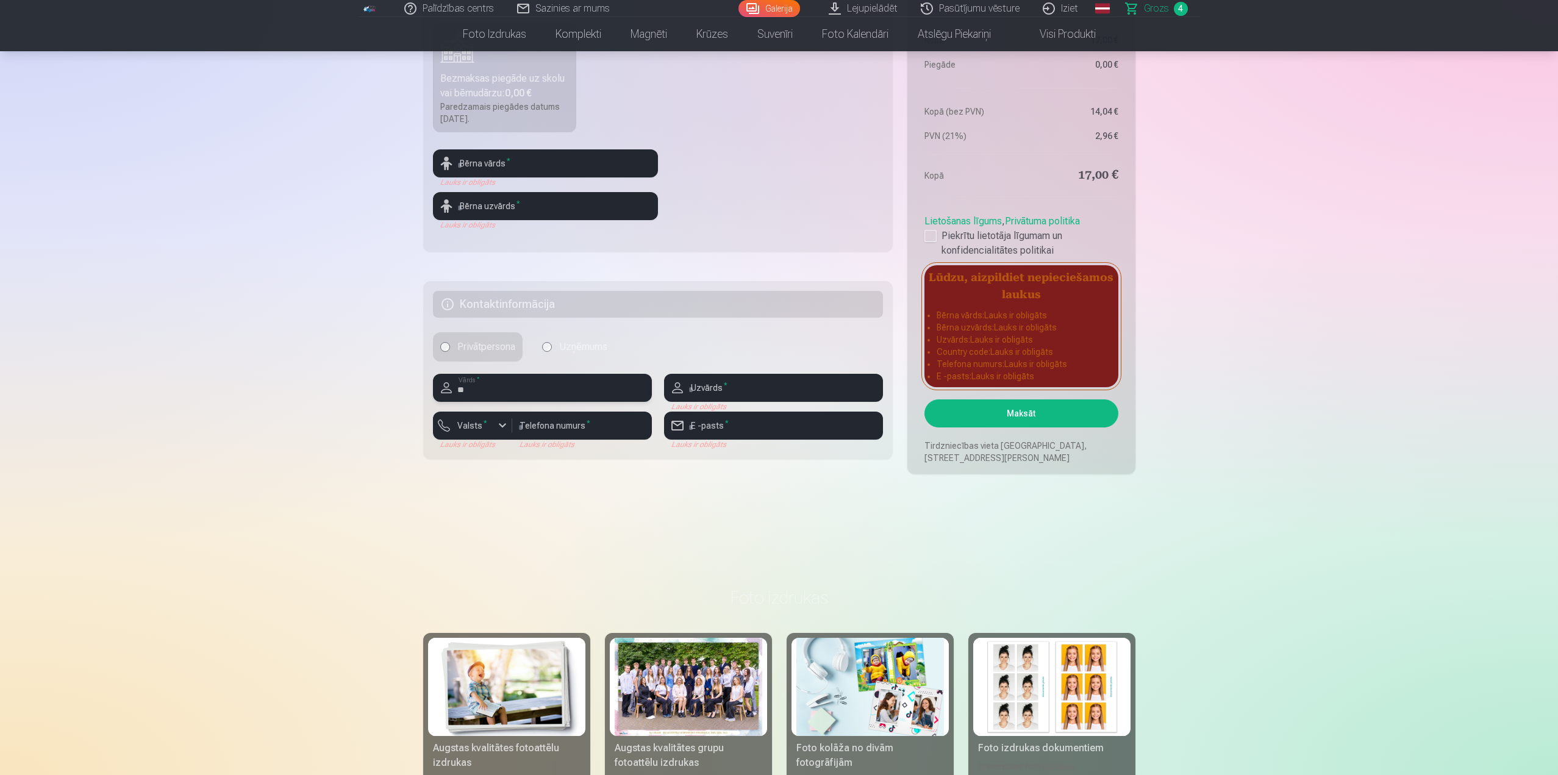
type input "*"
click at [626, 162] on input "text" at bounding box center [545, 163] width 225 height 28
type input "*******"
click at [598, 209] on input "text" at bounding box center [545, 206] width 225 height 28
type input "******"
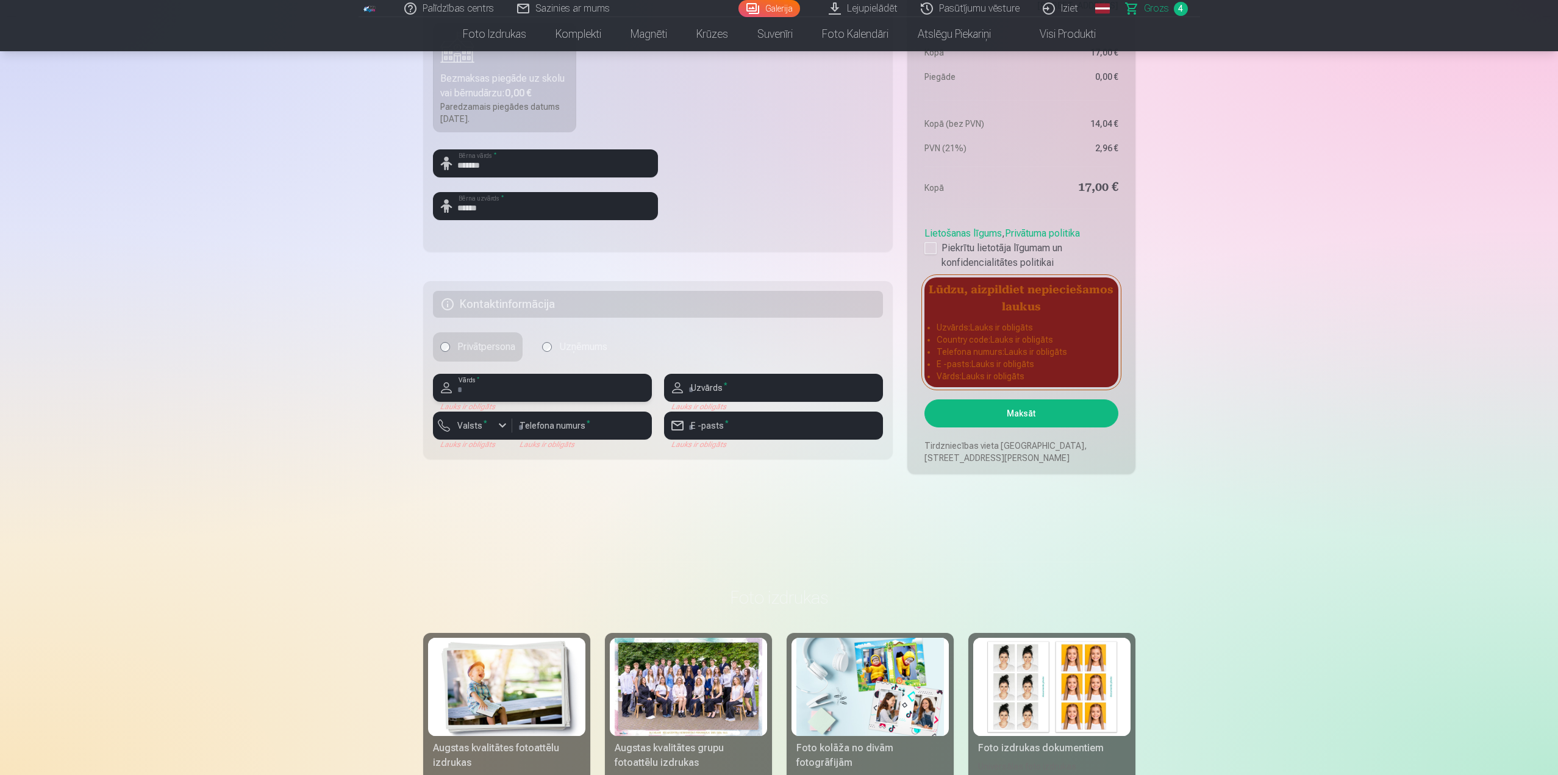
click at [550, 385] on input "text" at bounding box center [542, 388] width 219 height 28
type input "*****"
type input "******"
type input "********"
type input "**********"
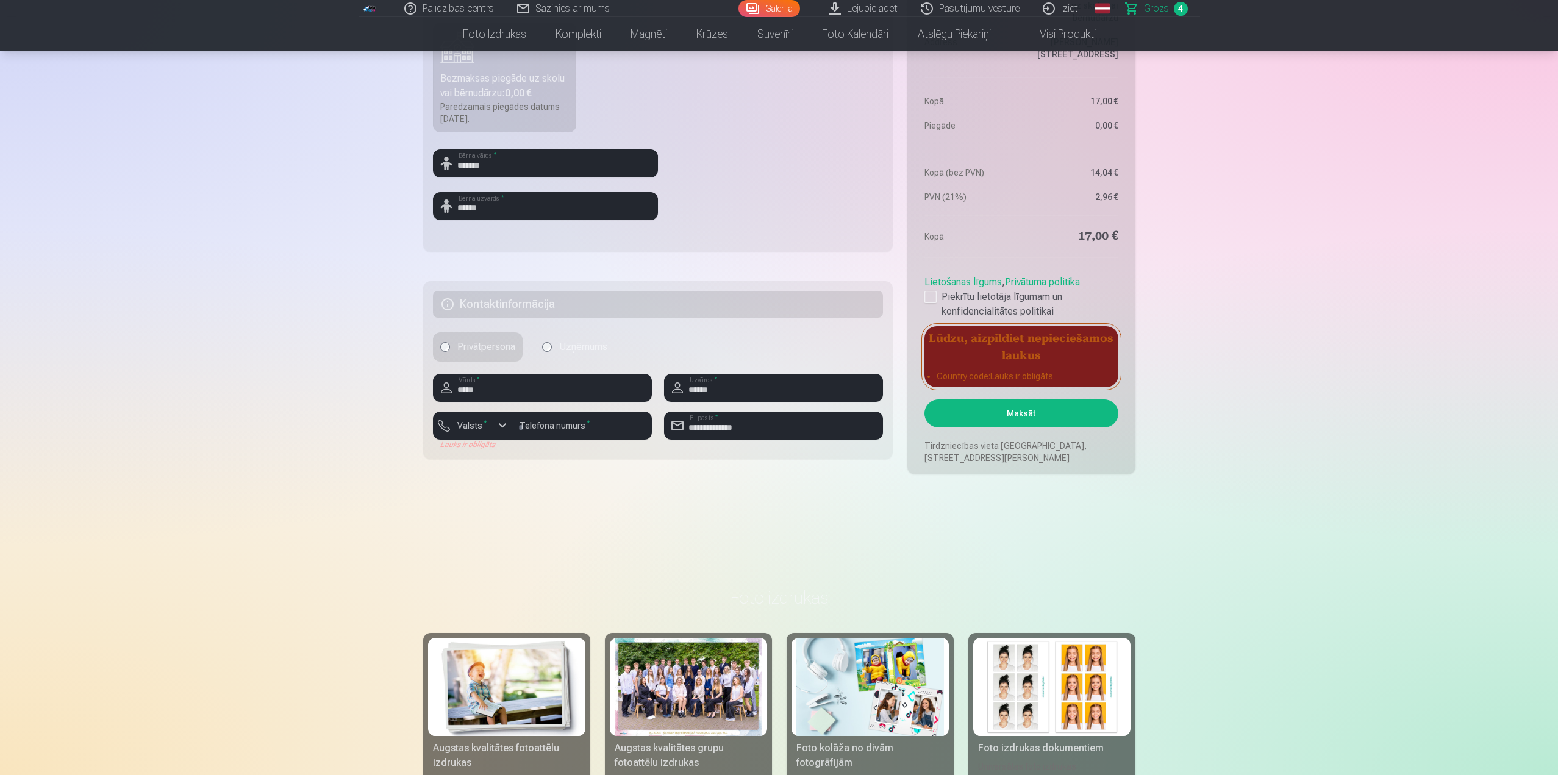
click at [1055, 416] on button "Maksāt" at bounding box center [1020, 413] width 193 height 28
click at [1040, 416] on button "Maksāt" at bounding box center [1020, 413] width 193 height 28
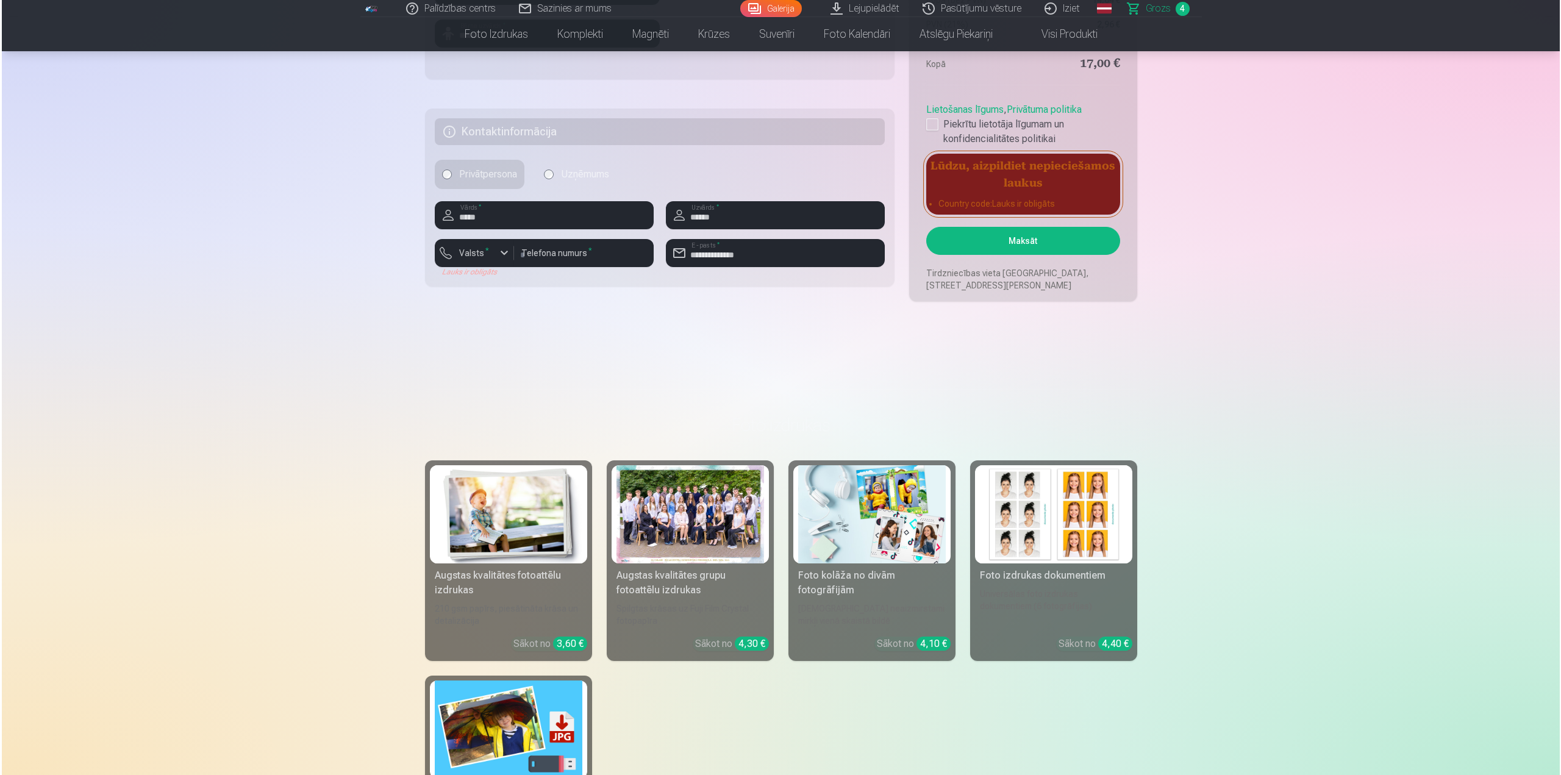
scroll to position [769, 0]
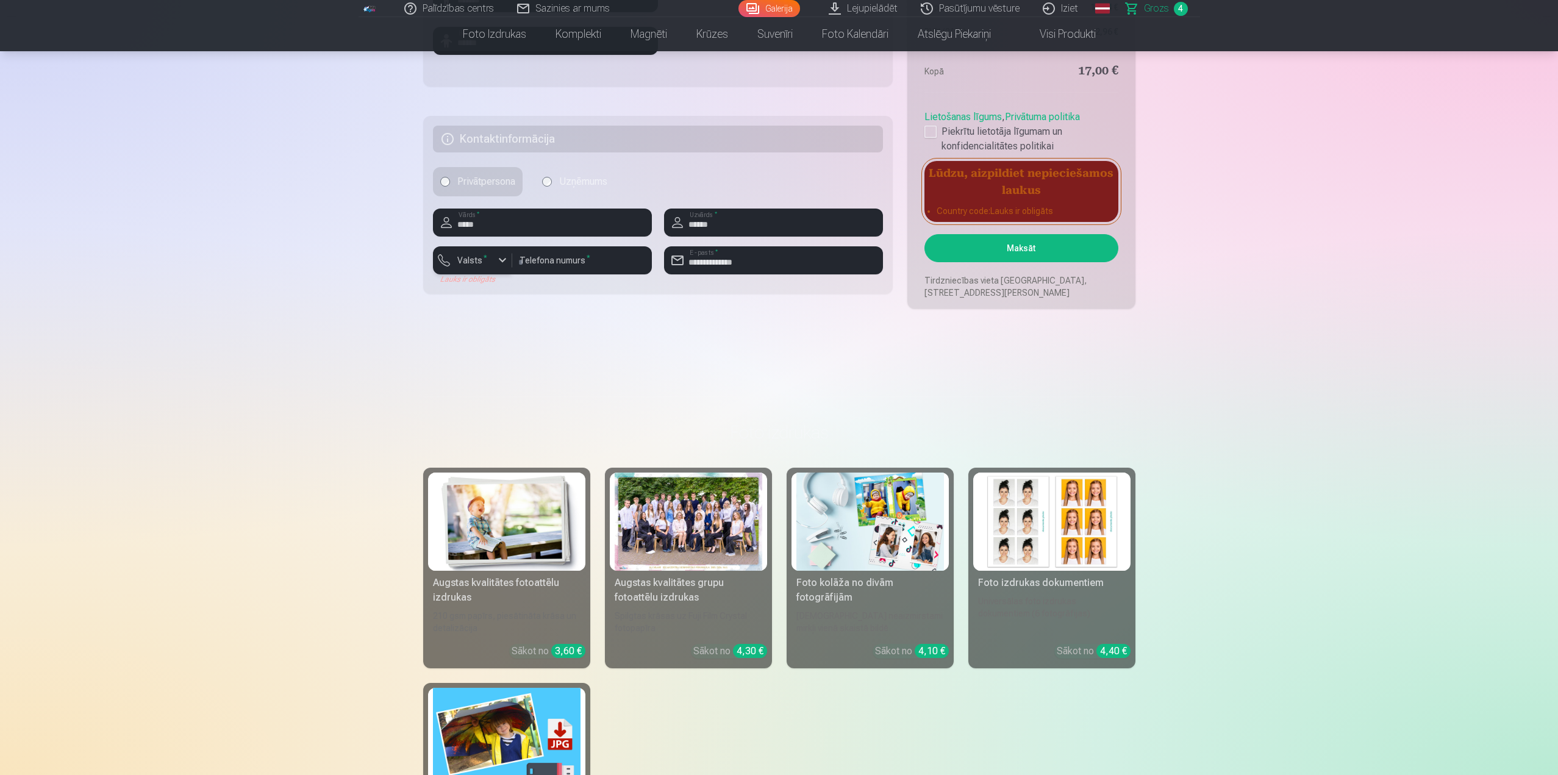
click at [454, 260] on label "Valsts *" at bounding box center [472, 260] width 40 height 12
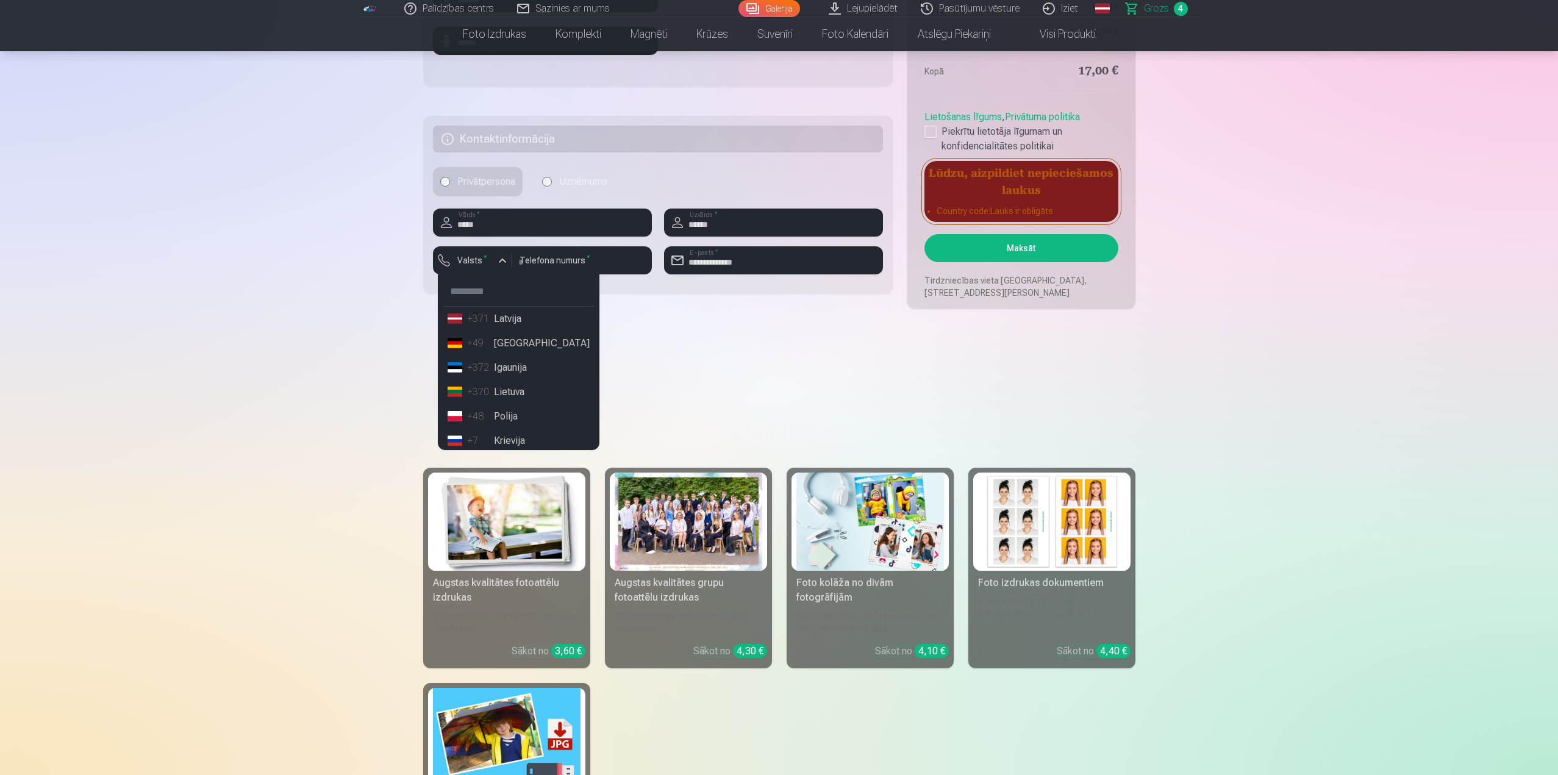
click at [514, 321] on li "+371 Latvija" at bounding box center [519, 319] width 152 height 24
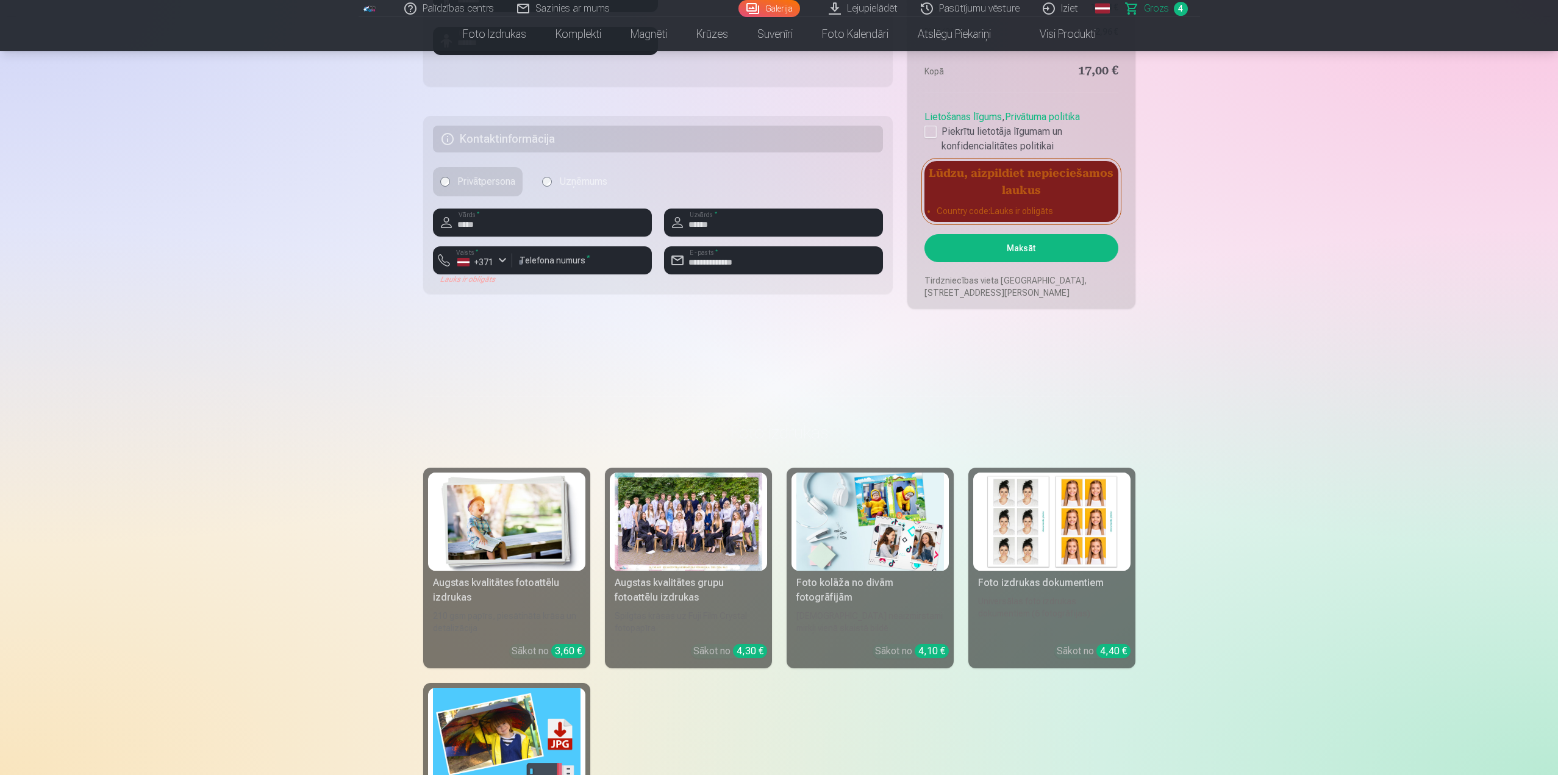
click at [1028, 248] on button "Maksāt" at bounding box center [1020, 248] width 193 height 28
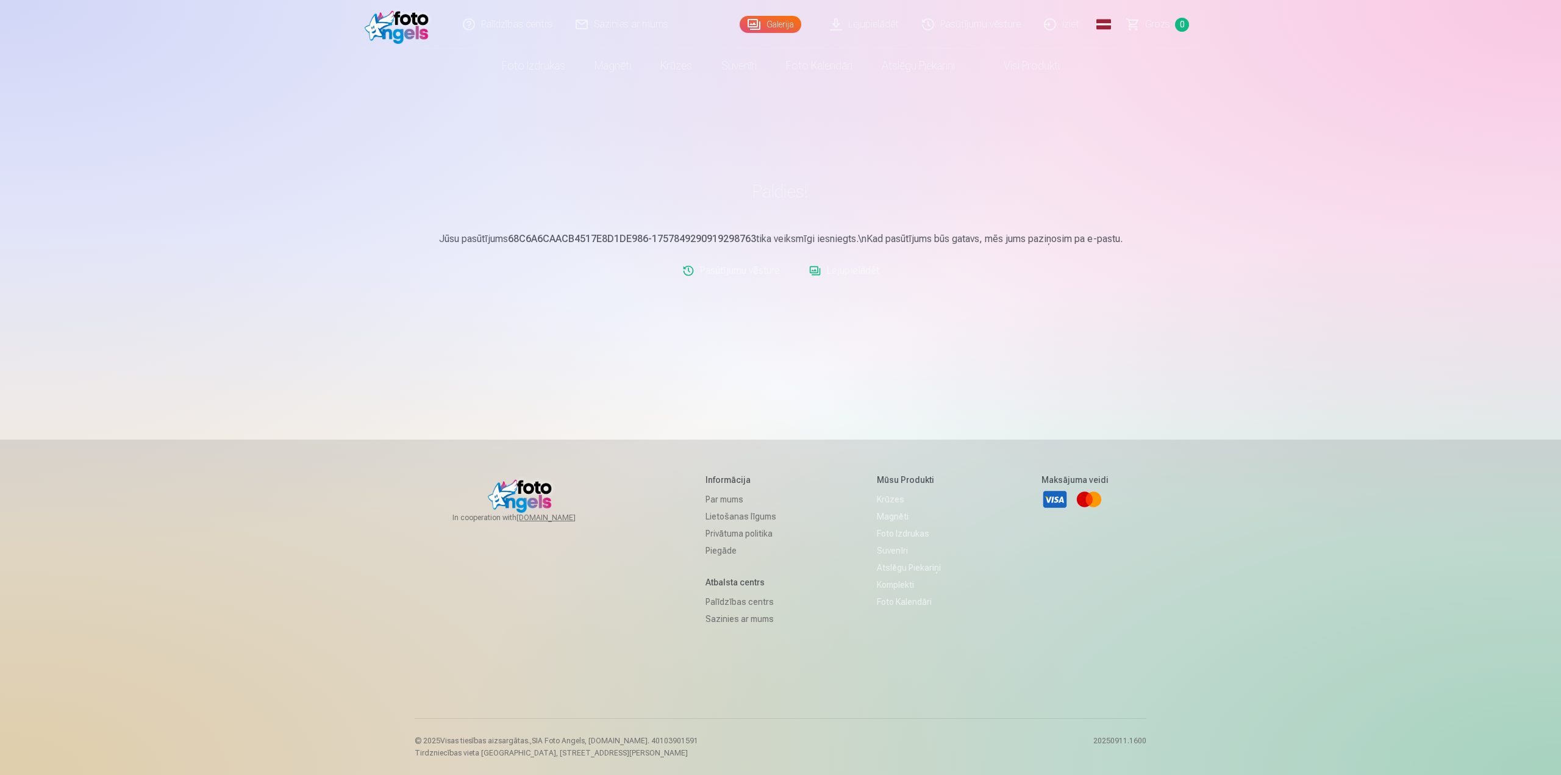
click at [841, 265] on link "Lejupielādēt" at bounding box center [844, 271] width 80 height 24
